Goal: Task Accomplishment & Management: Use online tool/utility

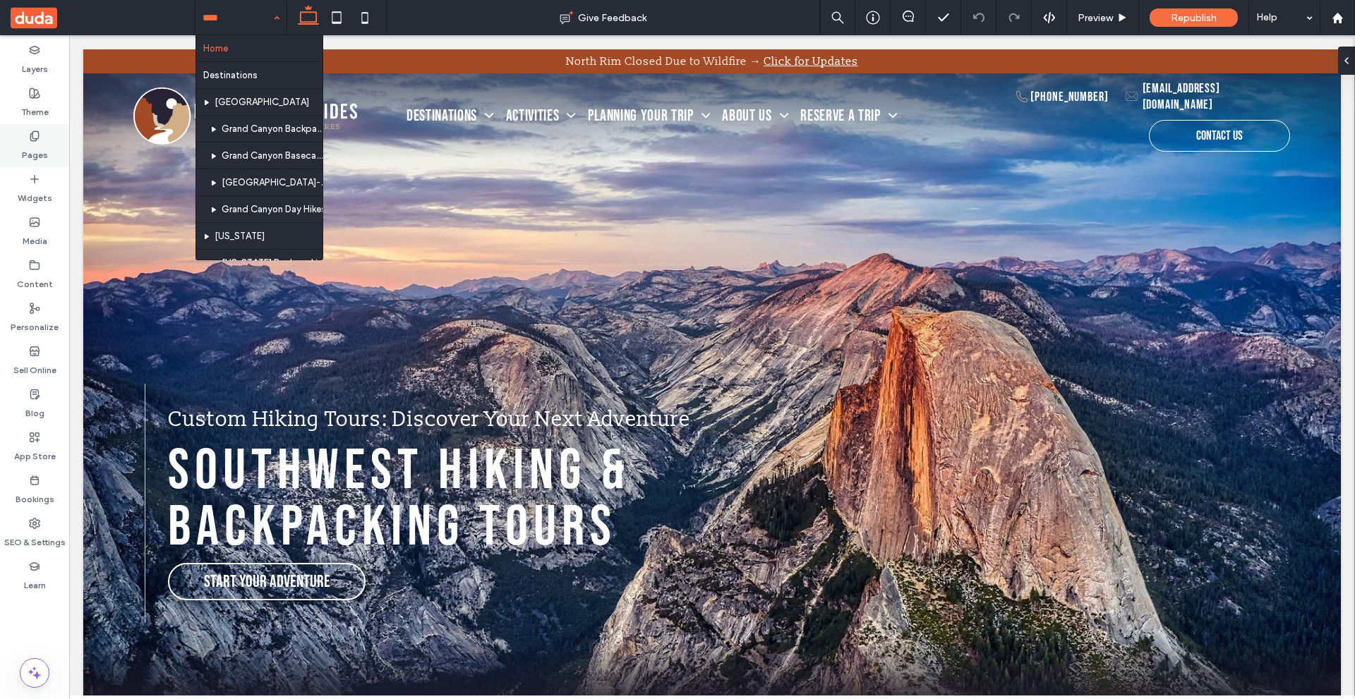
click at [28, 133] on div "Pages" at bounding box center [34, 145] width 69 height 43
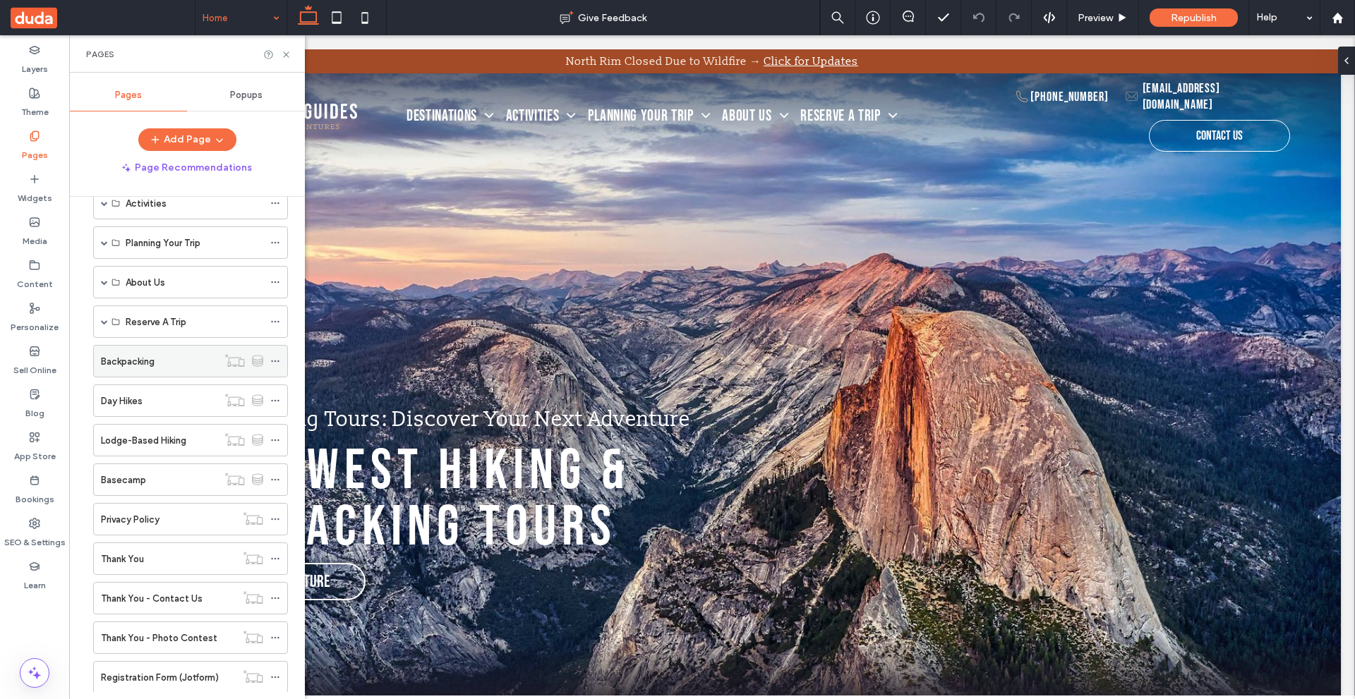
scroll to position [141, 0]
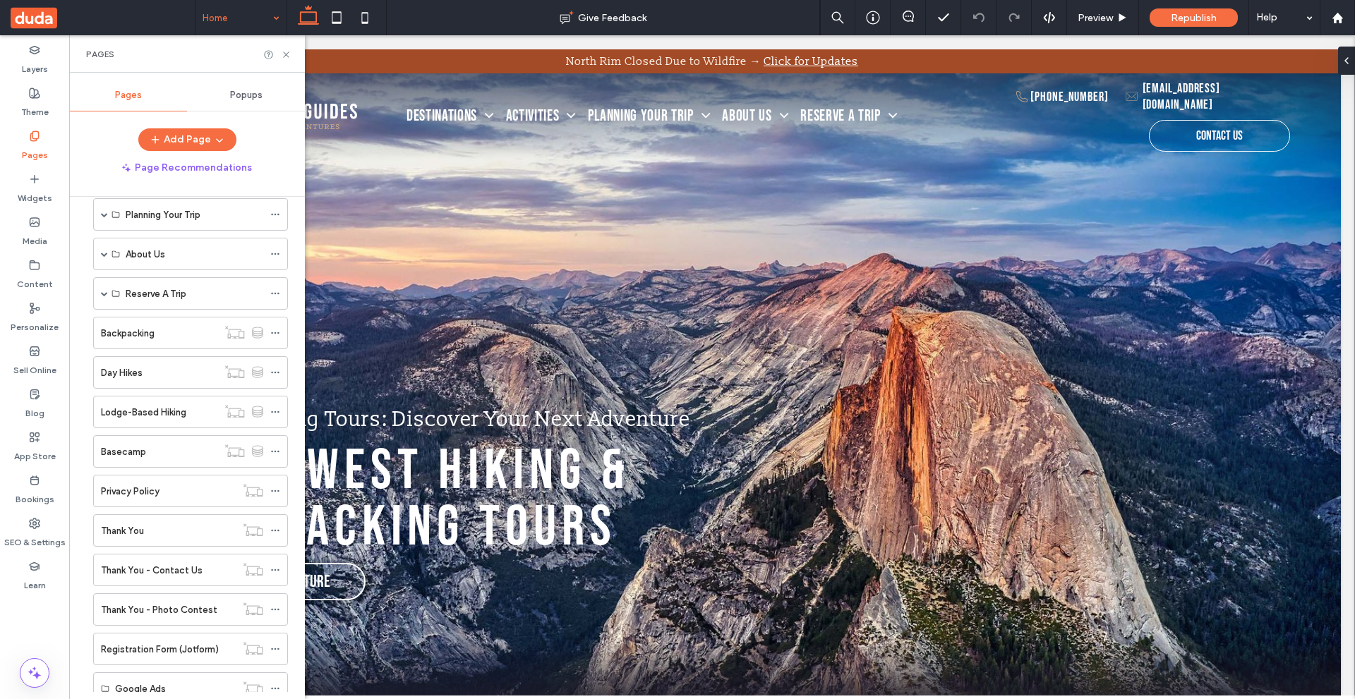
click at [185, 330] on div "Backpacking" at bounding box center [159, 333] width 116 height 15
click at [287, 52] on icon at bounding box center [286, 54] width 11 height 11
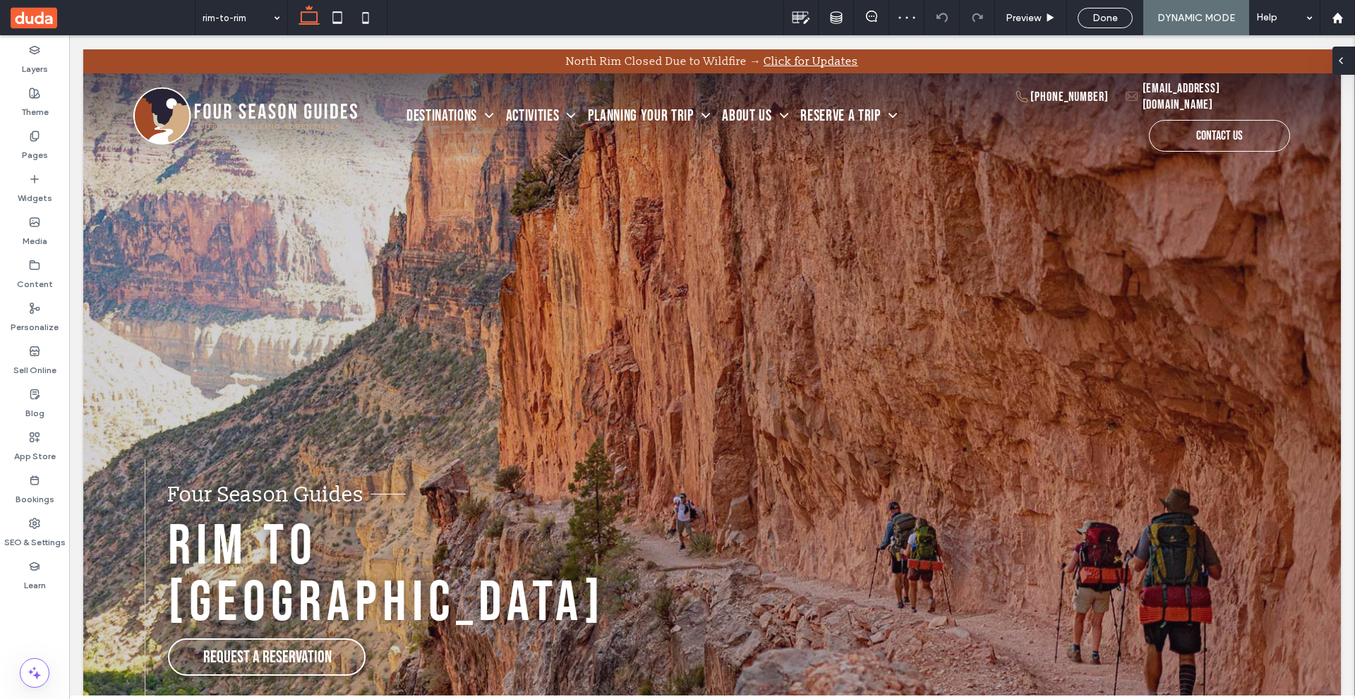
click at [1344, 65] on icon at bounding box center [1340, 60] width 11 height 11
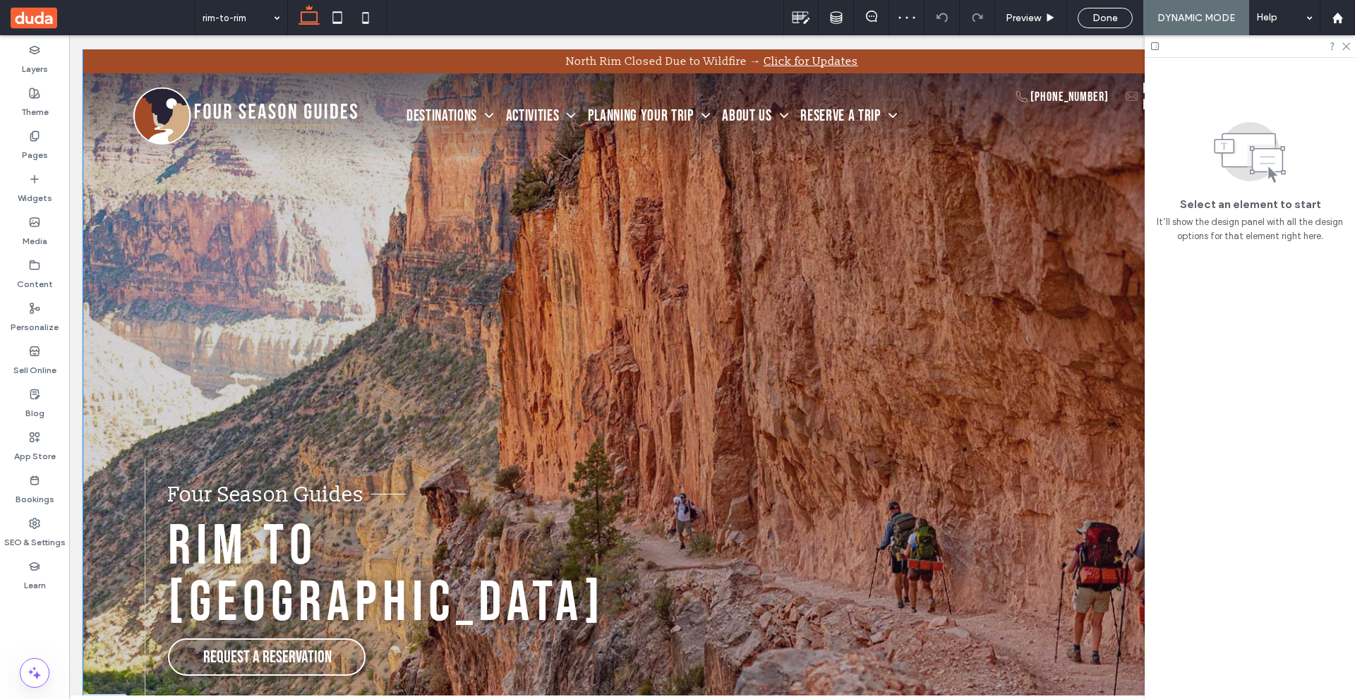
click at [99, 401] on div "Rim to [GEOGRAPHIC_DATA] Four Season Guides Request A Reservation" at bounding box center [711, 379] width 1257 height 660
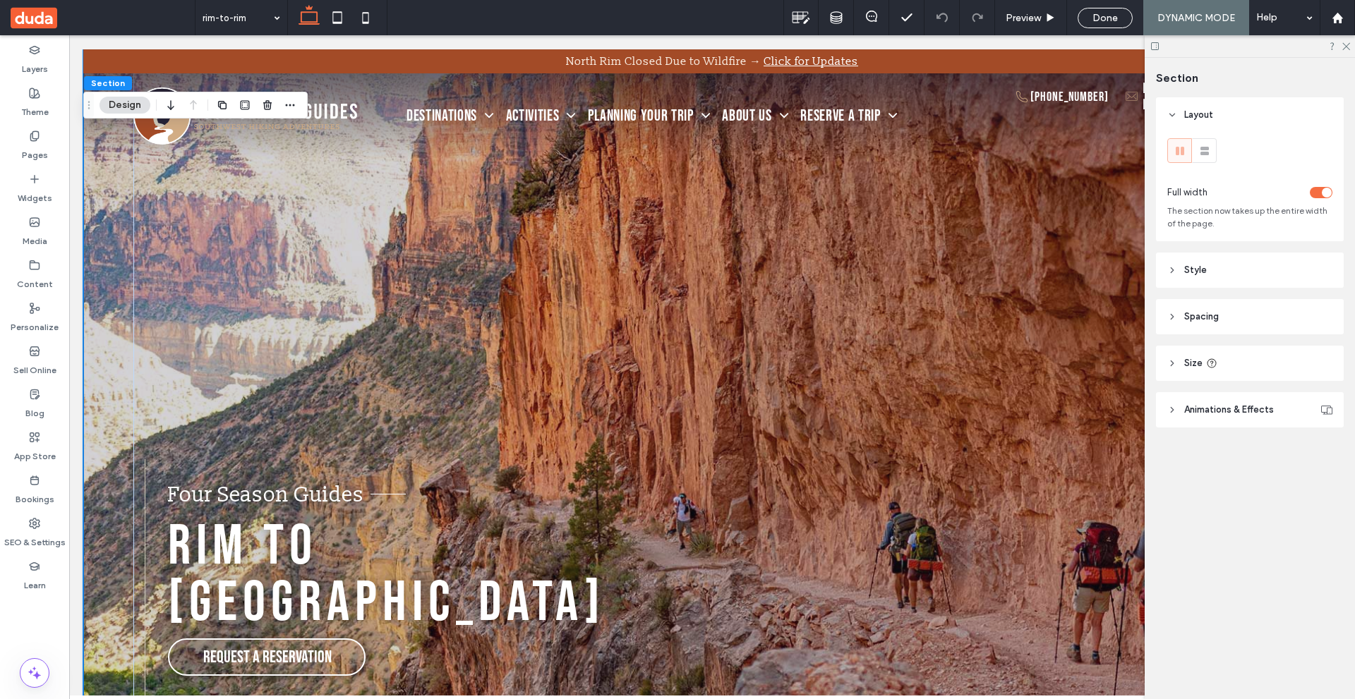
click at [1214, 265] on header "Style" at bounding box center [1250, 270] width 188 height 35
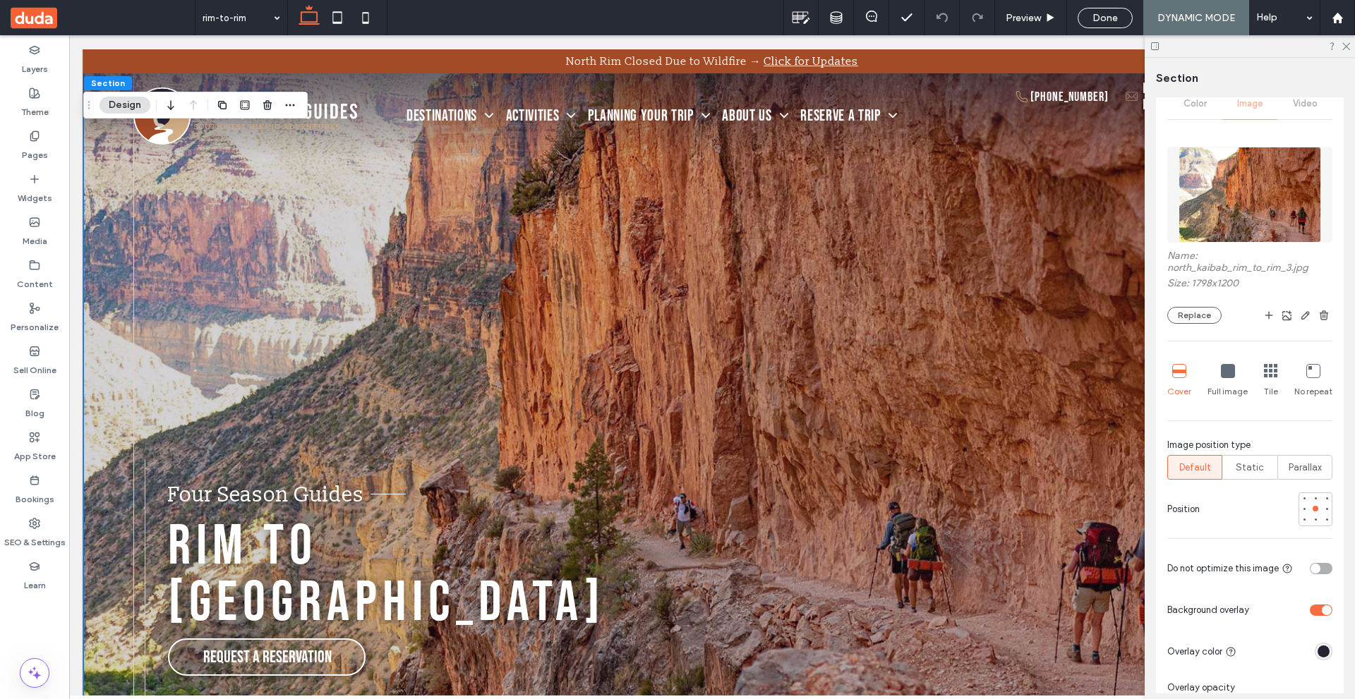
scroll to position [353, 0]
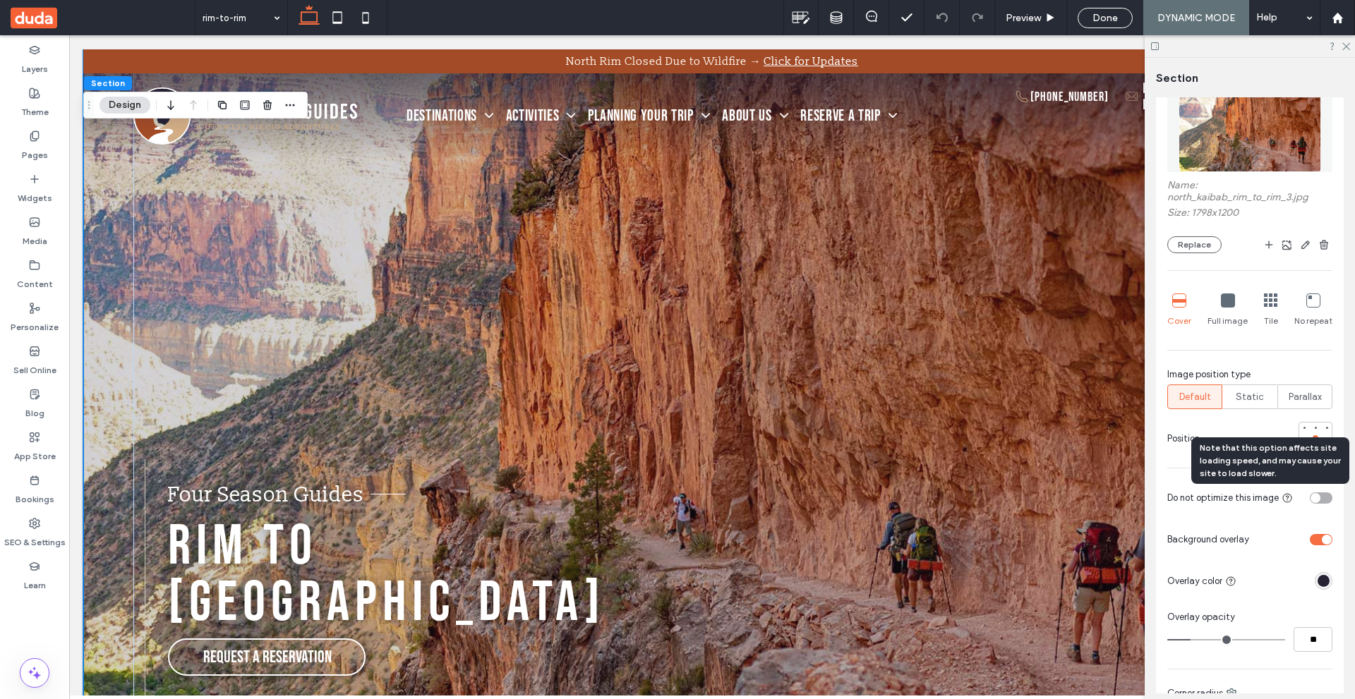
click at [1288, 500] on icon at bounding box center [1286, 497] width 11 height 11
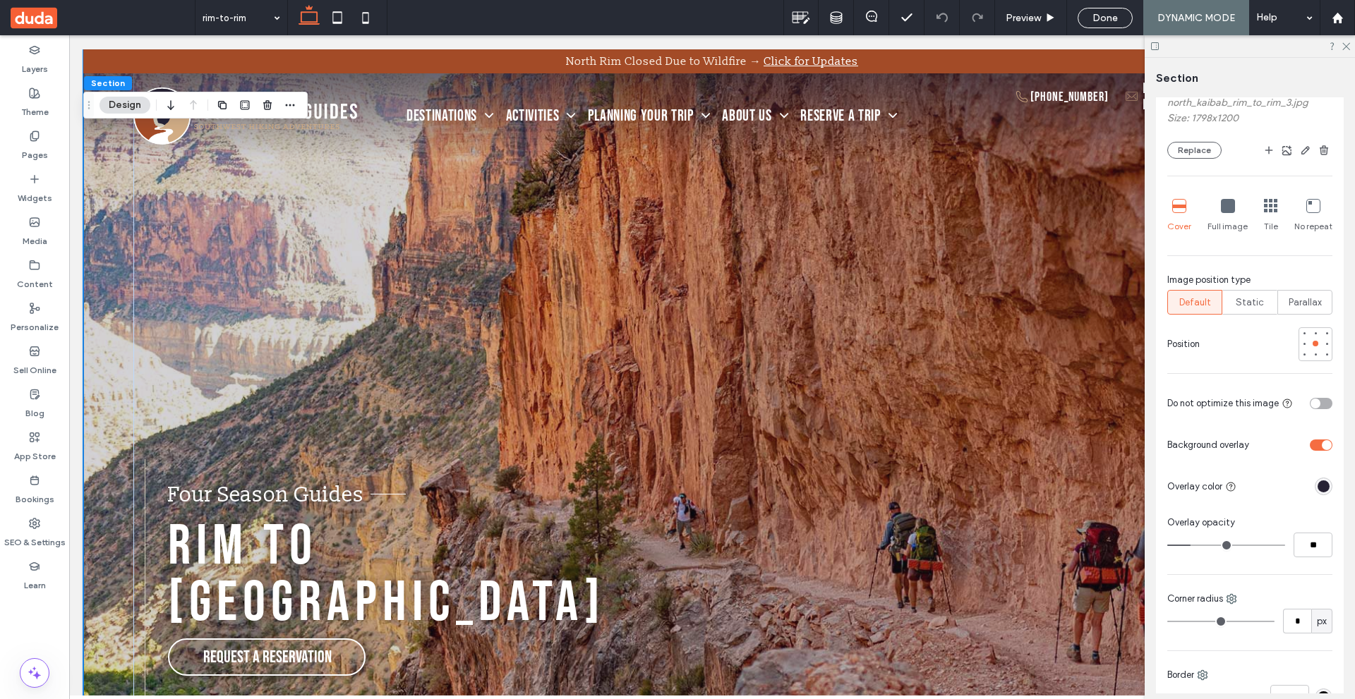
scroll to position [494, 0]
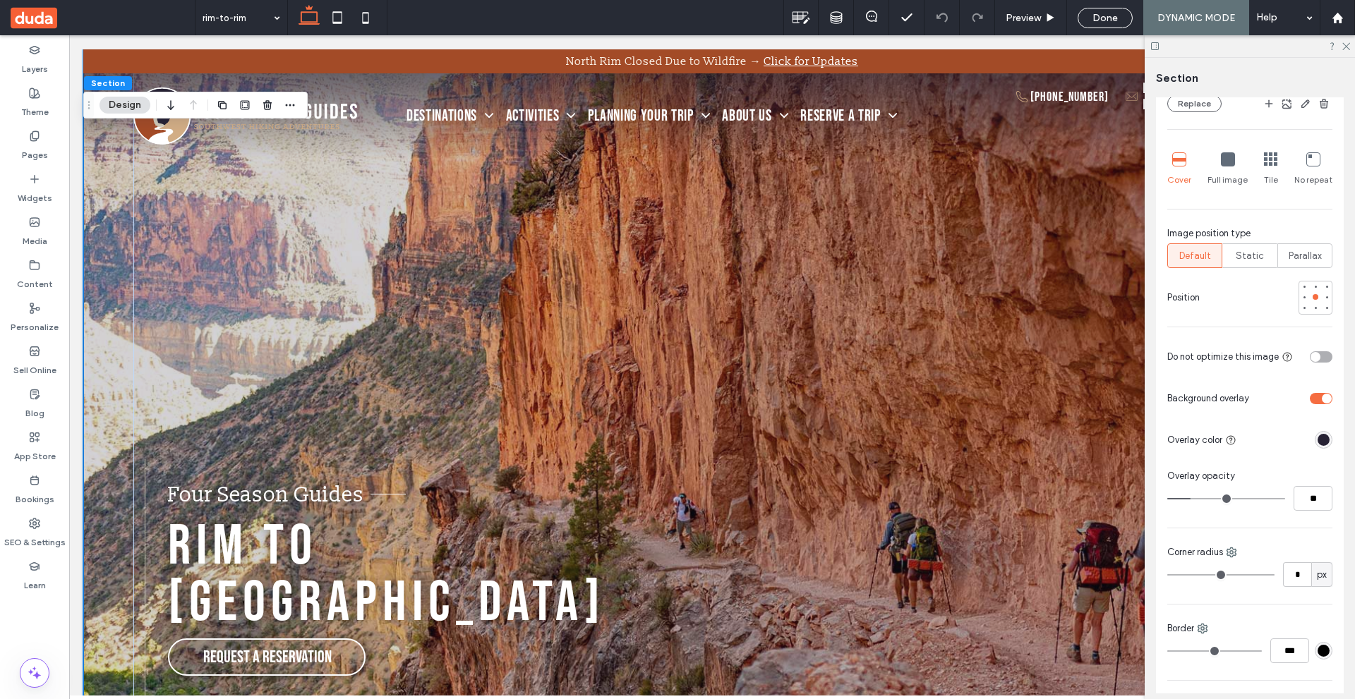
click at [1310, 360] on div "toggle" at bounding box center [1315, 357] width 10 height 10
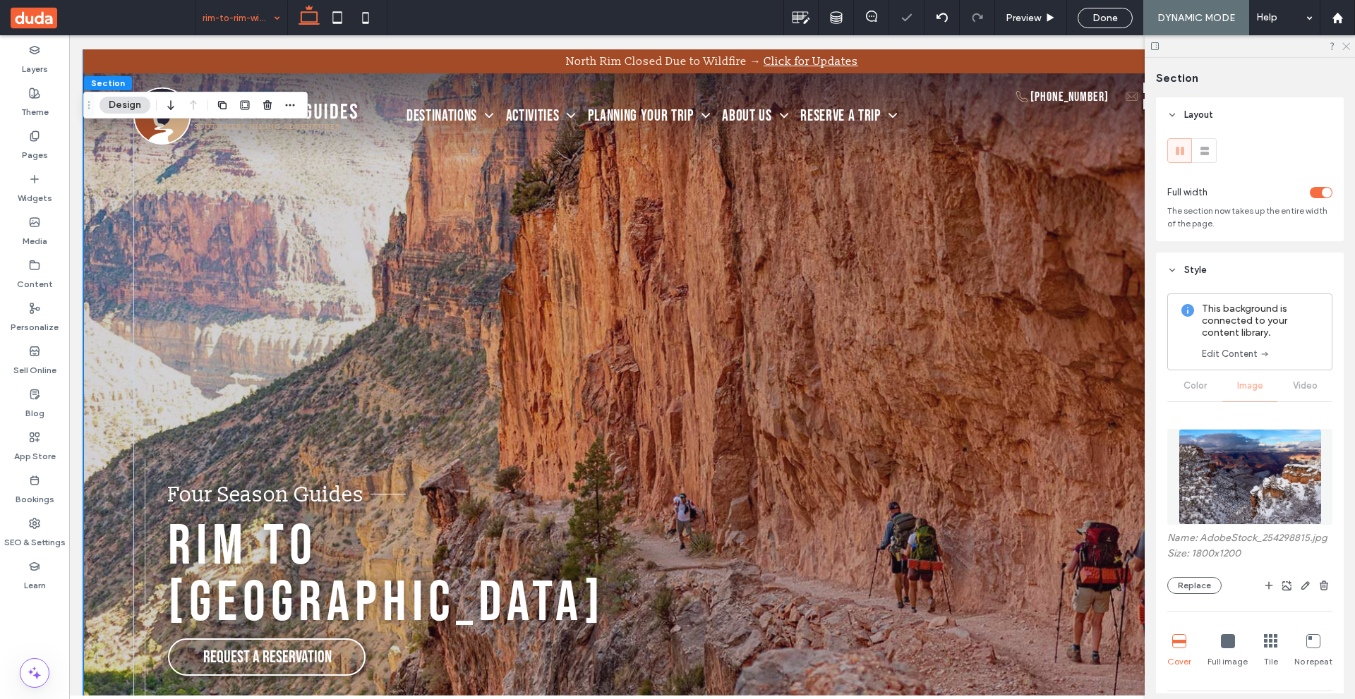
click at [1346, 47] on icon at bounding box center [1345, 45] width 9 height 9
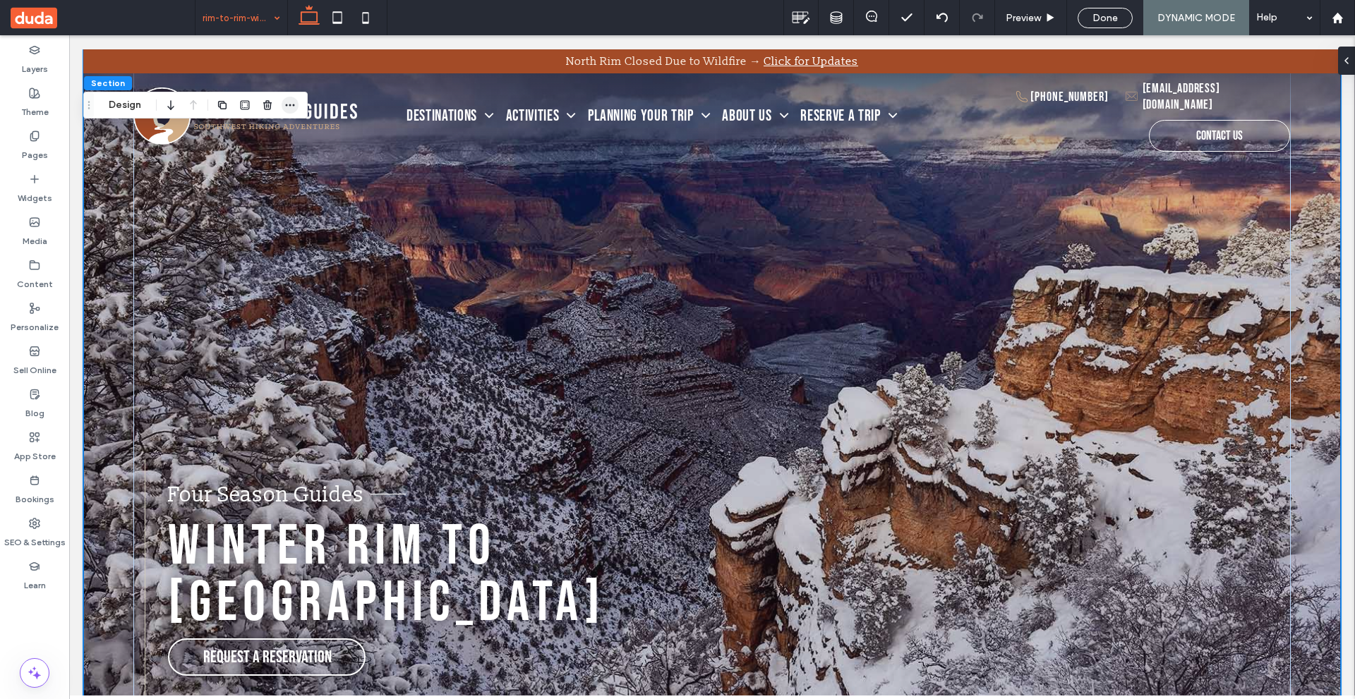
click at [287, 105] on use "button" at bounding box center [290, 105] width 9 height 2
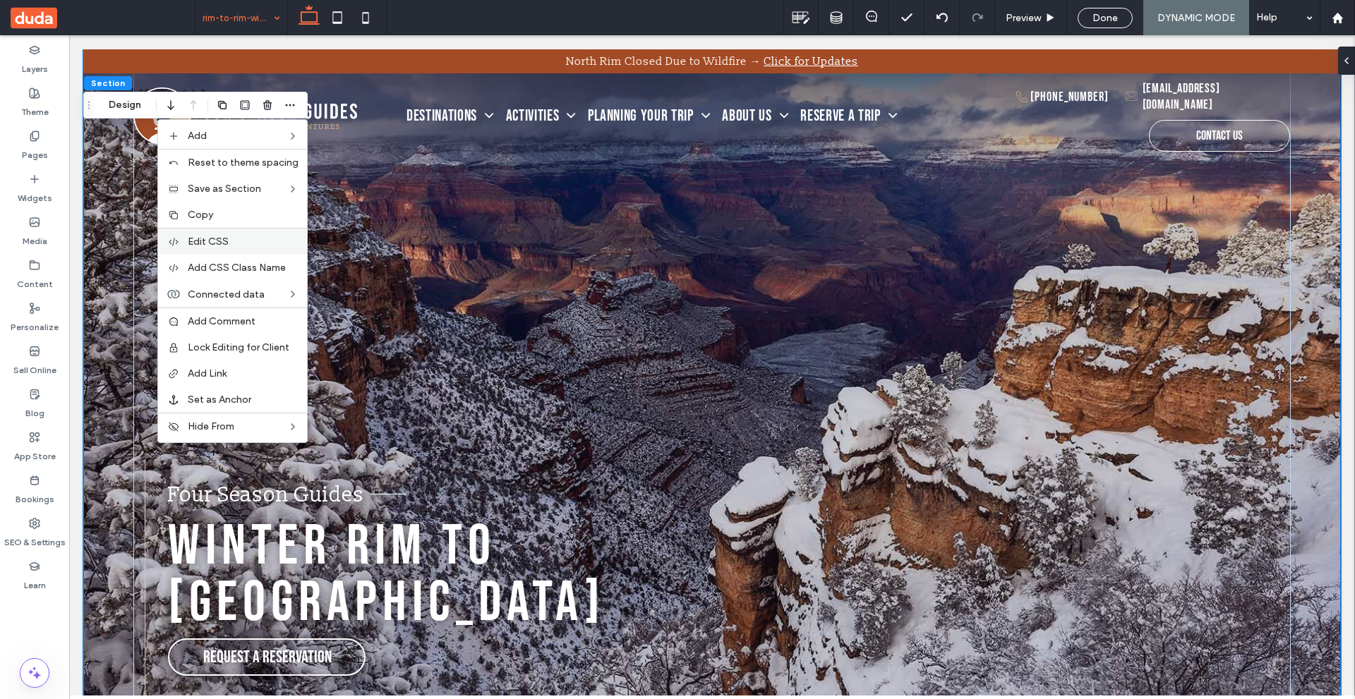
click at [265, 231] on div "Edit CSS" at bounding box center [232, 241] width 149 height 27
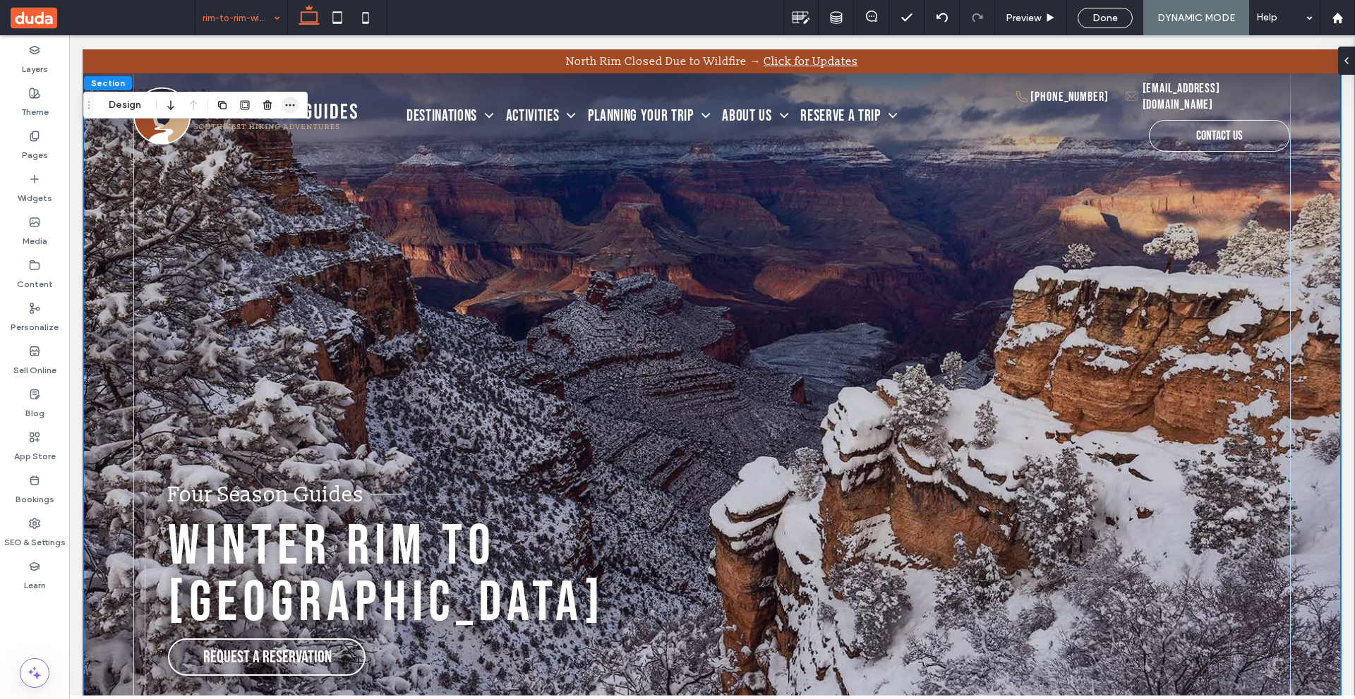
click at [294, 104] on icon "button" at bounding box center [289, 104] width 11 height 11
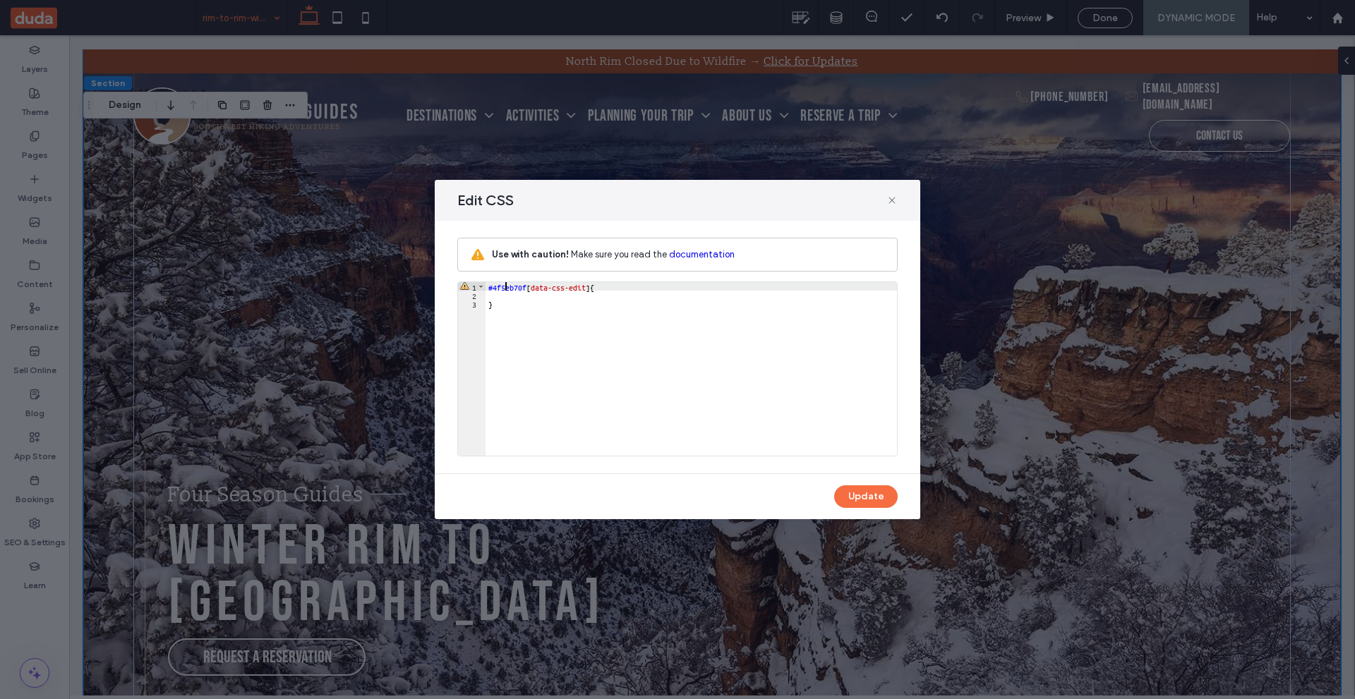
click at [506, 283] on div "#4f5eb70f [ data-css-edit ] { }" at bounding box center [690, 377] width 411 height 191
click at [895, 200] on icon at bounding box center [891, 200] width 11 height 11
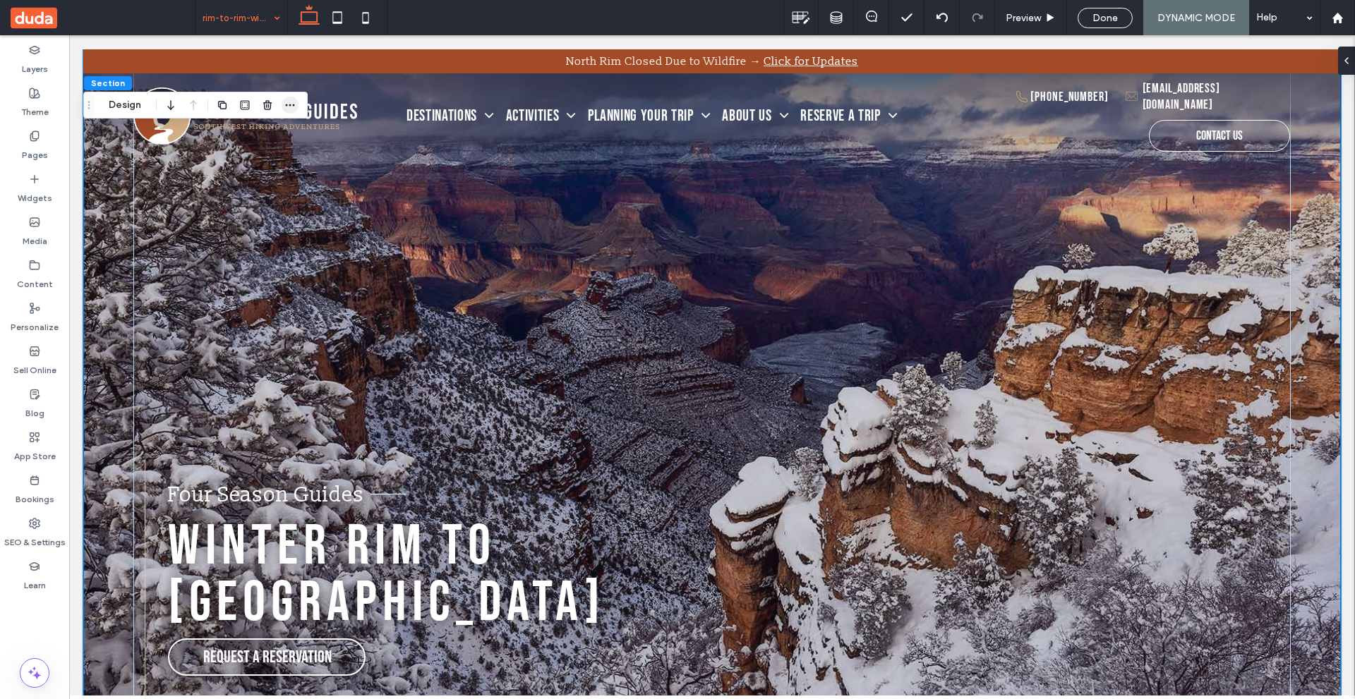
click at [292, 103] on icon "button" at bounding box center [289, 104] width 11 height 11
click at [365, 10] on icon at bounding box center [365, 18] width 28 height 28
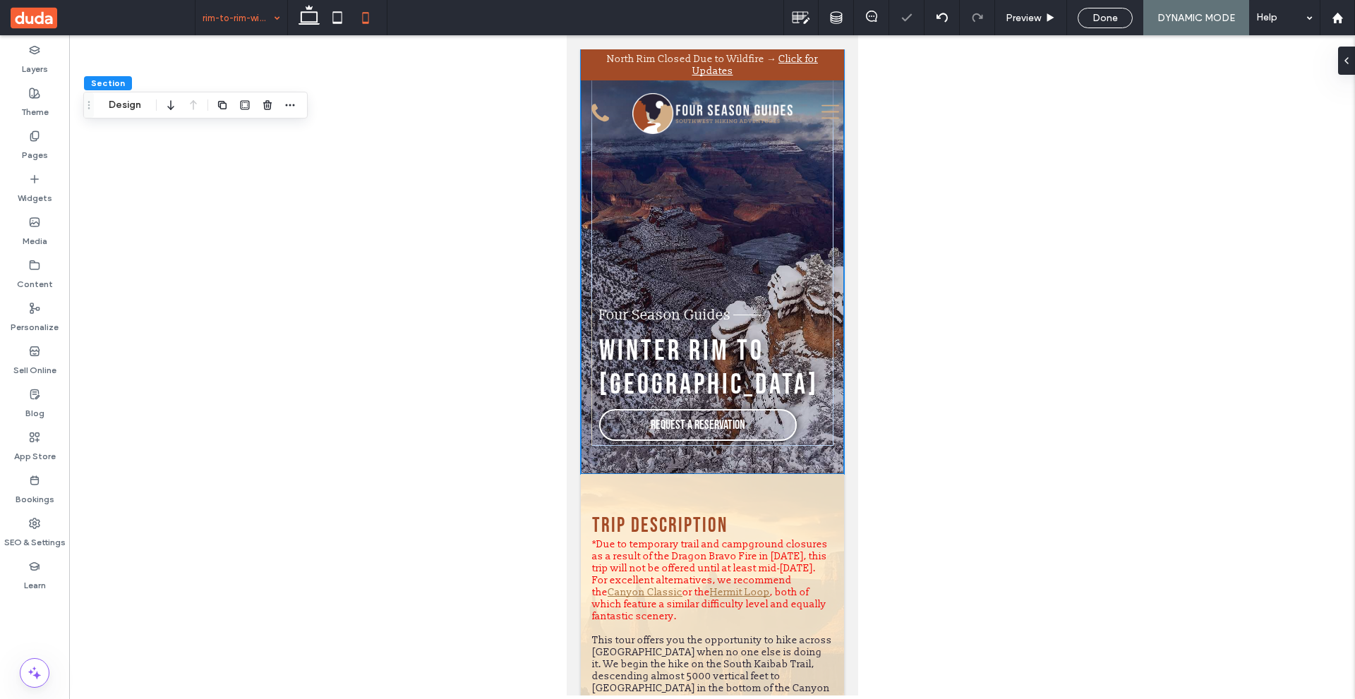
type input "**"
click at [433, 170] on div at bounding box center [712, 365] width 1286 height 660
click at [381, 291] on div at bounding box center [712, 365] width 1286 height 660
click at [1101, 19] on span "Done" at bounding box center [1104, 18] width 25 height 12
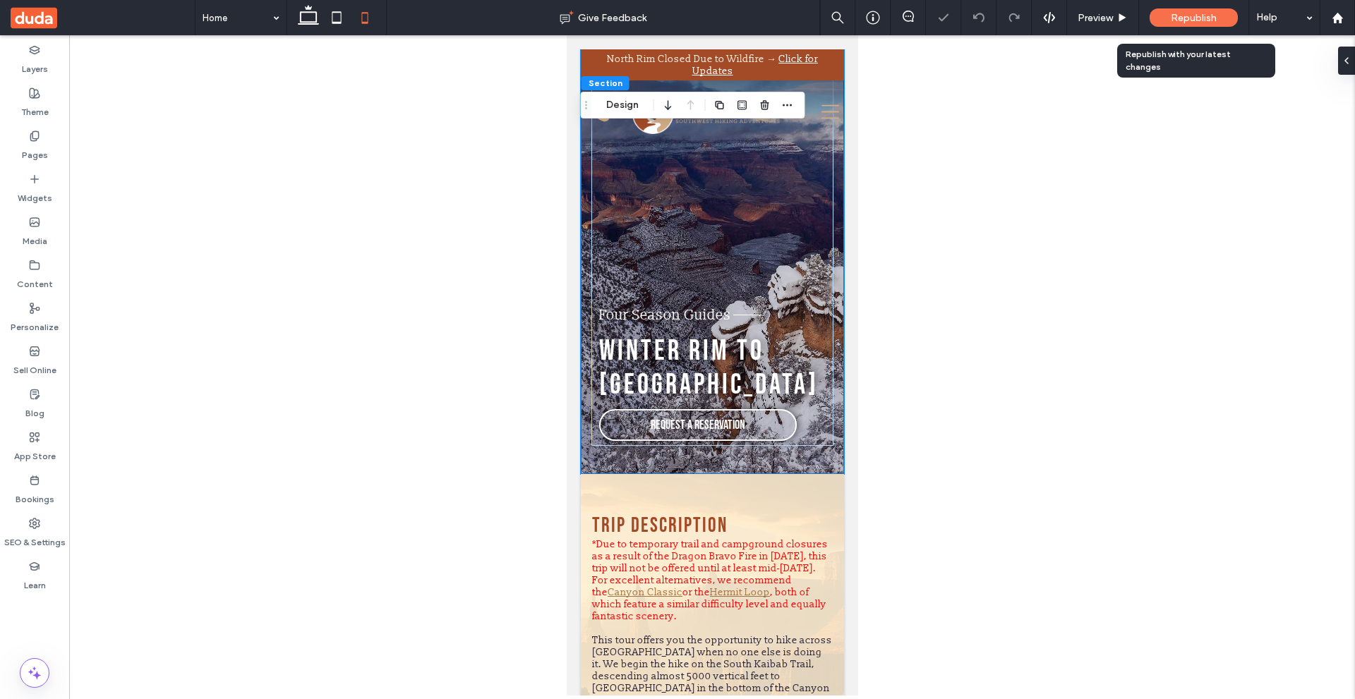
click at [1170, 17] on div "Republish" at bounding box center [1193, 17] width 88 height 18
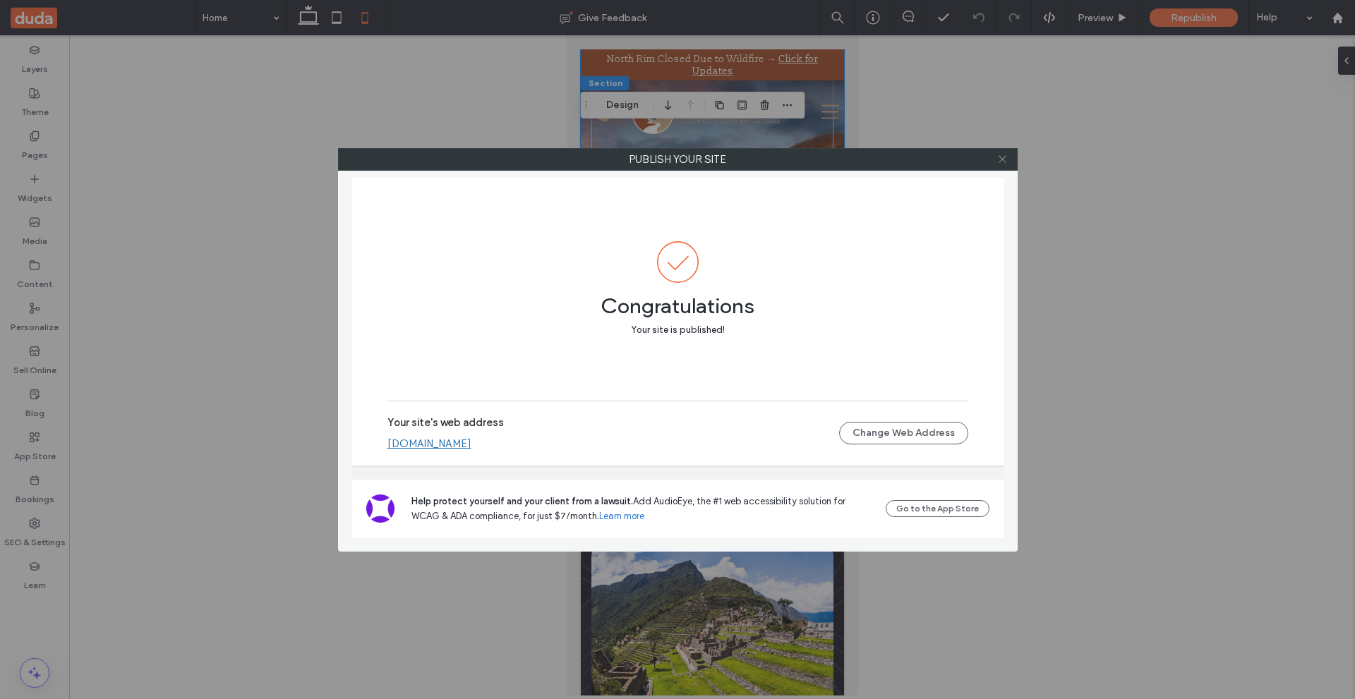
click at [1003, 161] on icon at bounding box center [1002, 159] width 11 height 11
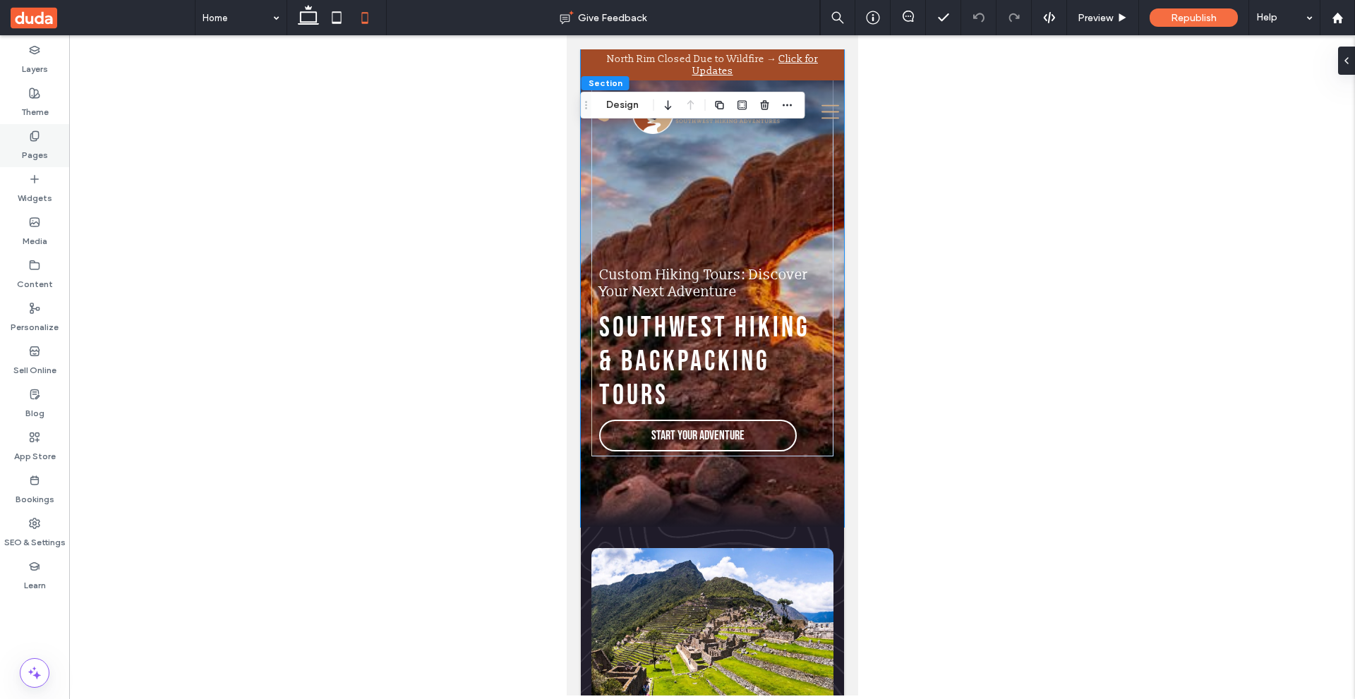
click at [51, 135] on div "Pages" at bounding box center [34, 145] width 69 height 43
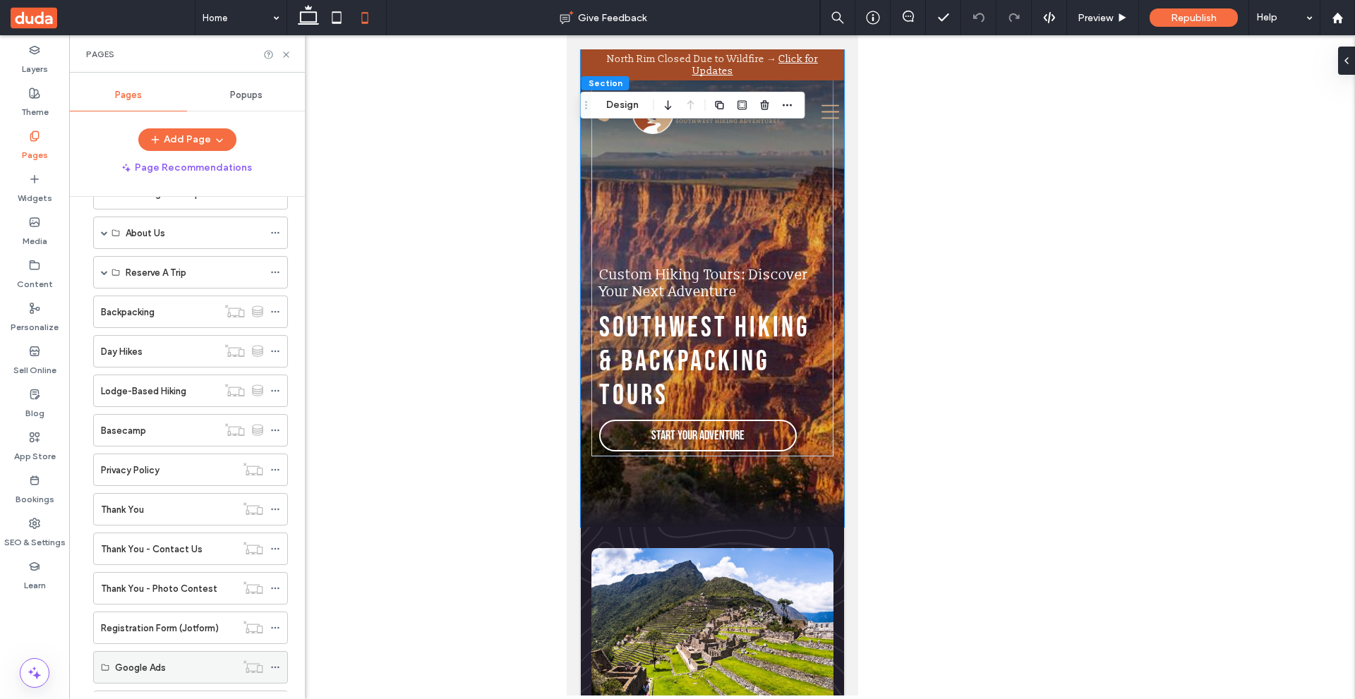
scroll to position [141, 0]
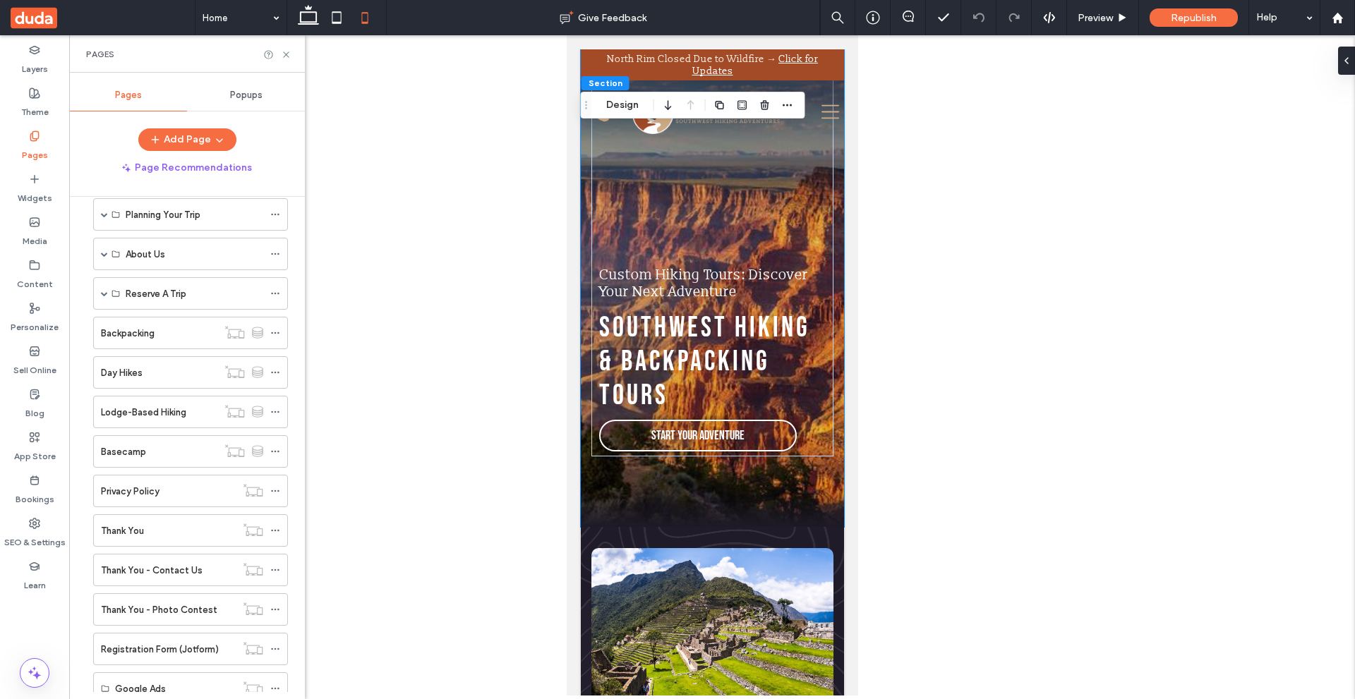
click at [183, 346] on div "Backpacking" at bounding box center [159, 333] width 116 height 31
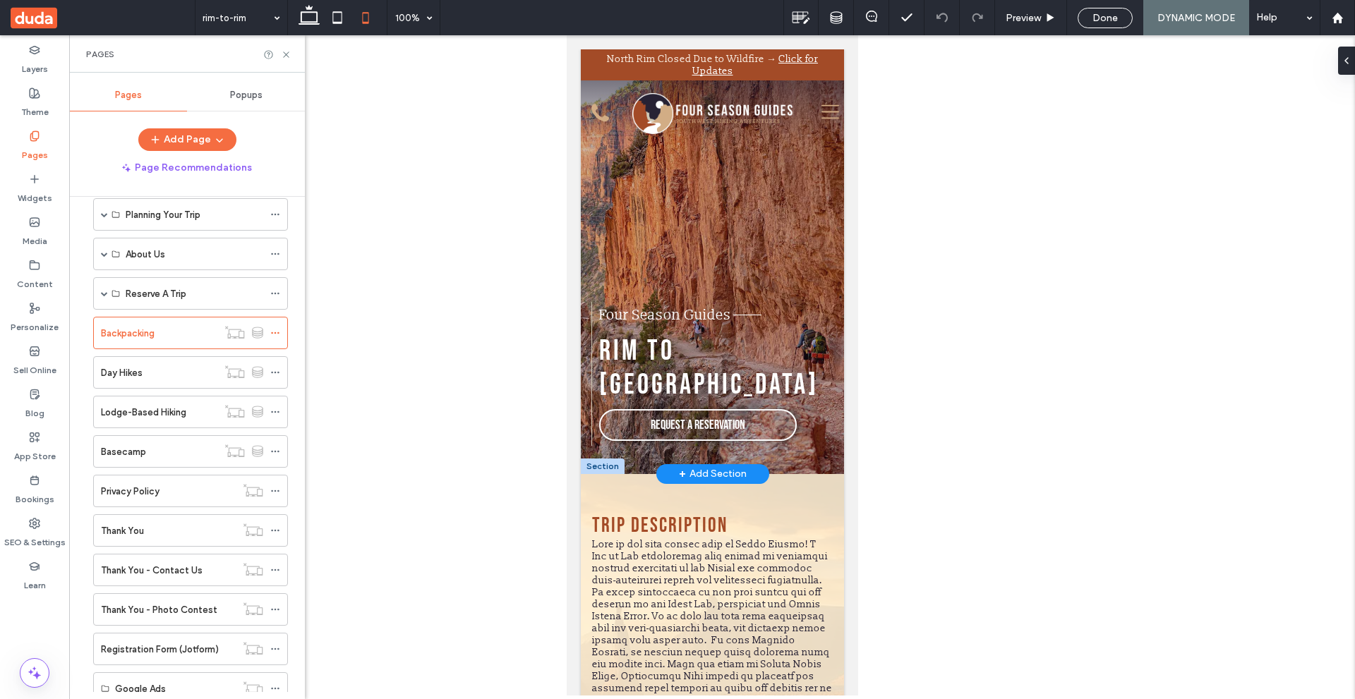
click at [600, 459] on div at bounding box center [602, 467] width 44 height 16
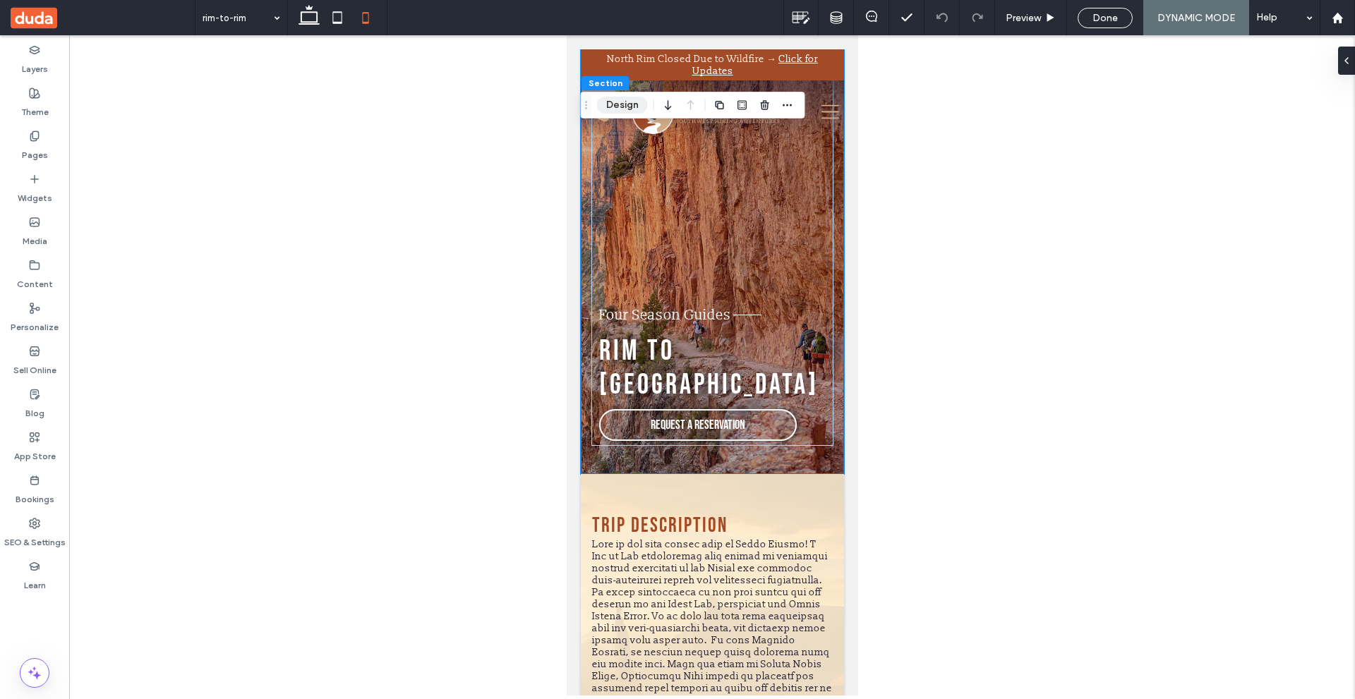
click at [618, 102] on button "Design" at bounding box center [622, 105] width 51 height 17
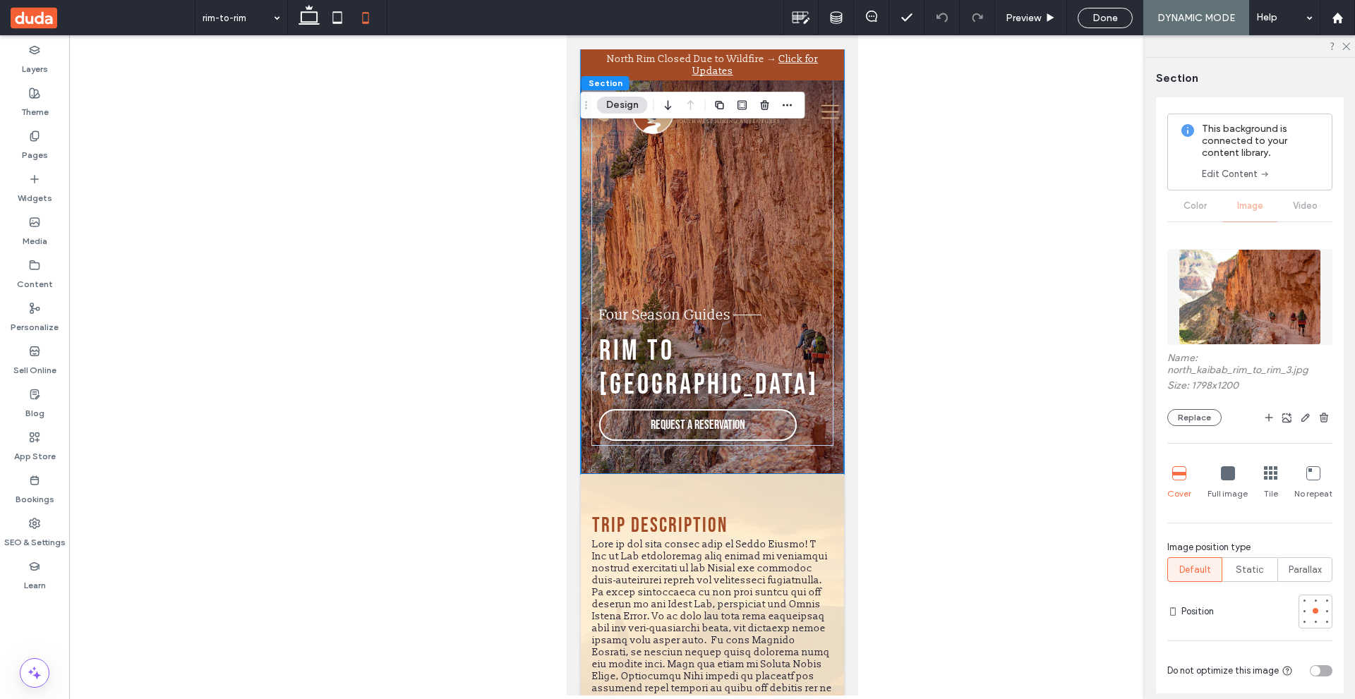
scroll to position [353, 0]
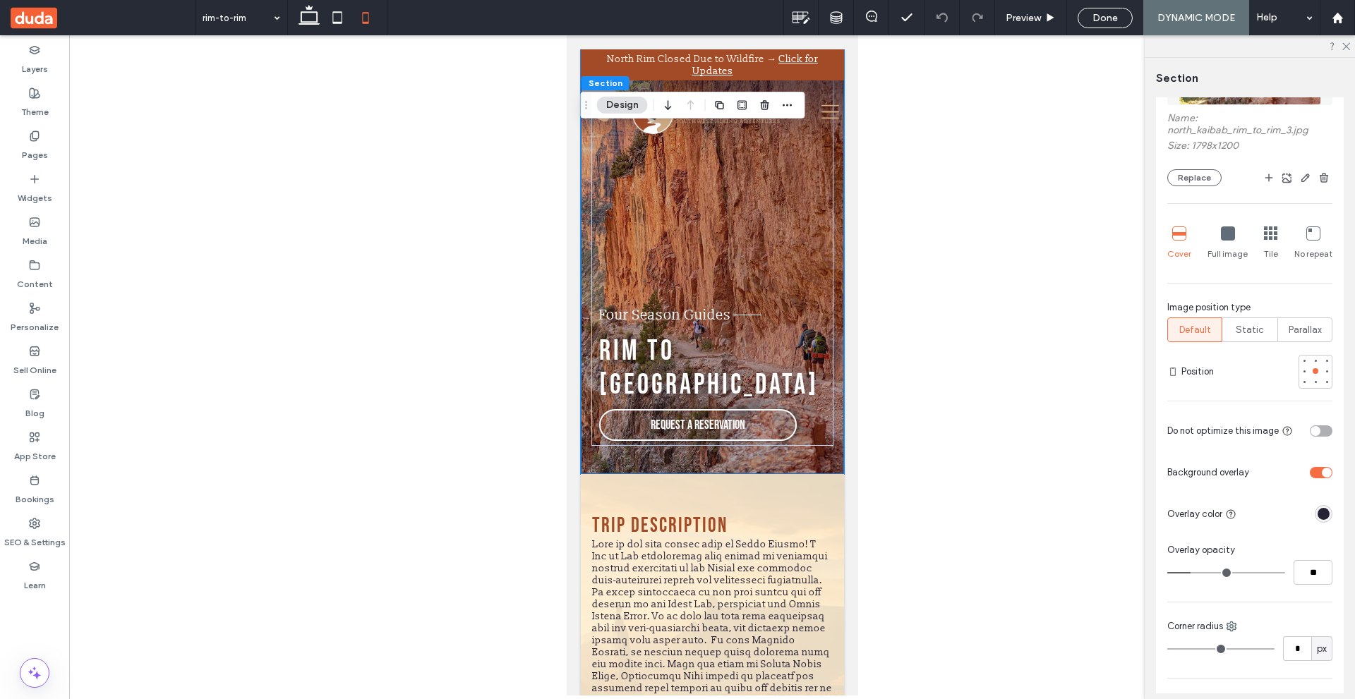
click at [1327, 435] on div "This background is connected to your content library. Edit Content Color Image …" at bounding box center [1250, 338] width 188 height 940
click at [1320, 434] on div "toggle" at bounding box center [1321, 430] width 23 height 11
click at [1319, 400] on div "This background is connected to your content library. Edit Content Color Image …" at bounding box center [1250, 338] width 188 height 940
click at [787, 102] on icon "button" at bounding box center [787, 104] width 11 height 11
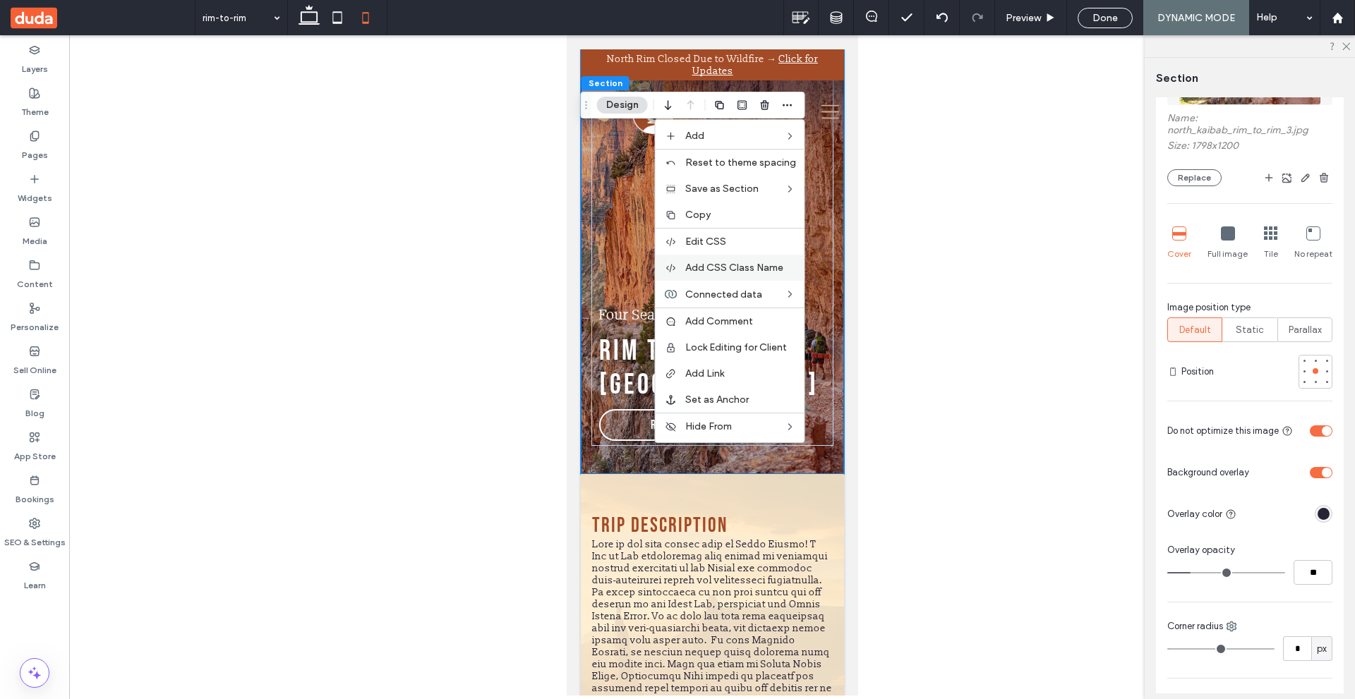
click at [745, 268] on span "Add CSS Class Name" at bounding box center [734, 268] width 98 height 12
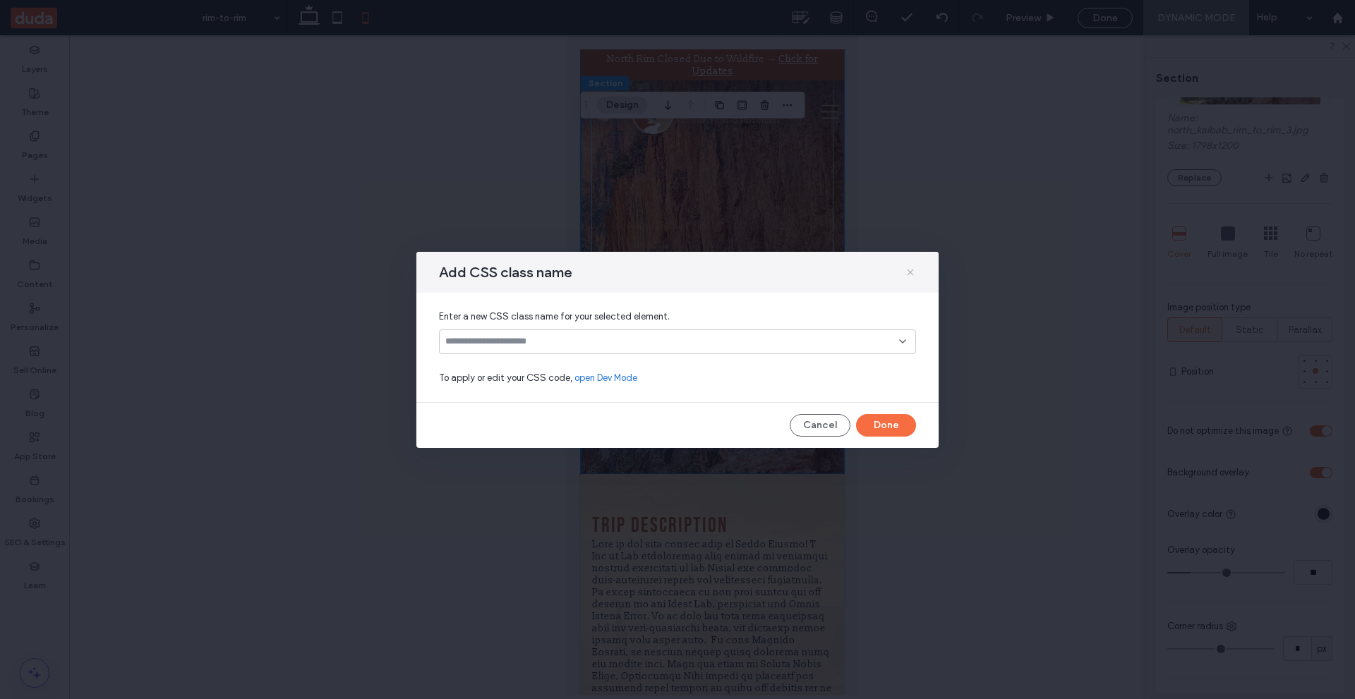
click at [908, 272] on icon at bounding box center [910, 272] width 11 height 11
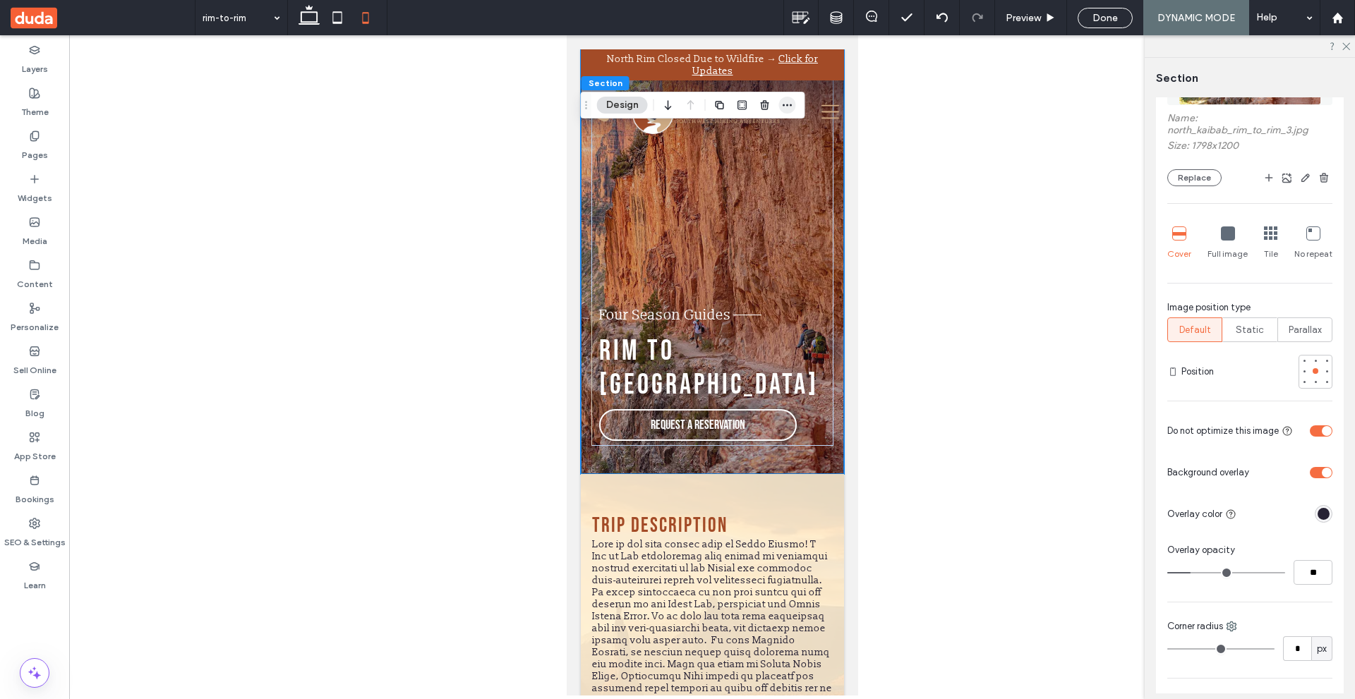
click at [787, 107] on icon "button" at bounding box center [787, 104] width 11 height 11
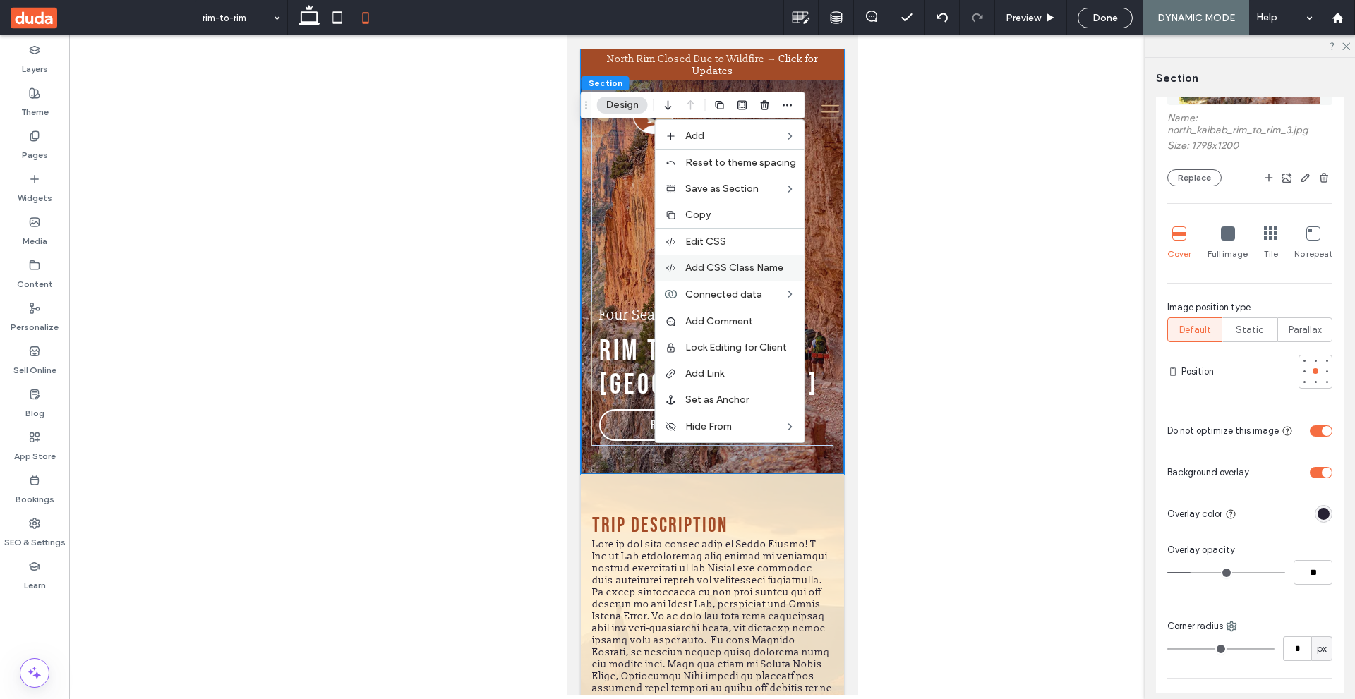
click at [768, 262] on span "Add CSS Class Name" at bounding box center [734, 268] width 98 height 12
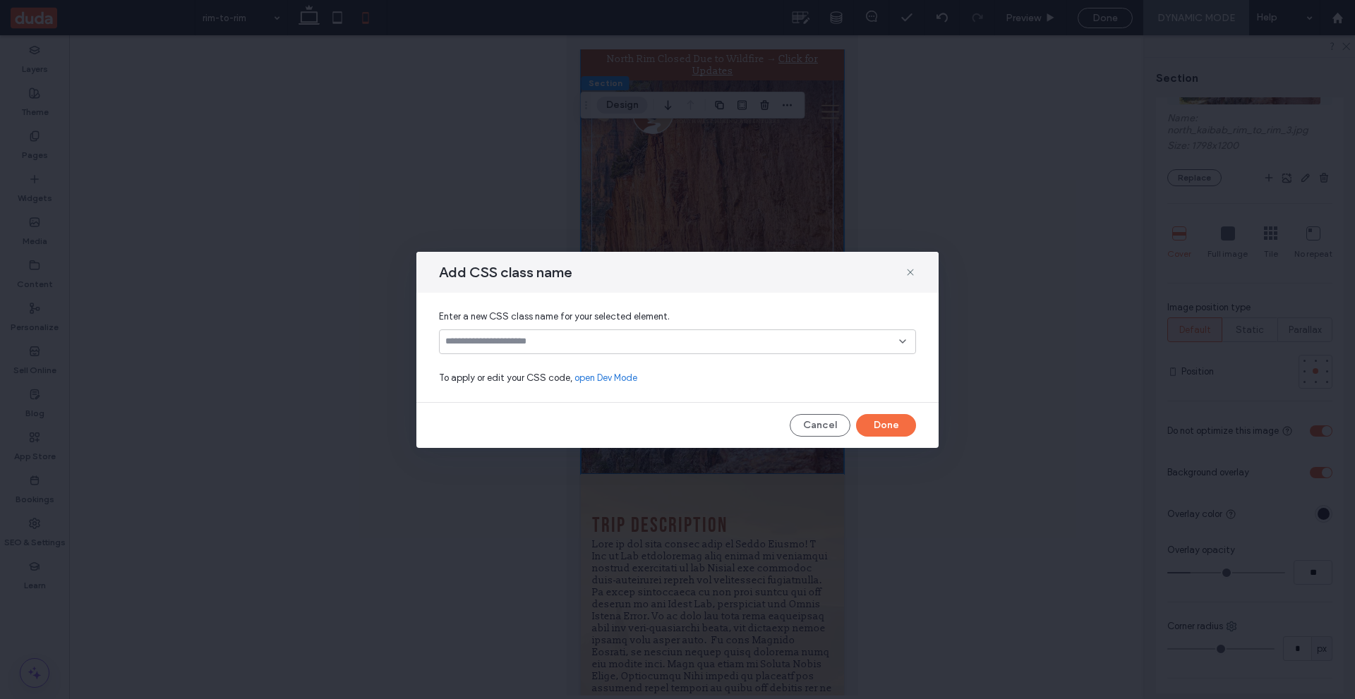
click at [675, 334] on div at bounding box center [677, 342] width 477 height 25
click at [742, 382] on span "To apply or edit your CSS code, open Dev Mode" at bounding box center [677, 378] width 477 height 14
click at [615, 381] on link "open Dev Mode" at bounding box center [605, 378] width 63 height 14
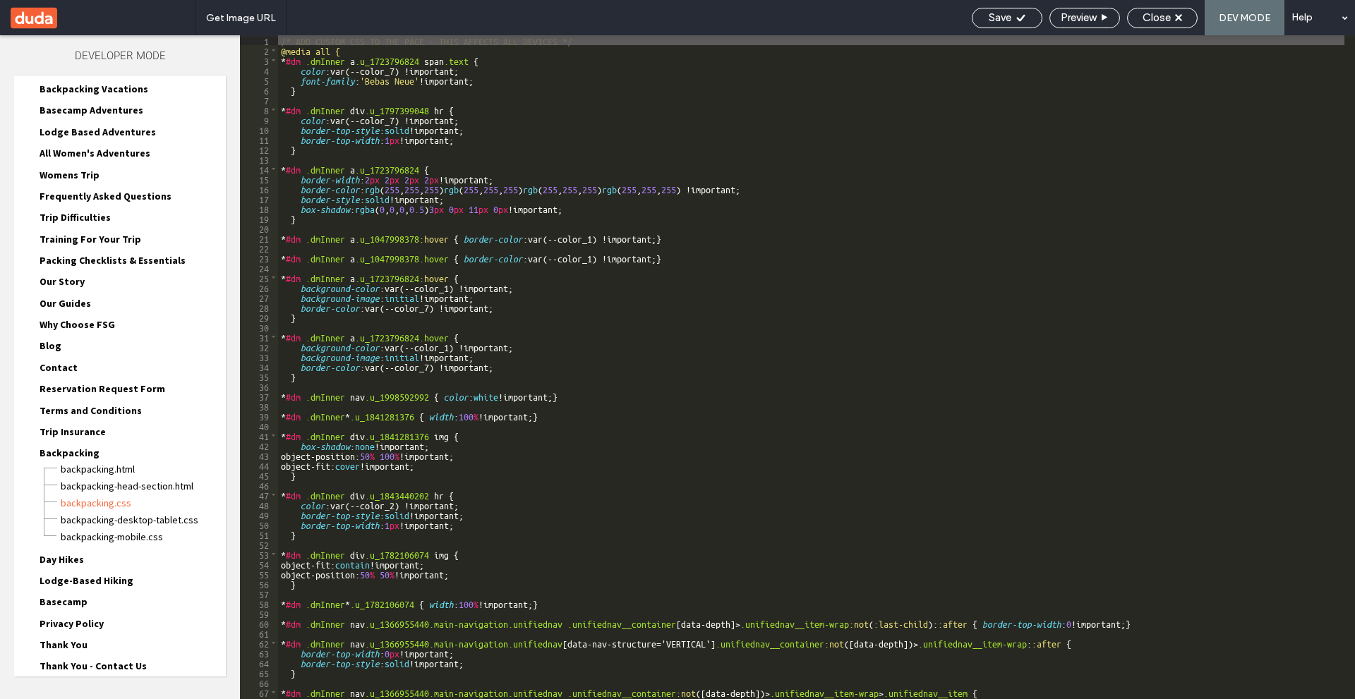
scroll to position [350, 0]
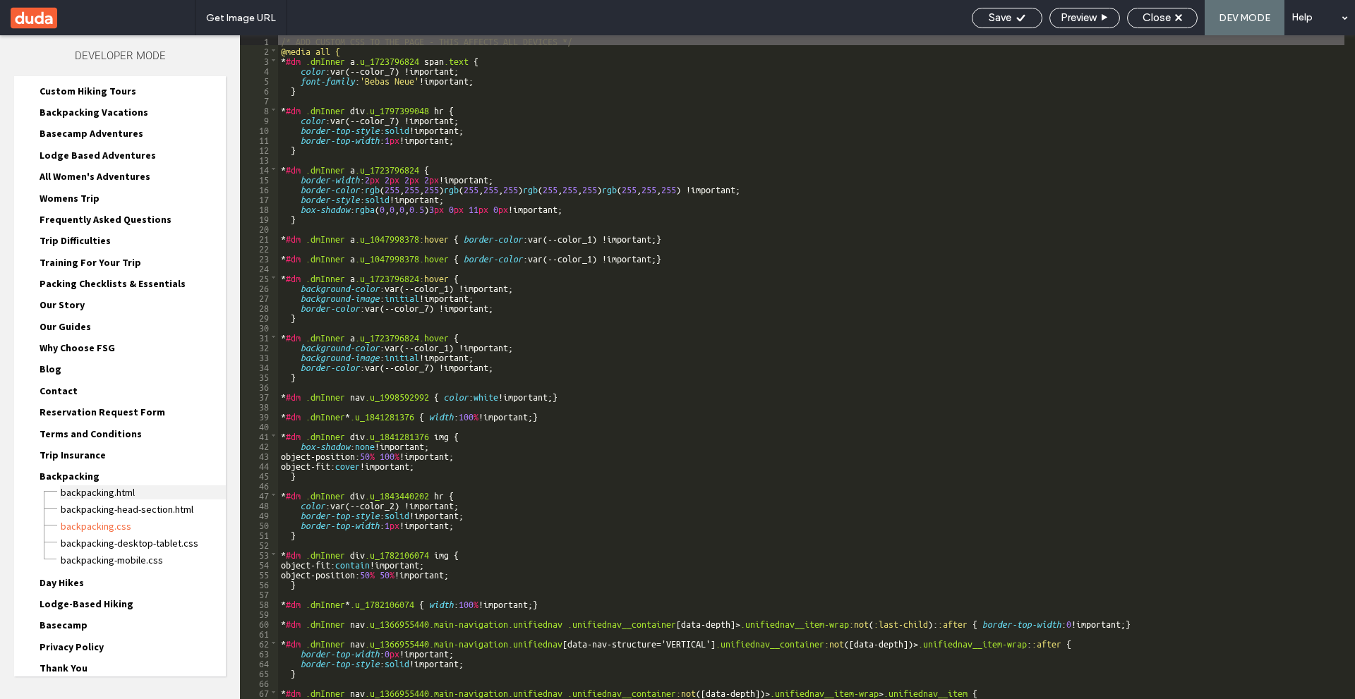
click at [107, 494] on span "Backpacking.html" at bounding box center [143, 492] width 166 height 14
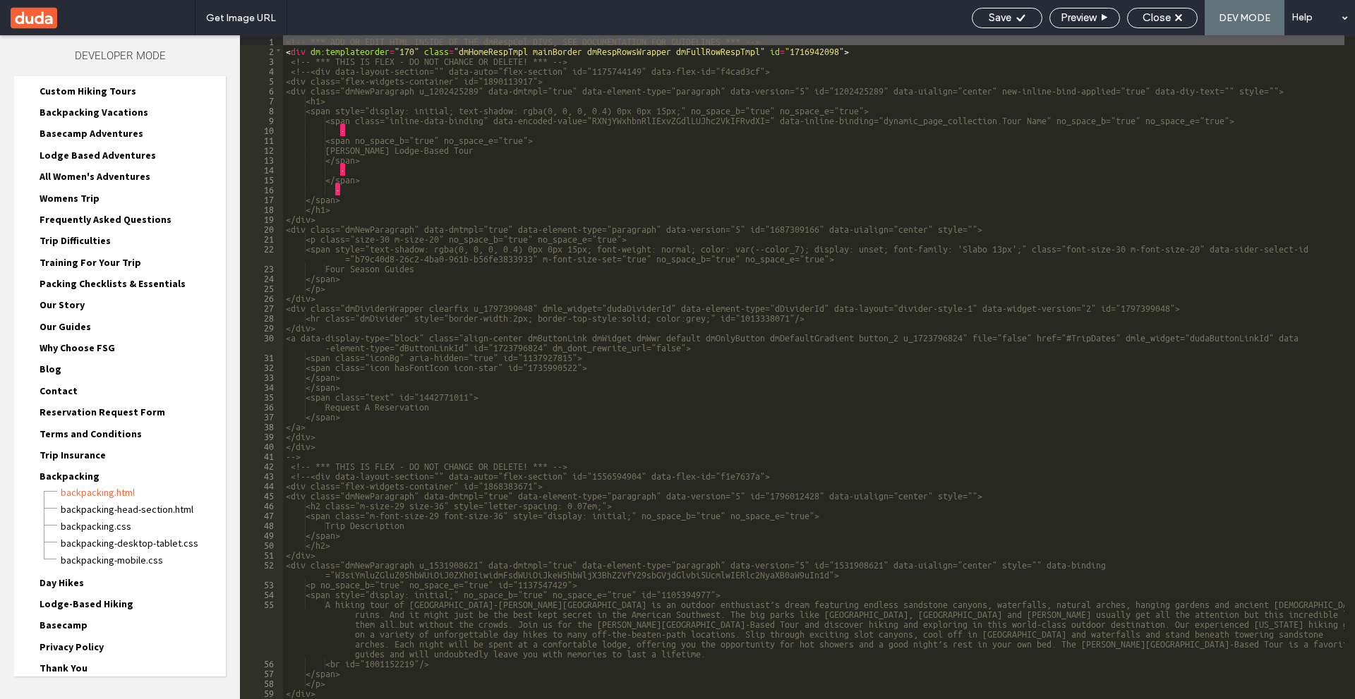
click at [437, 126] on div "<!-- *** ADD OR EDIT HTML INSIDE OF THE dmRespCol DIVS, SEE DOCUMENTATION FOR G…" at bounding box center [813, 377] width 1061 height 684
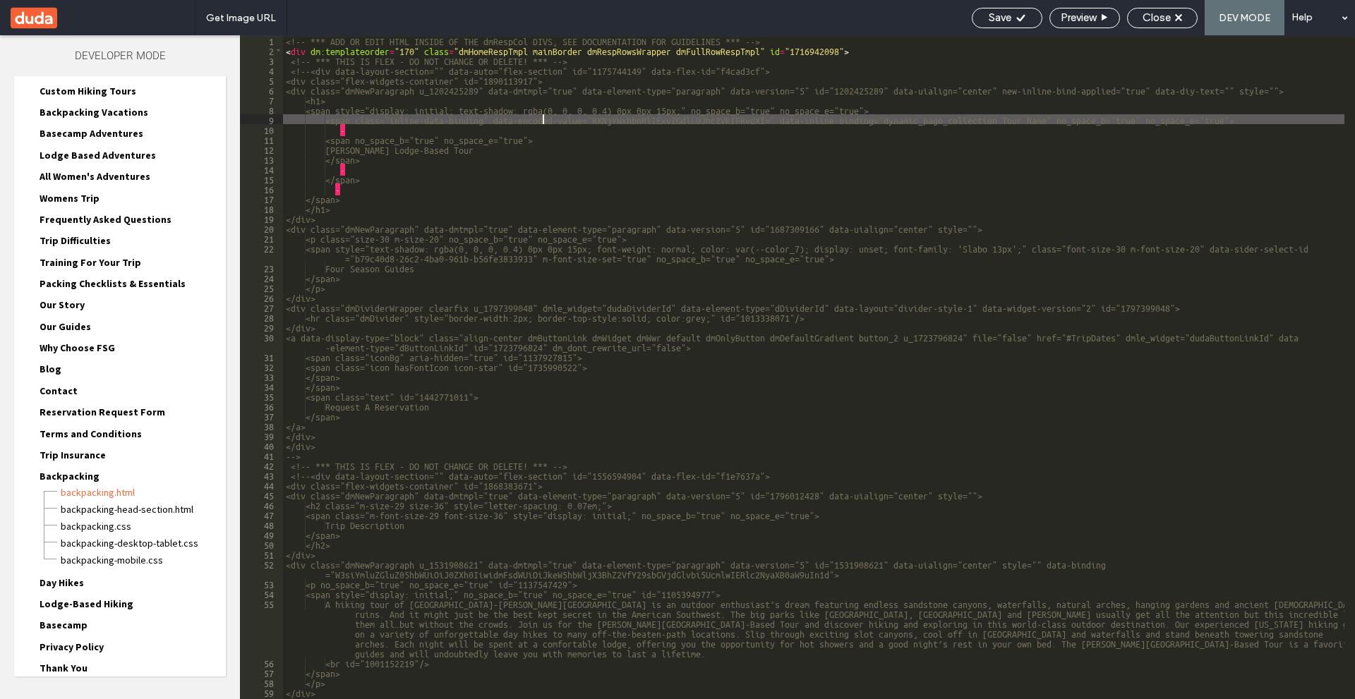
click at [542, 116] on div "<!-- *** ADD OR EDIT HTML INSIDE OF THE dmRespCol DIVS, SEE DOCUMENTATION FOR G…" at bounding box center [813, 377] width 1061 height 684
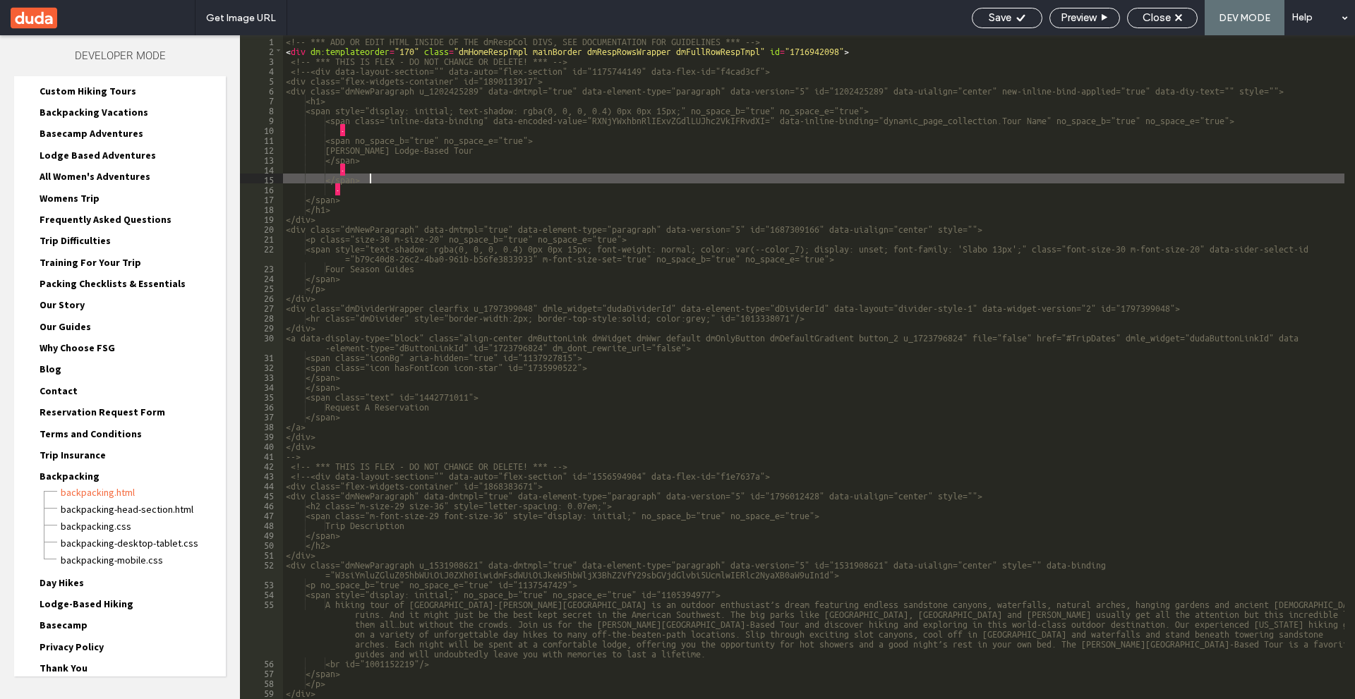
click at [603, 177] on div "<!-- *** ADD OR EDIT HTML INSIDE OF THE dmRespCol DIVS, SEE DOCUMENTATION FOR G…" at bounding box center [813, 377] width 1061 height 684
click at [1158, 89] on div "<!-- *** ADD OR EDIT HTML INSIDE OF THE dmRespCol DIVS, SEE DOCUMENTATION FOR G…" at bounding box center [813, 377] width 1061 height 684
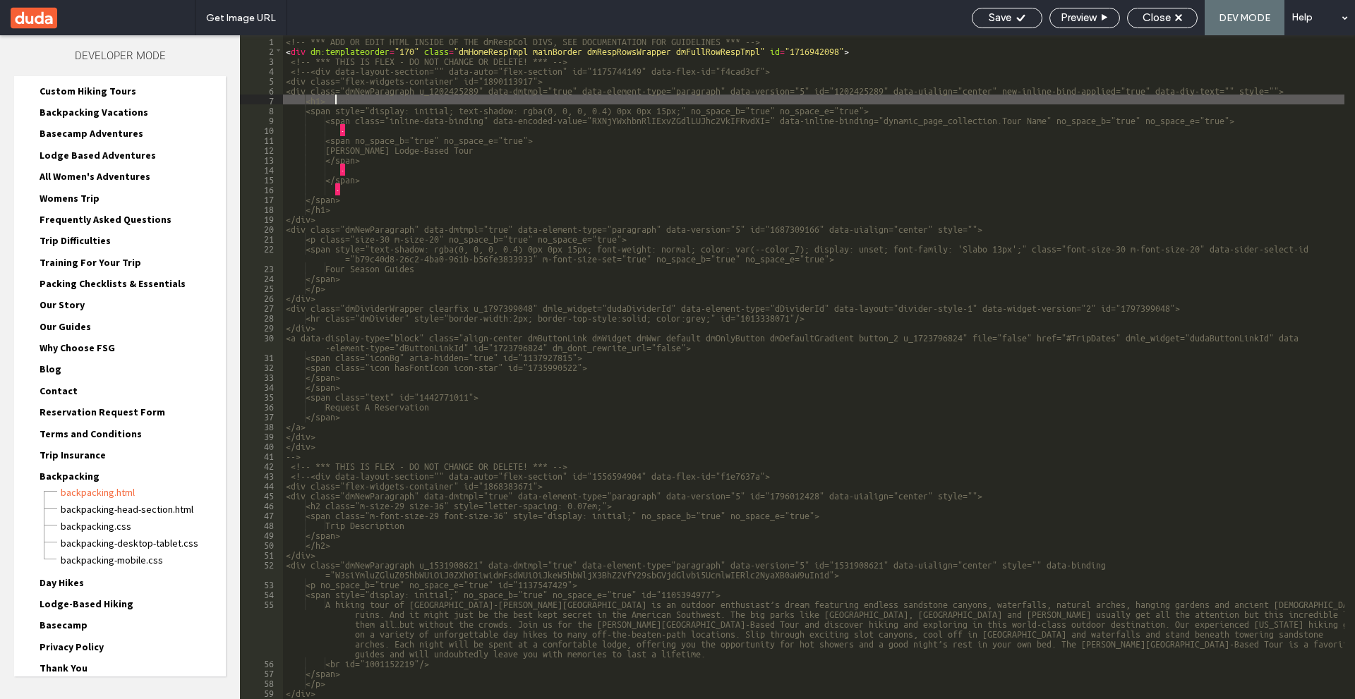
click at [1195, 100] on div "<!-- *** ADD OR EDIT HTML INSIDE OF THE dmRespCol DIVS, SEE DOCUMENTATION FOR G…" at bounding box center [813, 377] width 1061 height 684
click at [640, 161] on div "<!-- *** ADD OR EDIT HTML INSIDE OF THE dmRespCol DIVS, SEE DOCUMENTATION FOR G…" at bounding box center [813, 377] width 1061 height 684
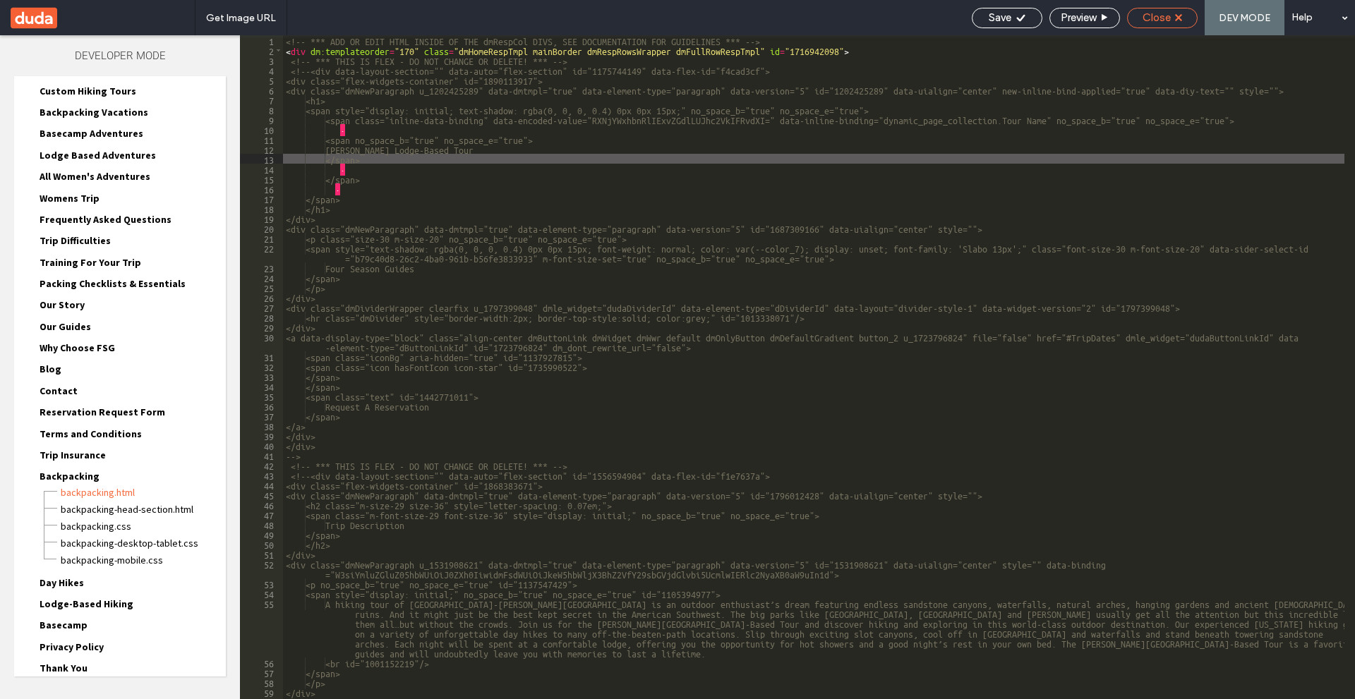
click at [1185, 20] on div "Close" at bounding box center [1162, 17] width 69 height 13
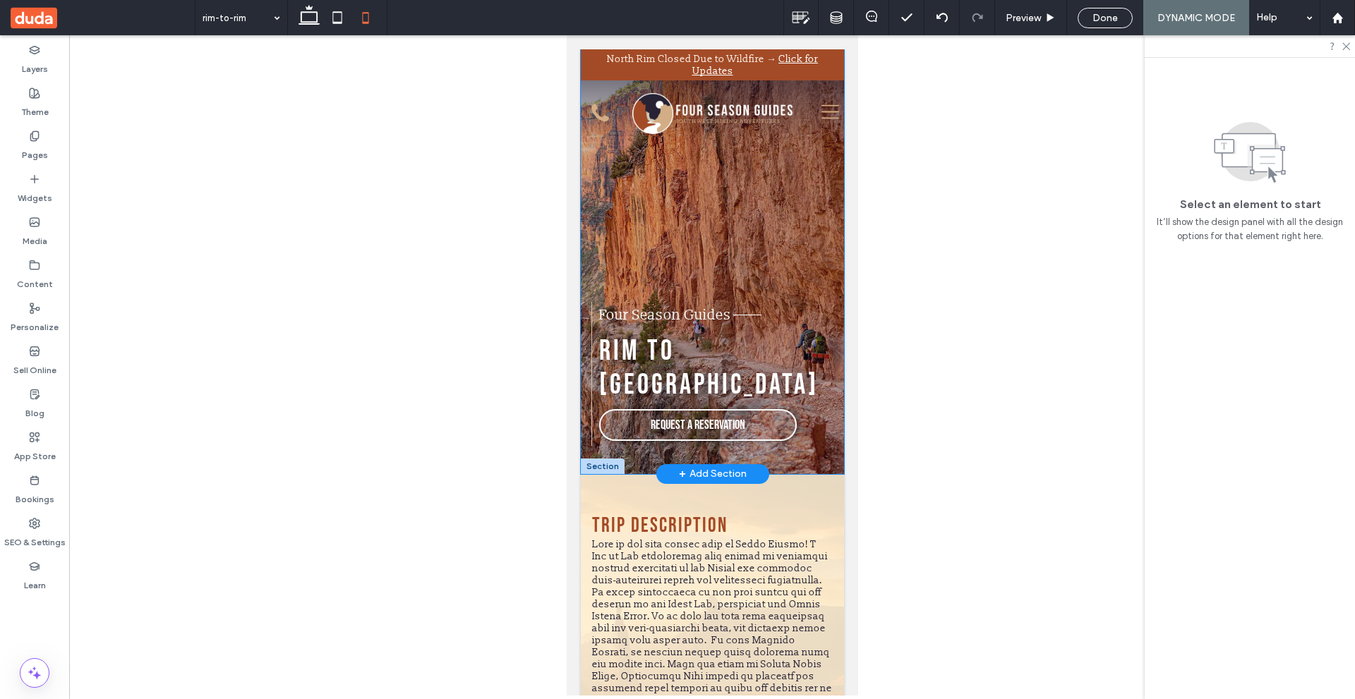
click at [580, 154] on div "Rim to [GEOGRAPHIC_DATA] Four Season Guides Request A Reservation" at bounding box center [711, 261] width 263 height 425
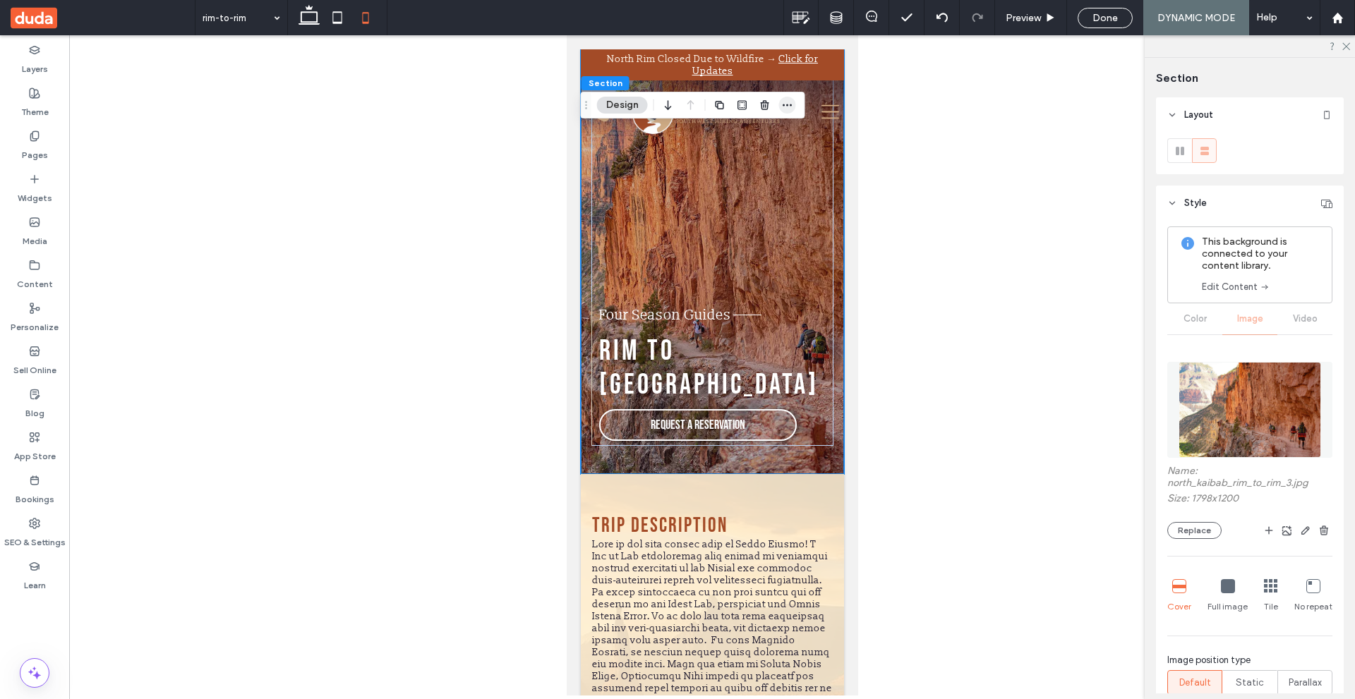
click at [790, 103] on icon "button" at bounding box center [787, 104] width 11 height 11
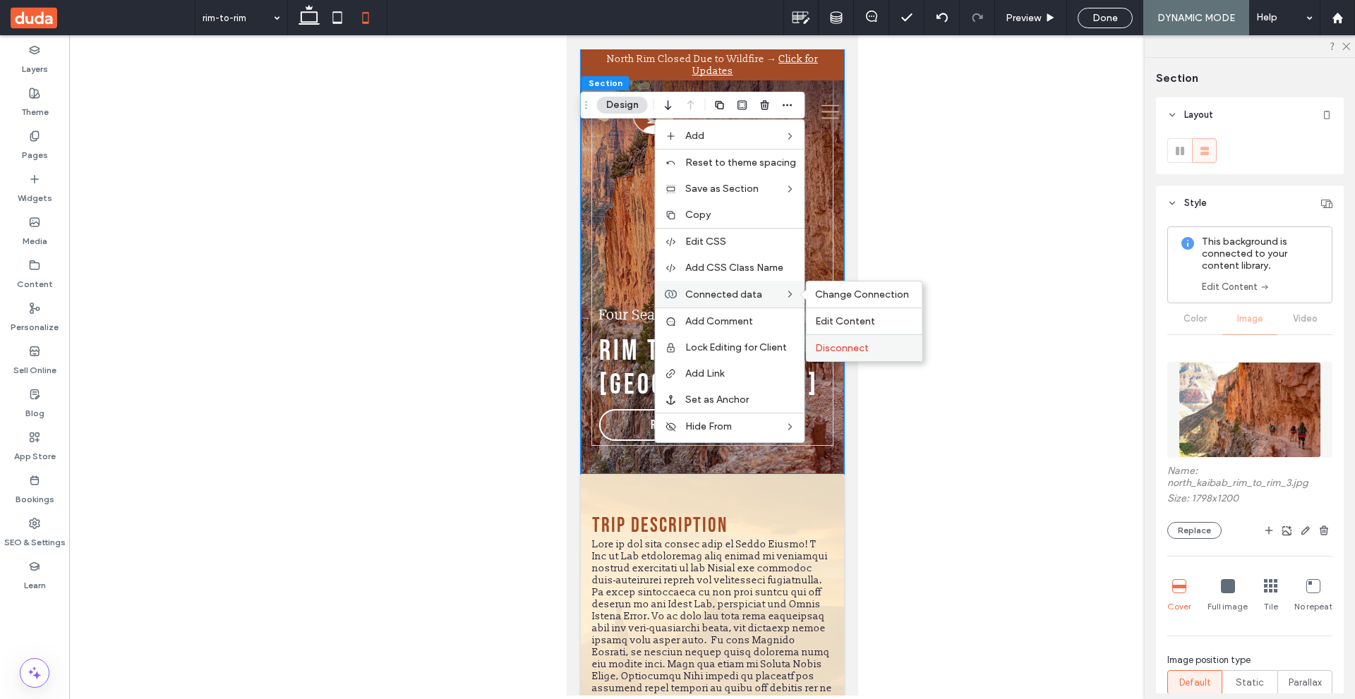
click at [870, 349] on label "Disconnect" at bounding box center [864, 348] width 99 height 12
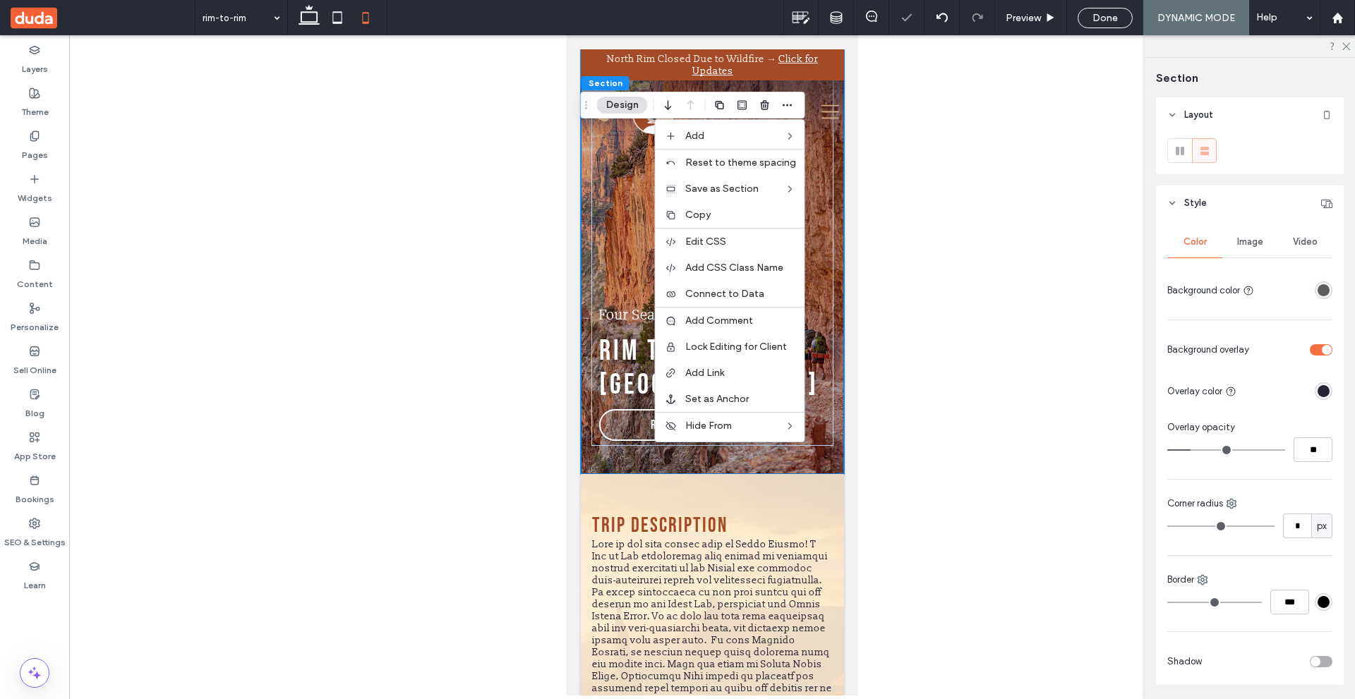
click at [879, 152] on div at bounding box center [712, 365] width 1286 height 660
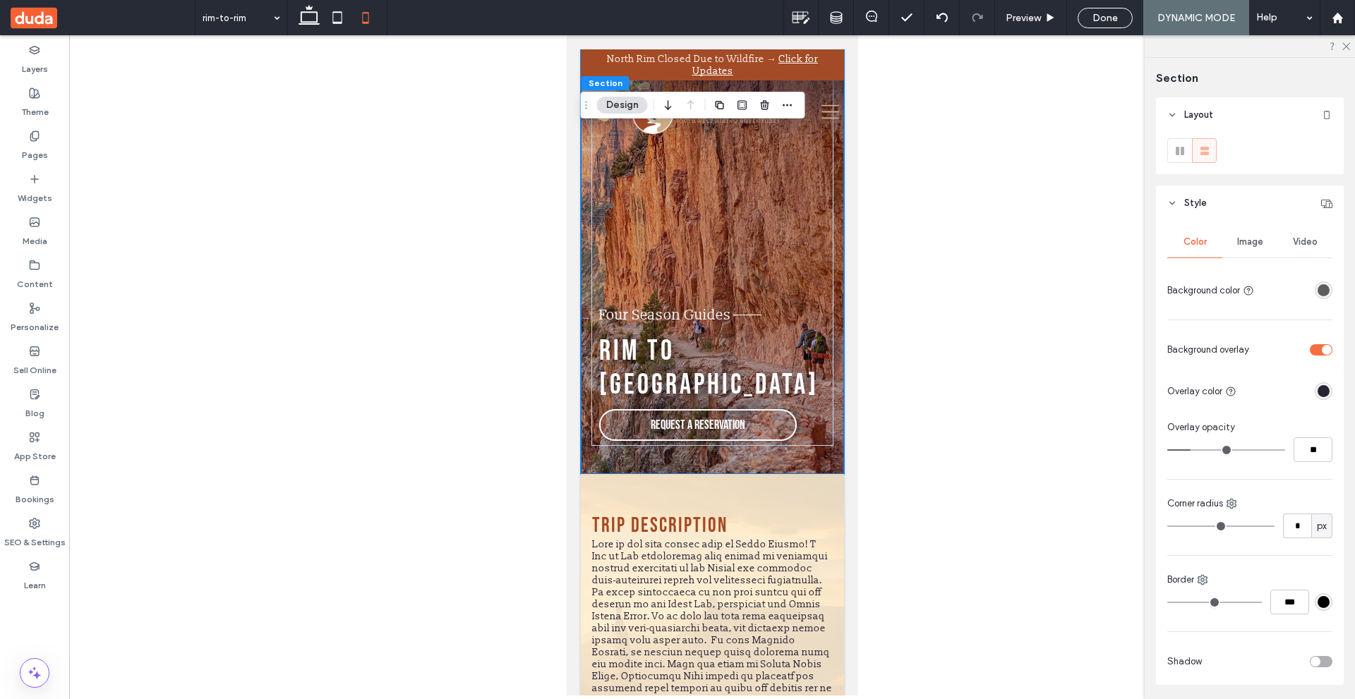
click at [1252, 248] on div "Image" at bounding box center [1249, 241] width 55 height 31
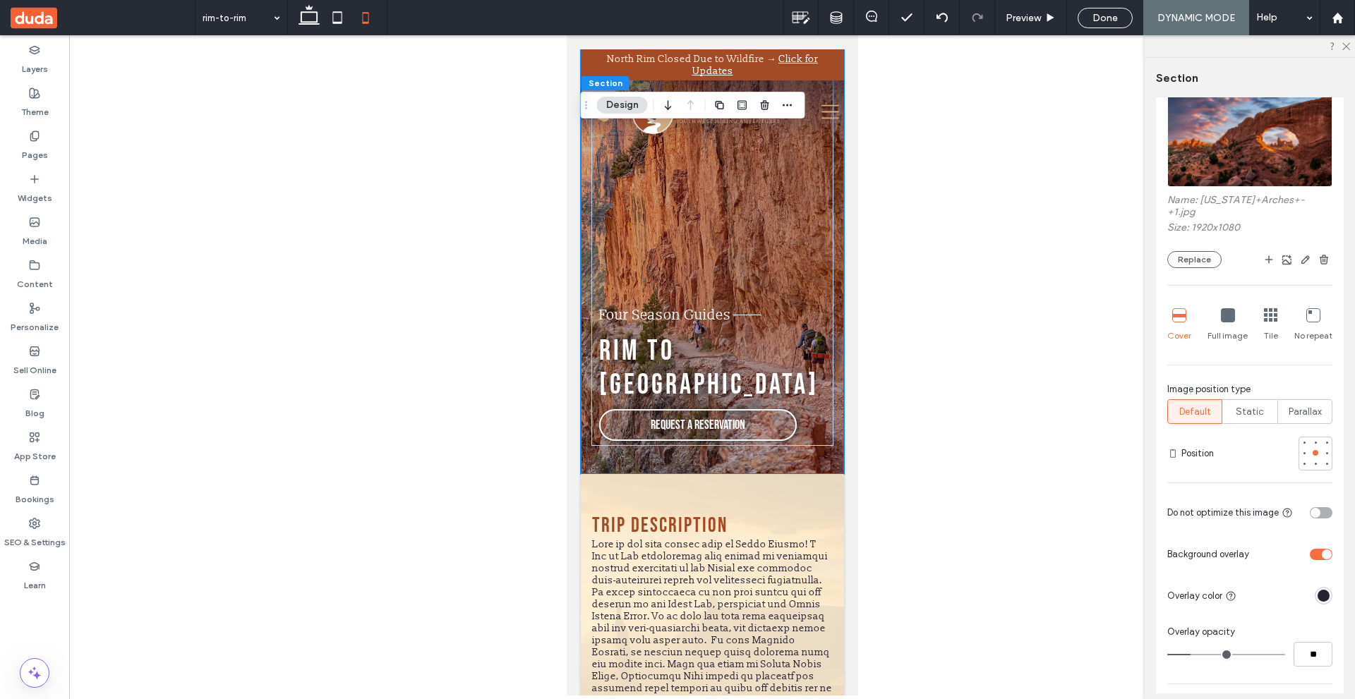
scroll to position [212, 0]
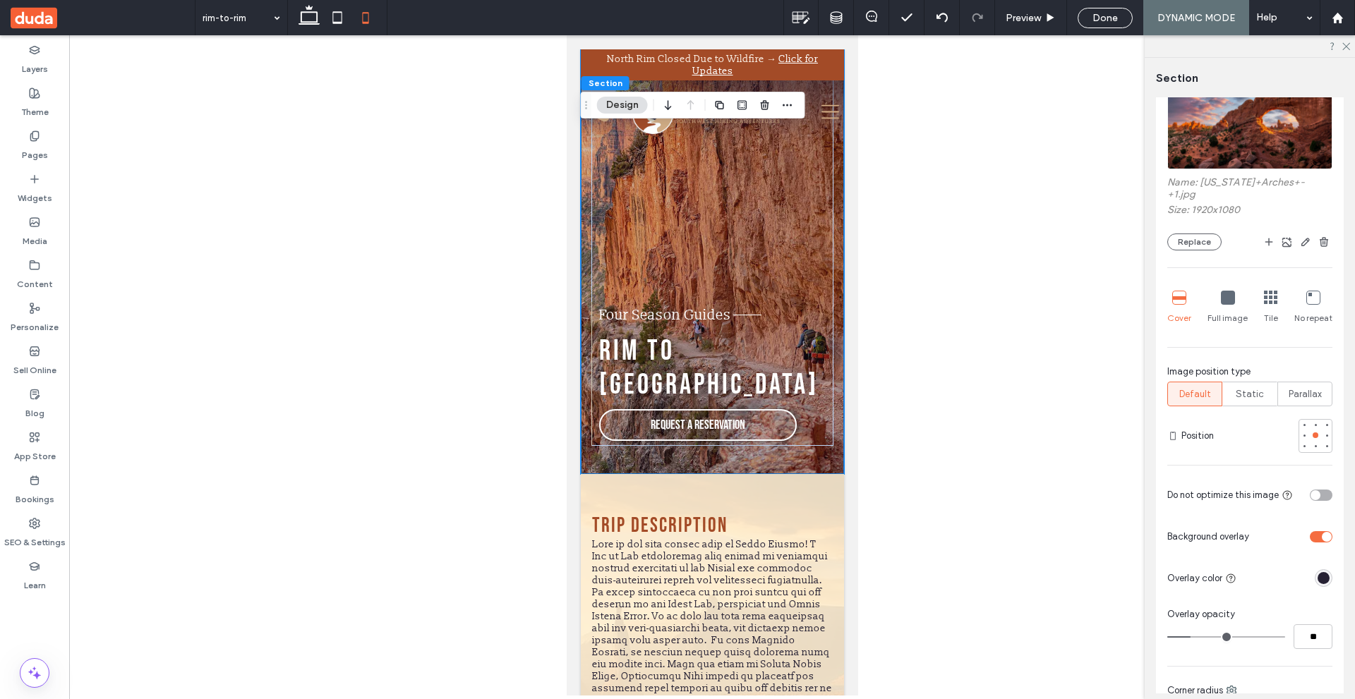
click at [1321, 490] on div "toggle" at bounding box center [1321, 495] width 23 height 11
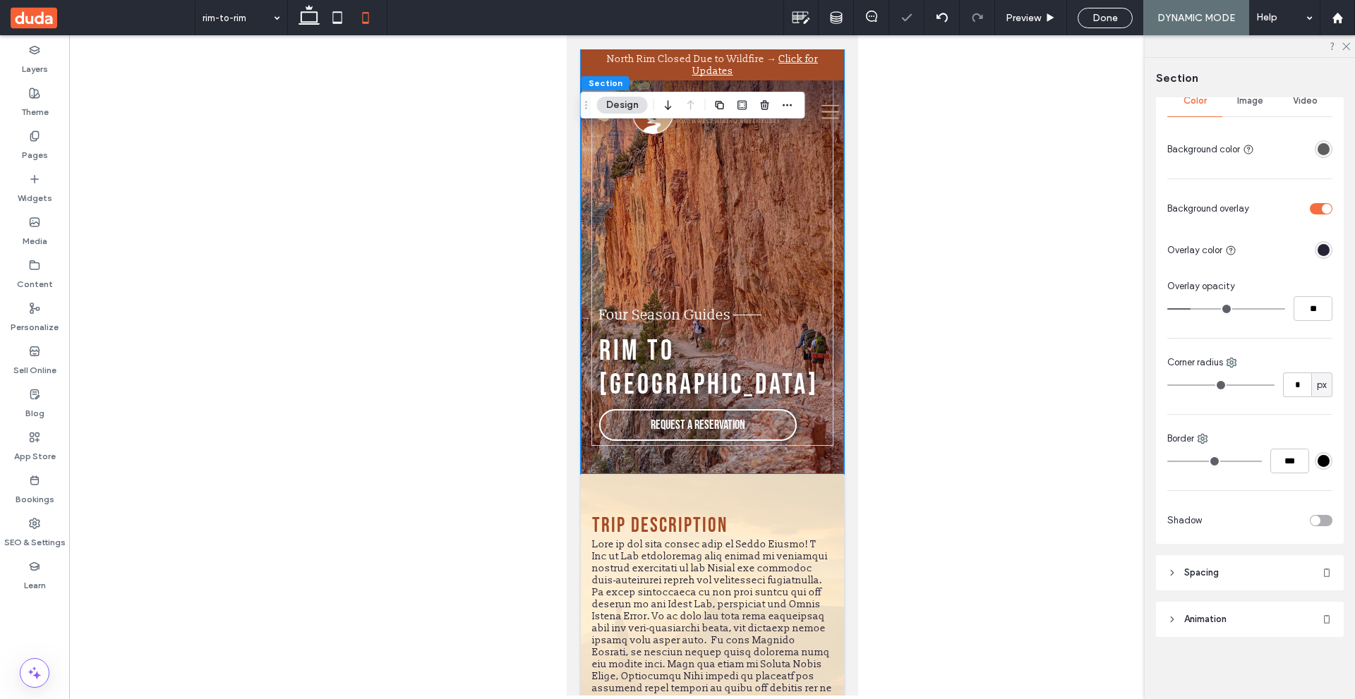
scroll to position [0, 0]
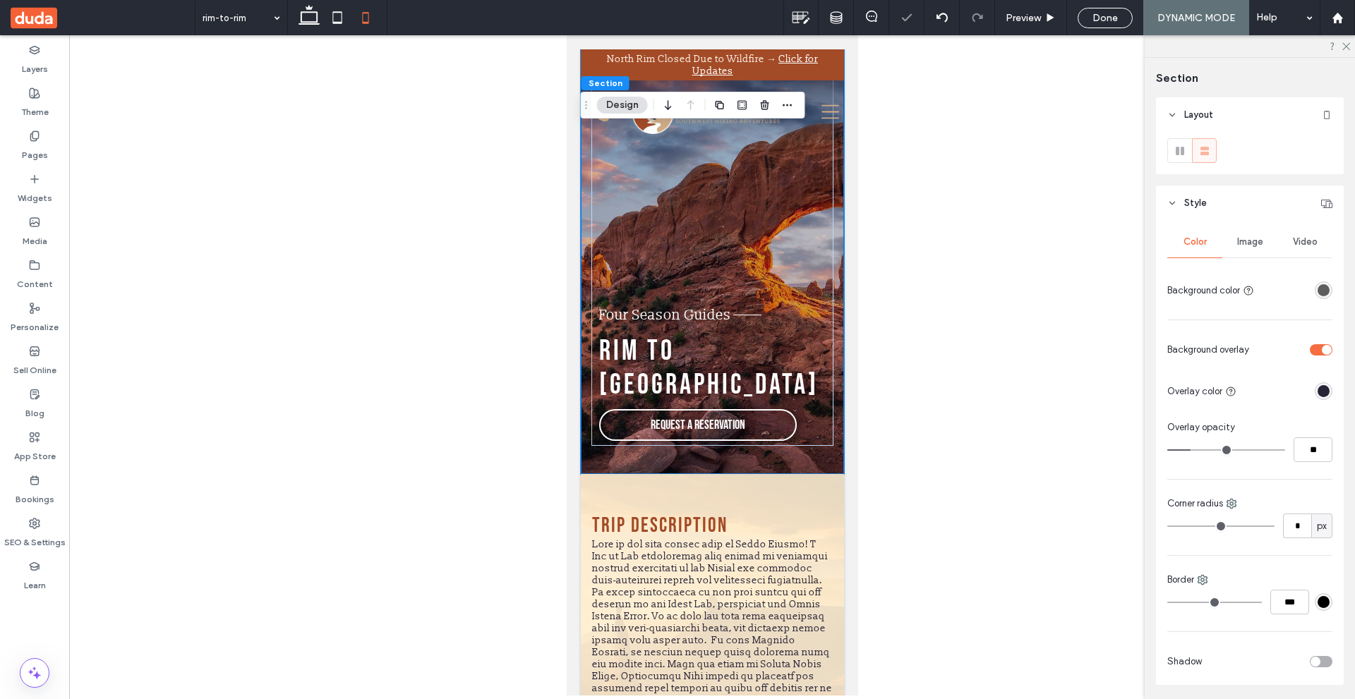
click at [1334, 449] on div "Color Image Video Background color Background overlay Overlay color Overlay opa…" at bounding box center [1250, 453] width 188 height 464
click at [1265, 238] on div "Image" at bounding box center [1249, 241] width 55 height 31
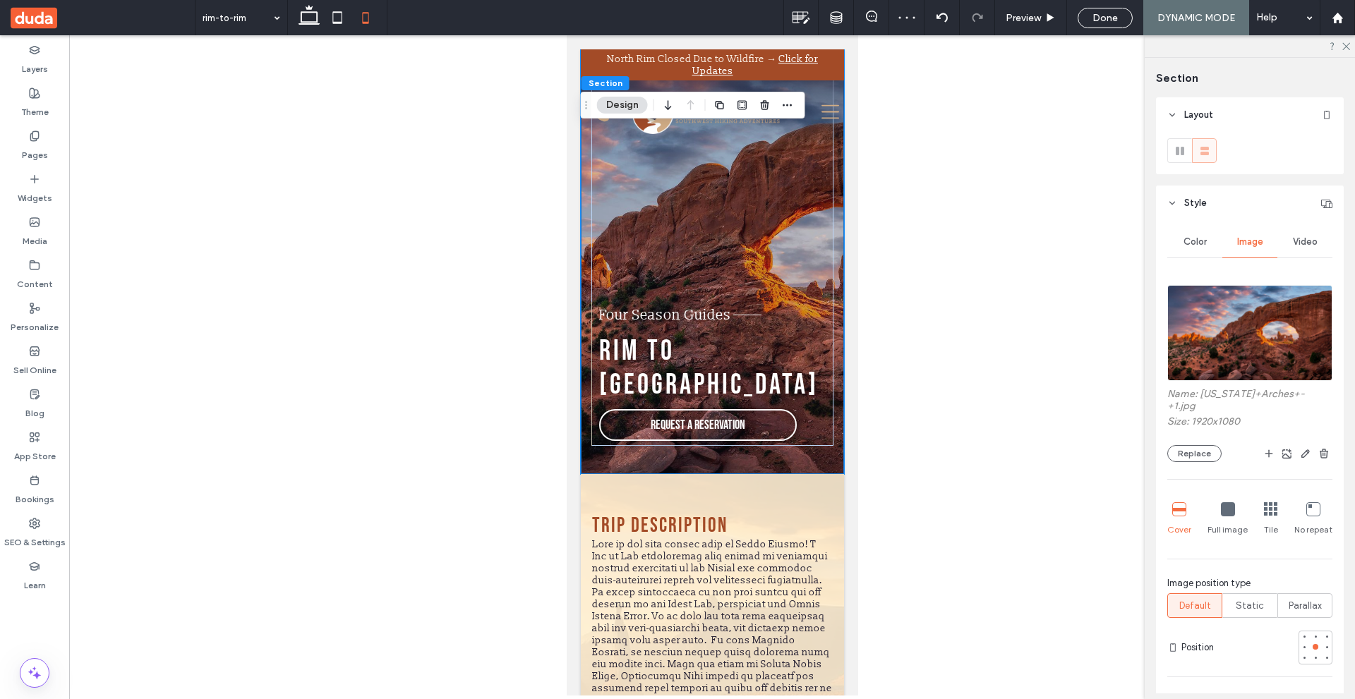
click at [1330, 385] on div "Color Image Video Name: Utah+Arches+-+1.jpg Size: 1920x1080 Replace Cover Full …" at bounding box center [1250, 652] width 188 height 863
drag, startPoint x: 519, startPoint y: 249, endPoint x: 30, endPoint y: 176, distance: 494.4
click at [519, 249] on div at bounding box center [712, 365] width 1286 height 660
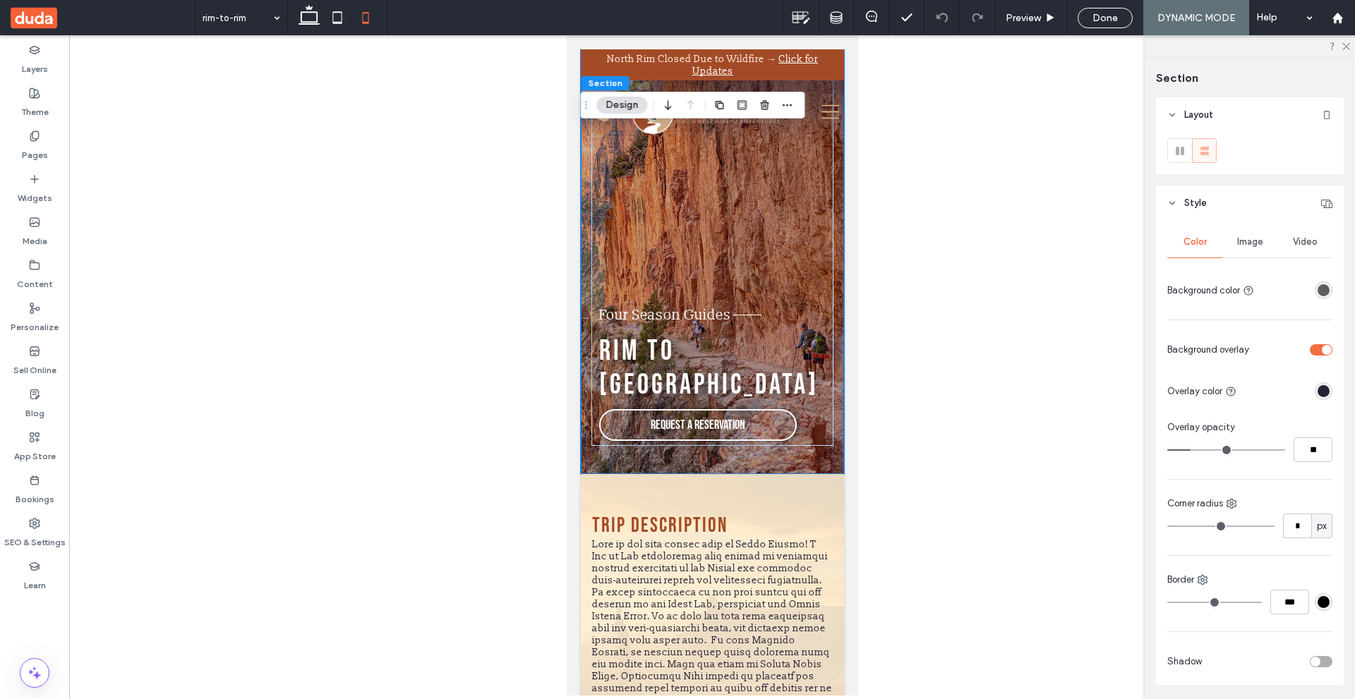
click at [1244, 241] on span "Image" at bounding box center [1250, 241] width 26 height 11
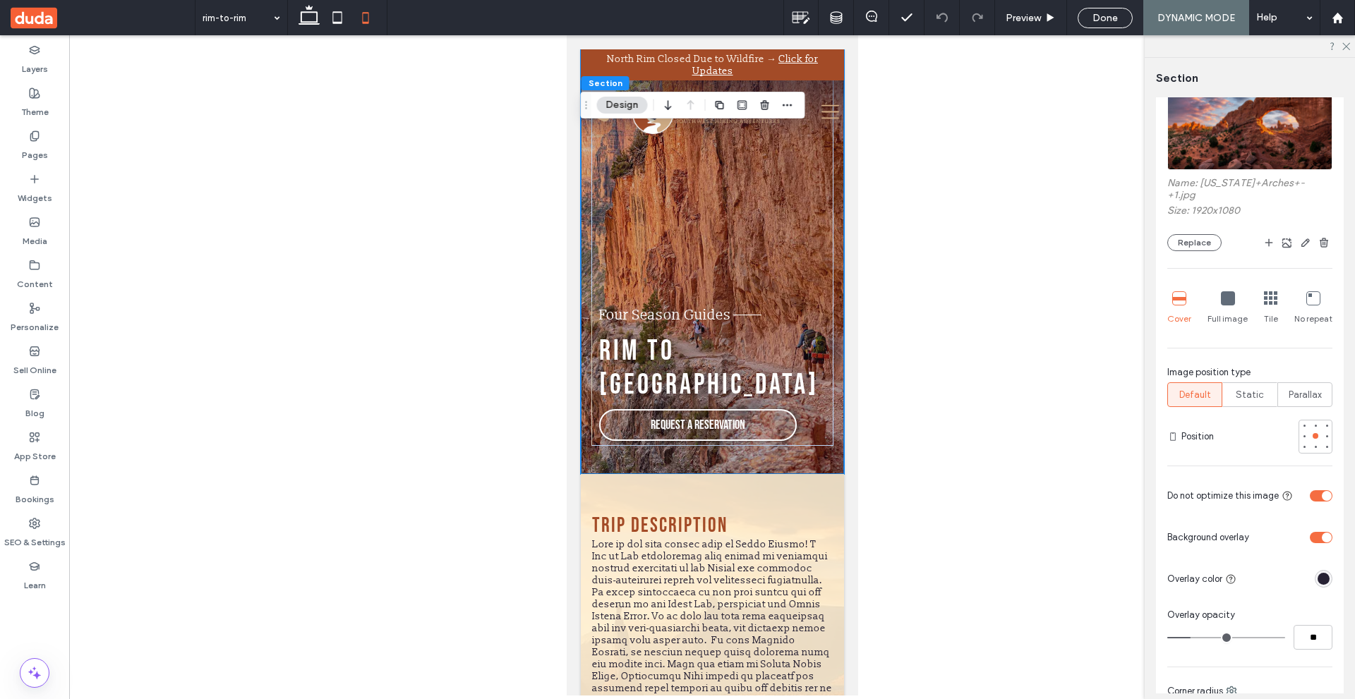
scroll to position [212, 0]
click at [617, 107] on button "Design" at bounding box center [622, 105] width 51 height 17
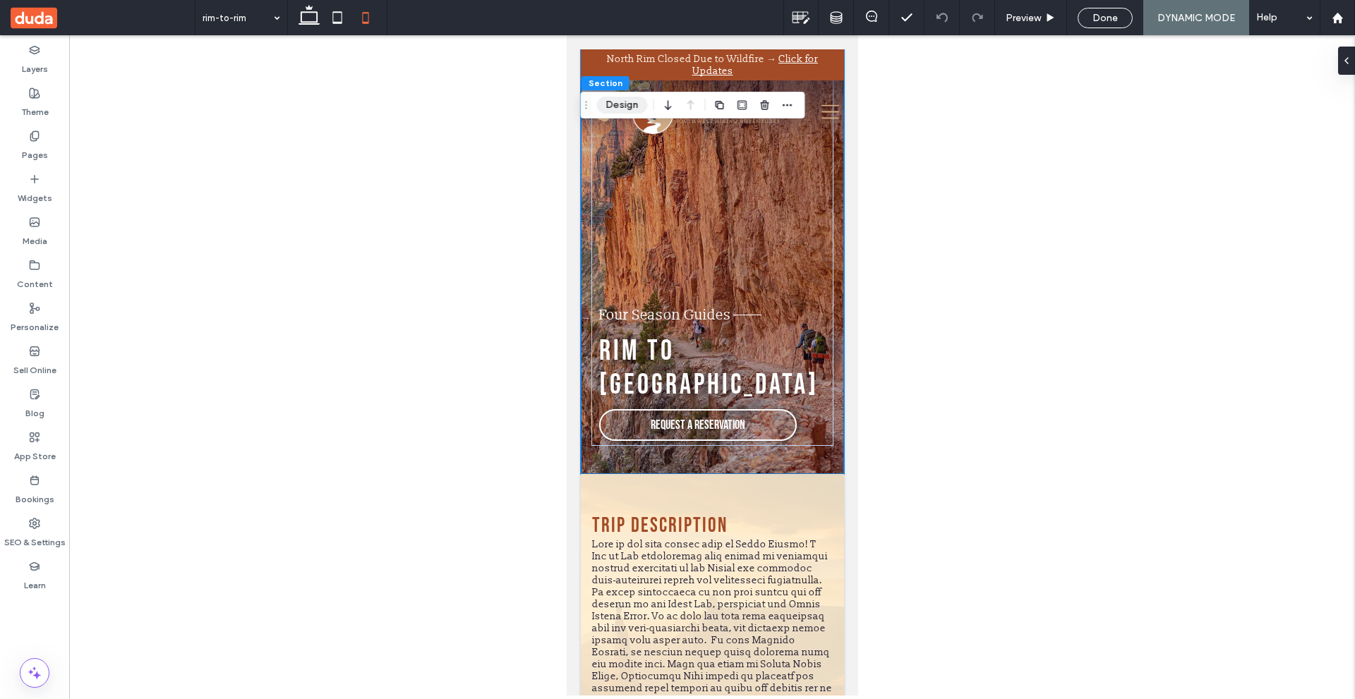
click at [628, 104] on button "Design" at bounding box center [622, 105] width 51 height 17
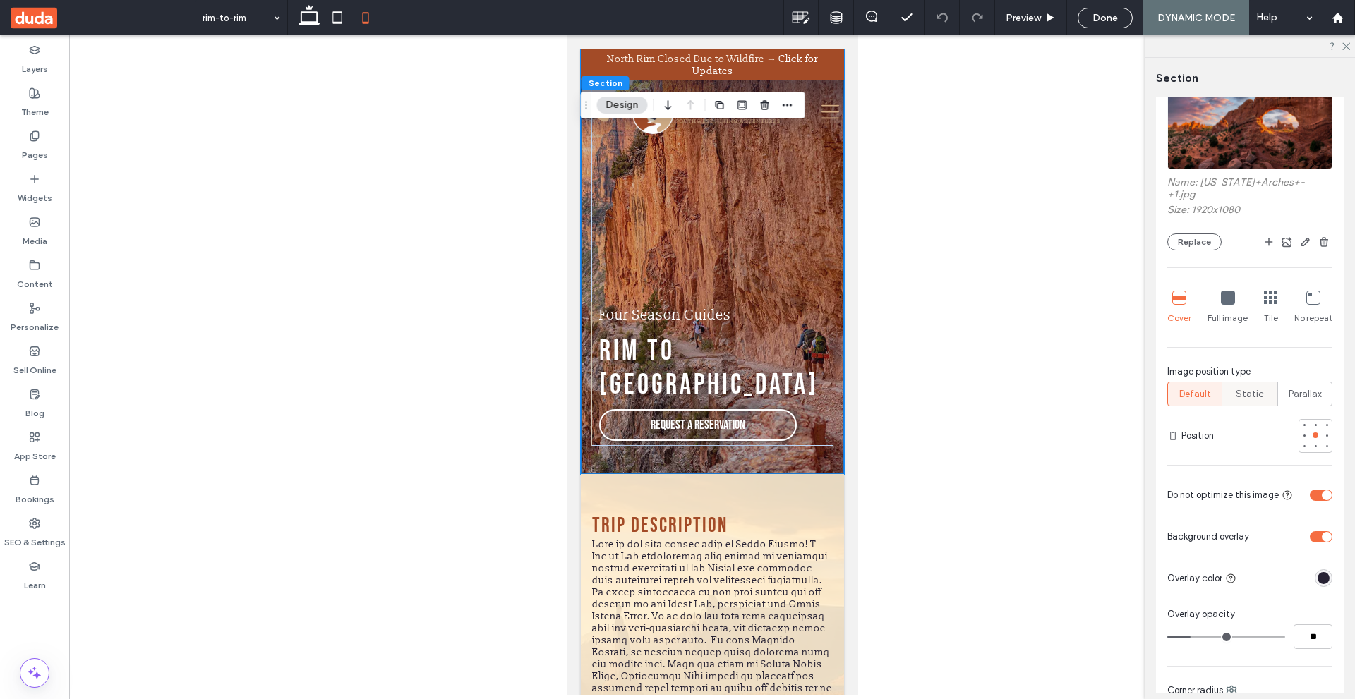
click at [1257, 387] on span "Static" at bounding box center [1249, 394] width 28 height 14
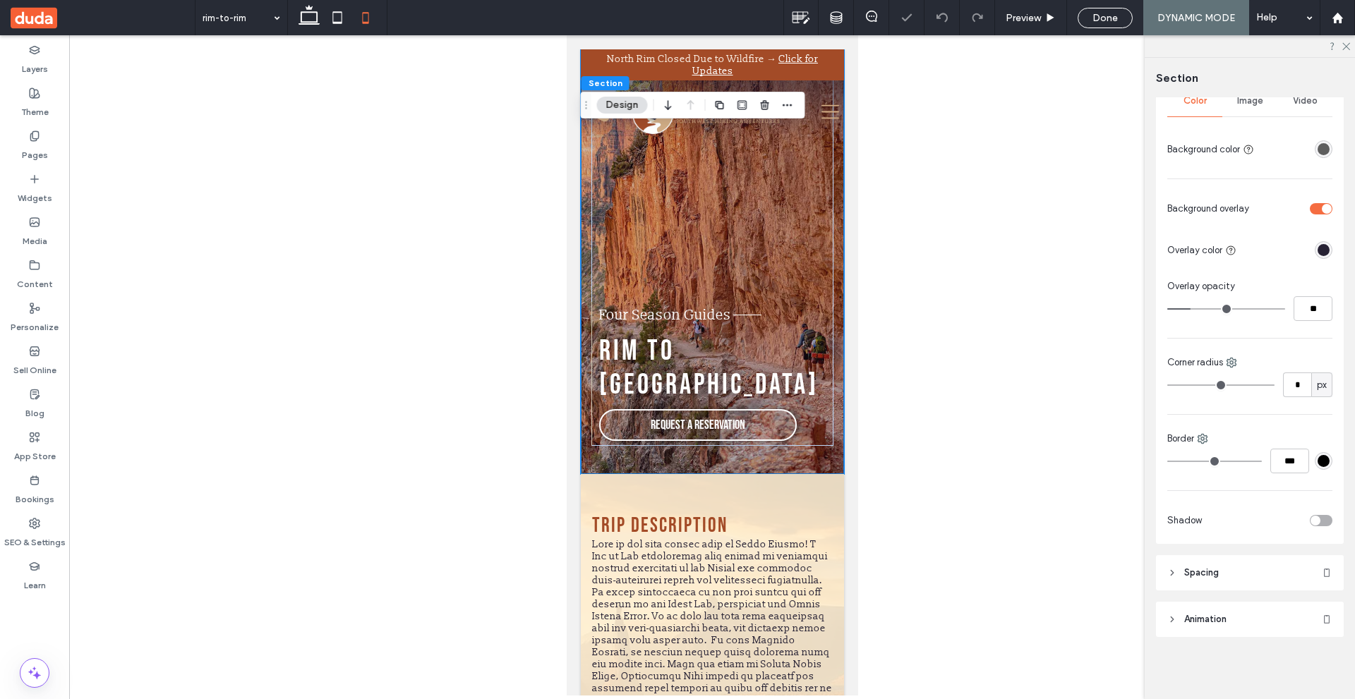
scroll to position [0, 0]
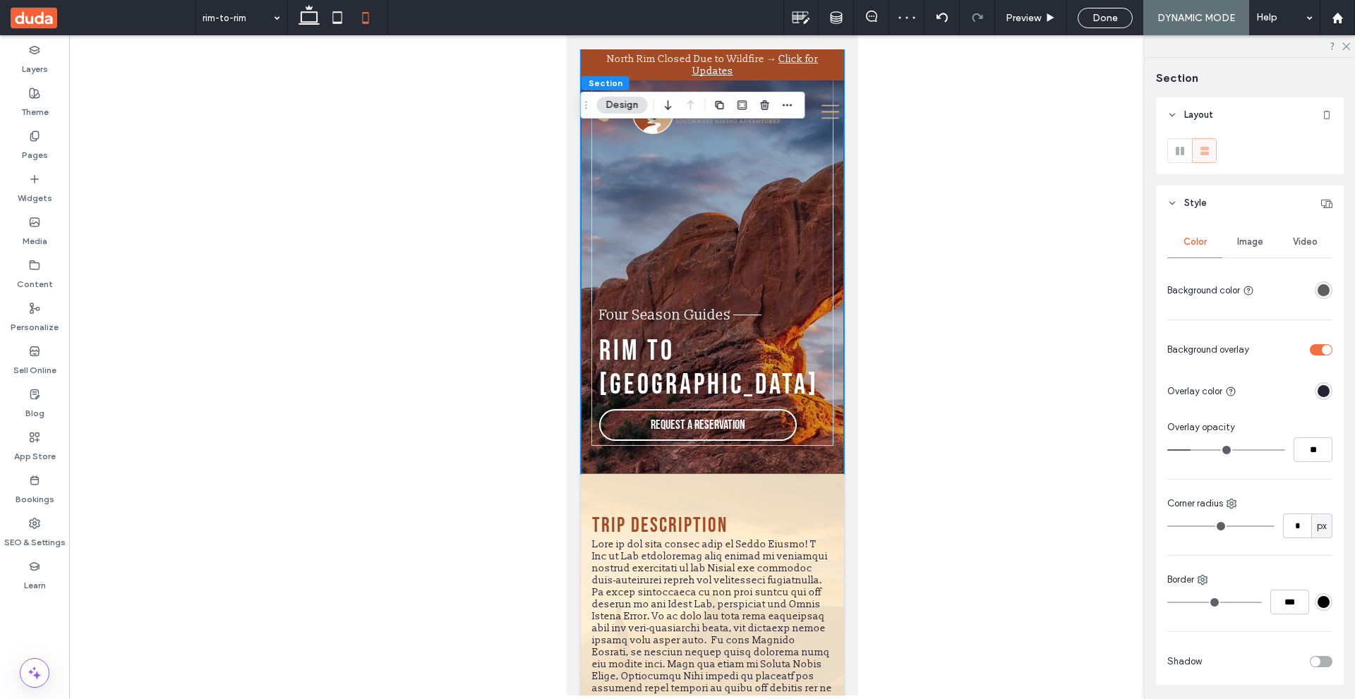
click at [1243, 246] on span "Image" at bounding box center [1250, 241] width 26 height 11
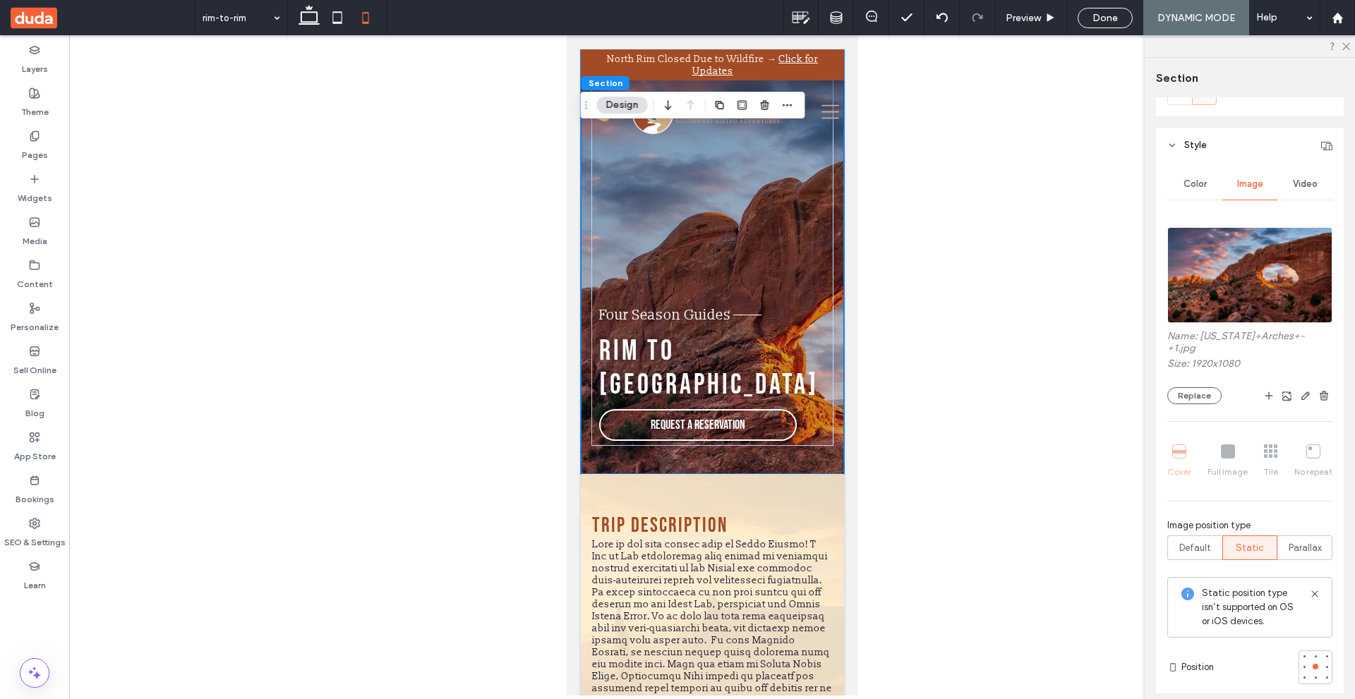
scroll to position [141, 0]
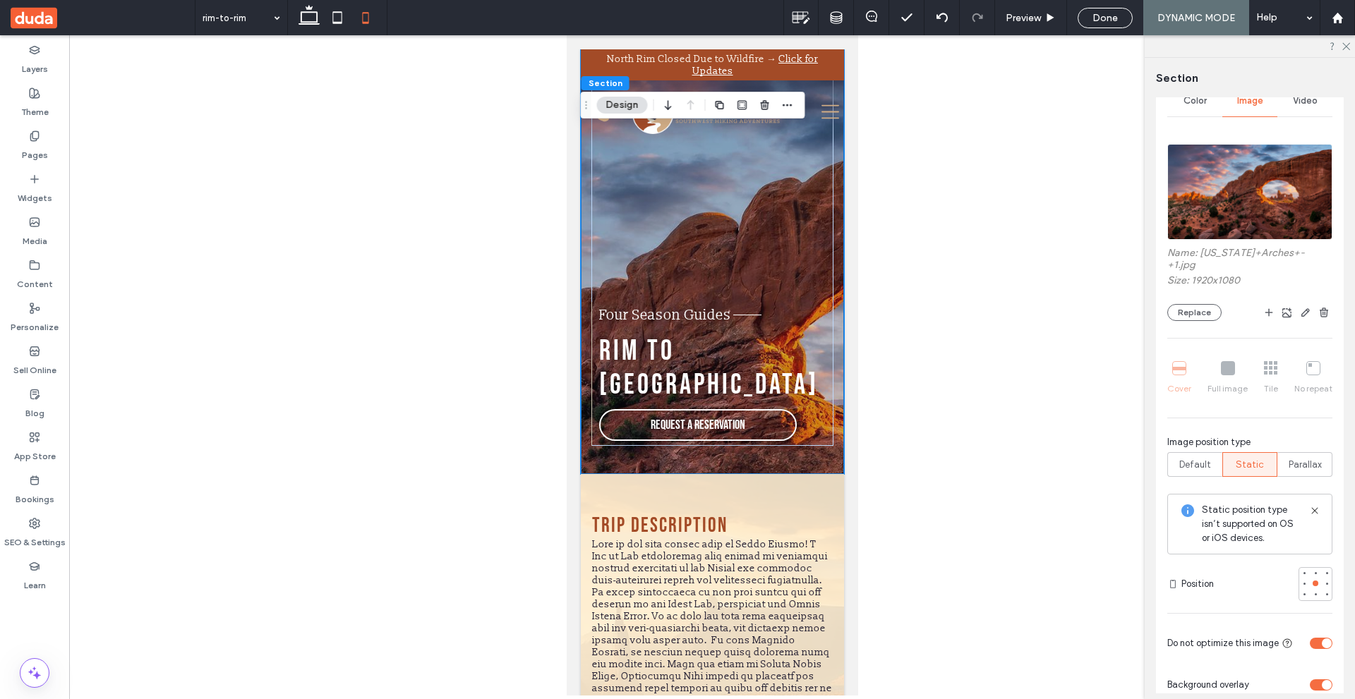
click at [1309, 505] on icon at bounding box center [1314, 510] width 11 height 11
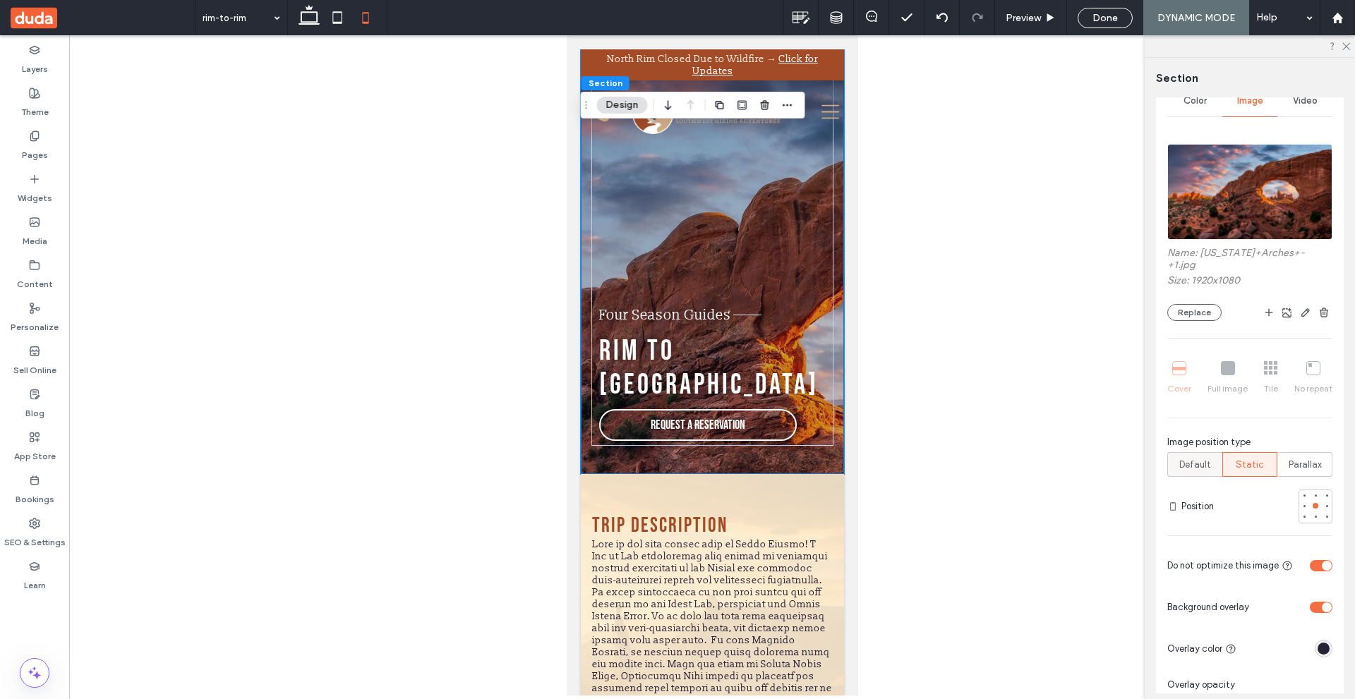
click at [1192, 458] on span "Default" at bounding box center [1195, 465] width 32 height 14
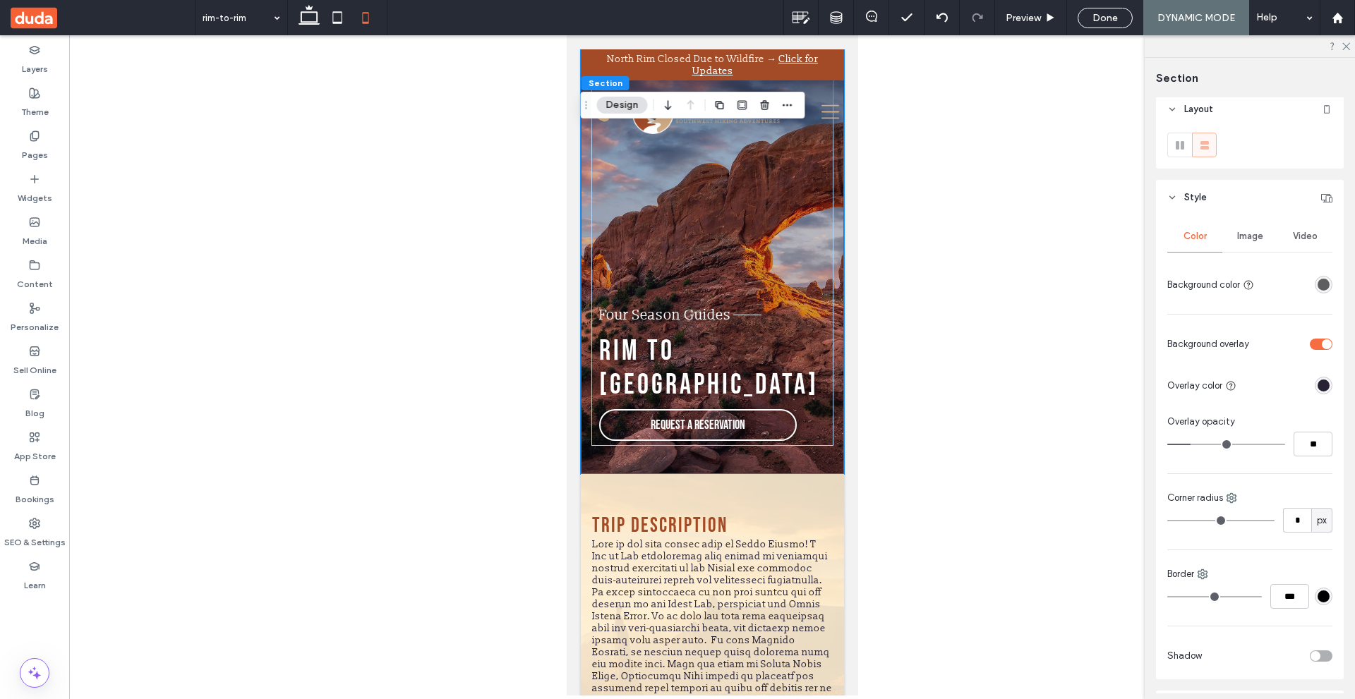
scroll to position [0, 0]
click at [1247, 248] on div "Image" at bounding box center [1249, 241] width 55 height 31
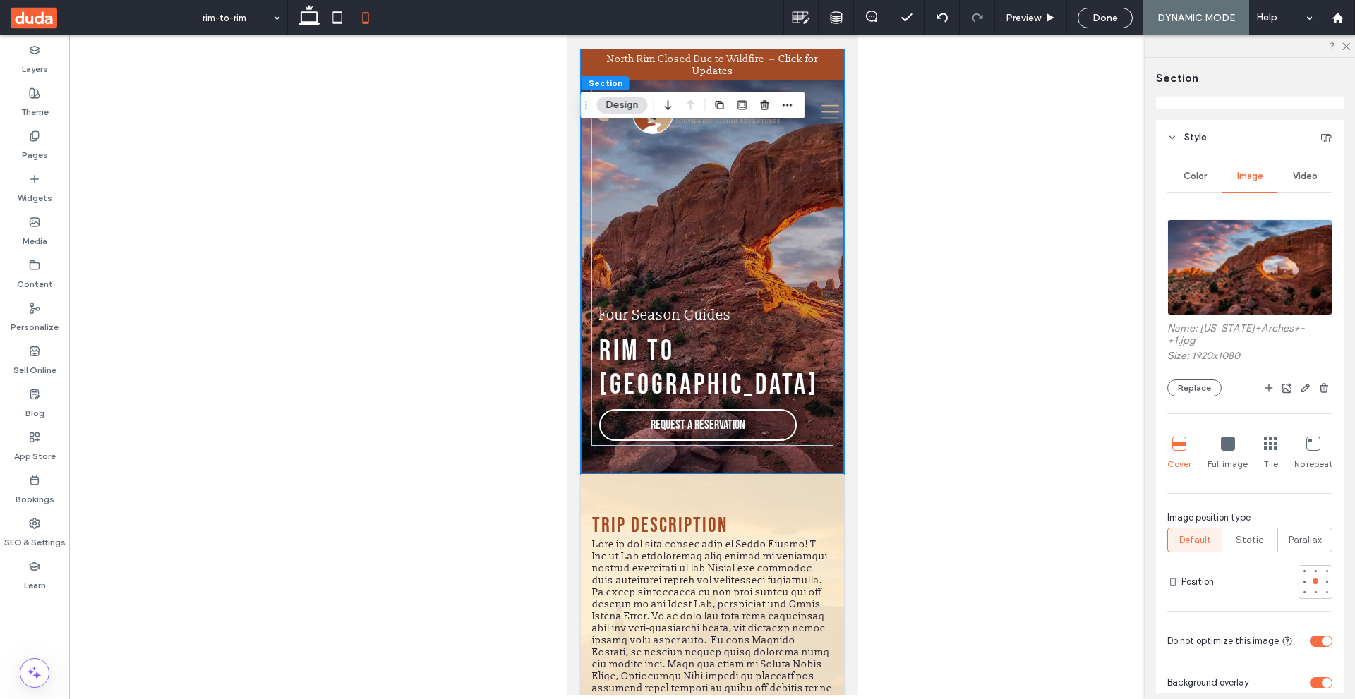
scroll to position [282, 0]
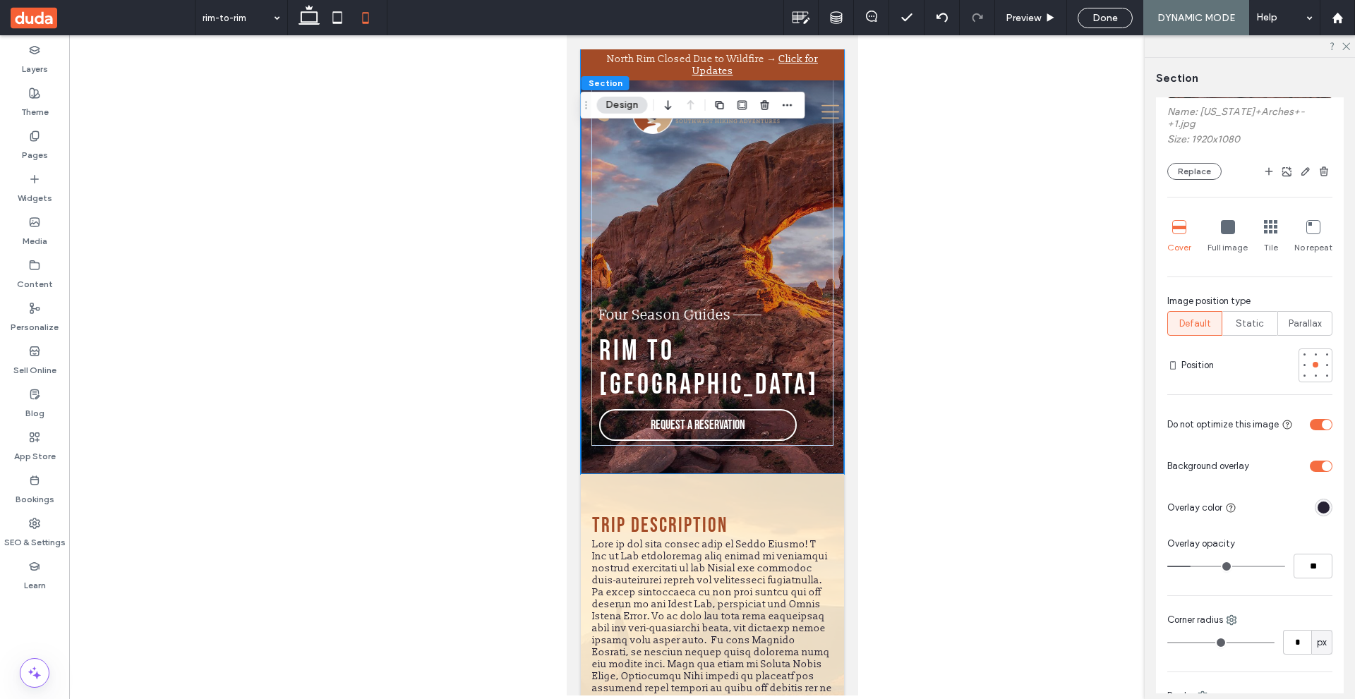
click at [962, 325] on div at bounding box center [712, 365] width 1286 height 660
click at [787, 108] on icon "button" at bounding box center [787, 104] width 11 height 11
click at [965, 305] on div at bounding box center [712, 365] width 1286 height 660
click at [791, 102] on icon "button" at bounding box center [787, 104] width 11 height 11
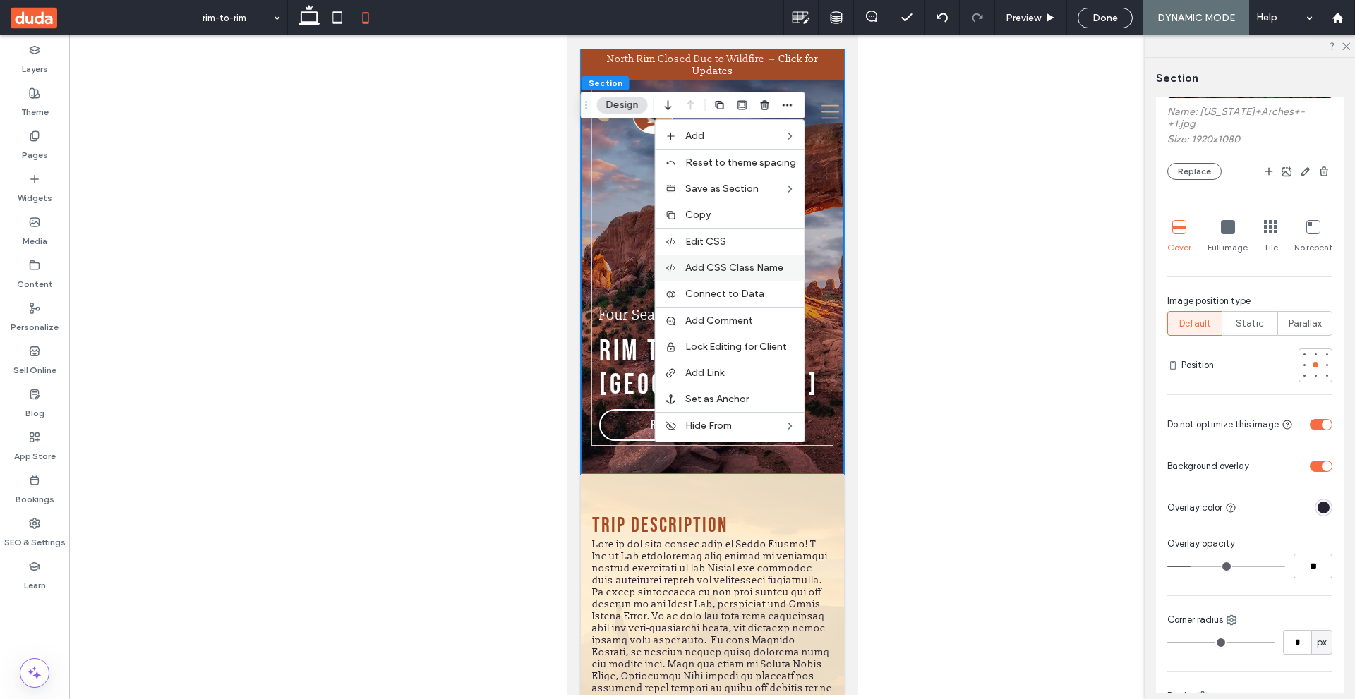
click at [765, 262] on span "Add CSS Class Name" at bounding box center [734, 268] width 98 height 12
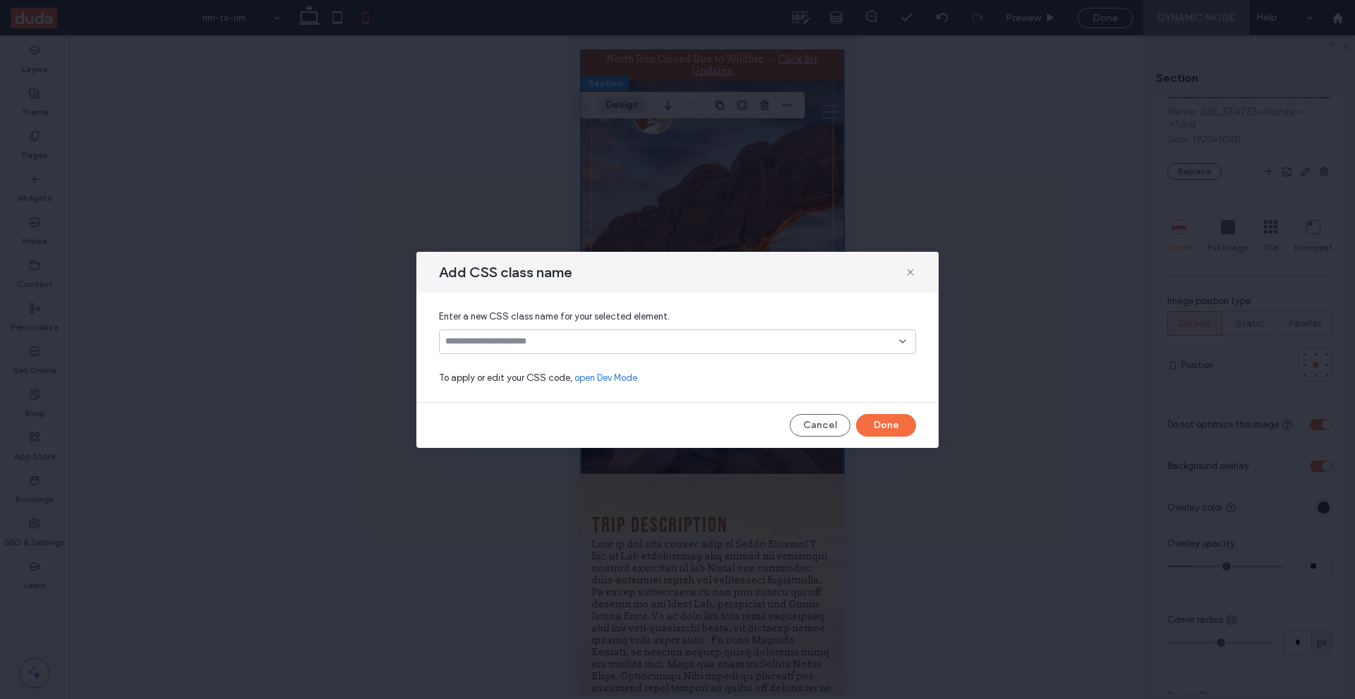
click at [621, 379] on link "open Dev Mode" at bounding box center [605, 378] width 63 height 14
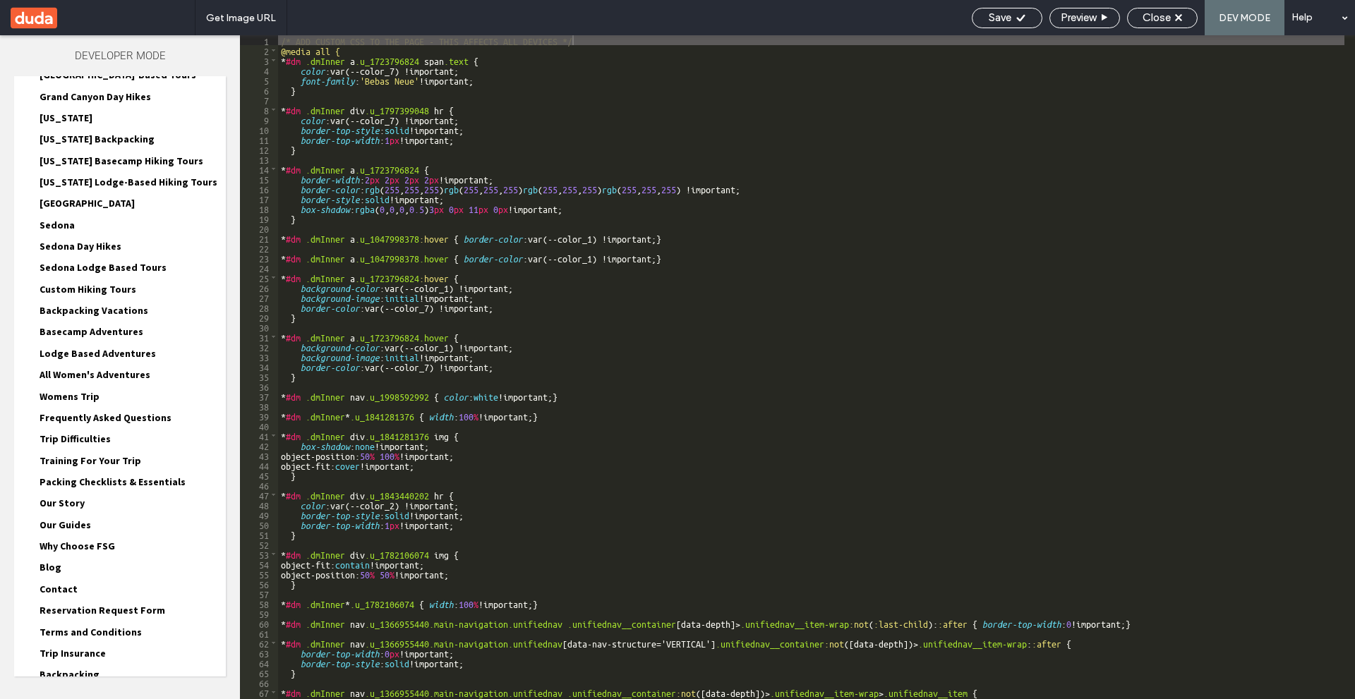
scroll to position [423, 0]
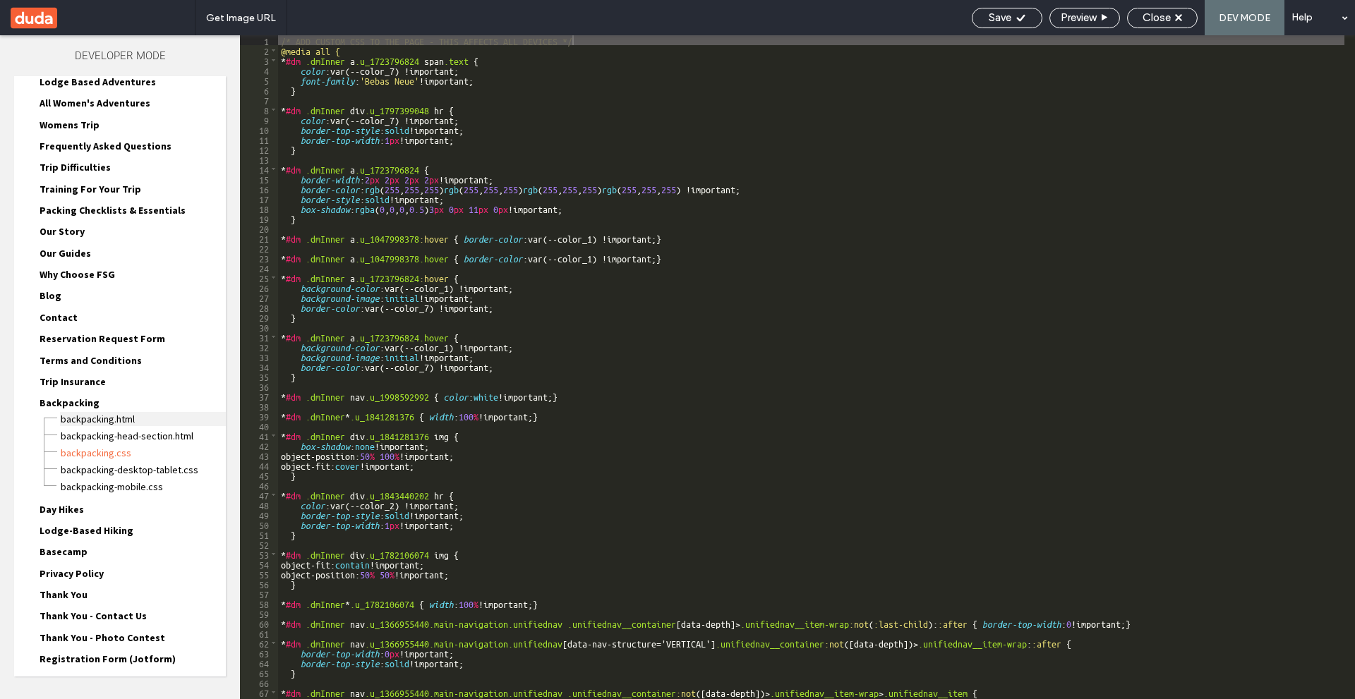
click at [86, 418] on span "Backpacking.html" at bounding box center [143, 419] width 166 height 14
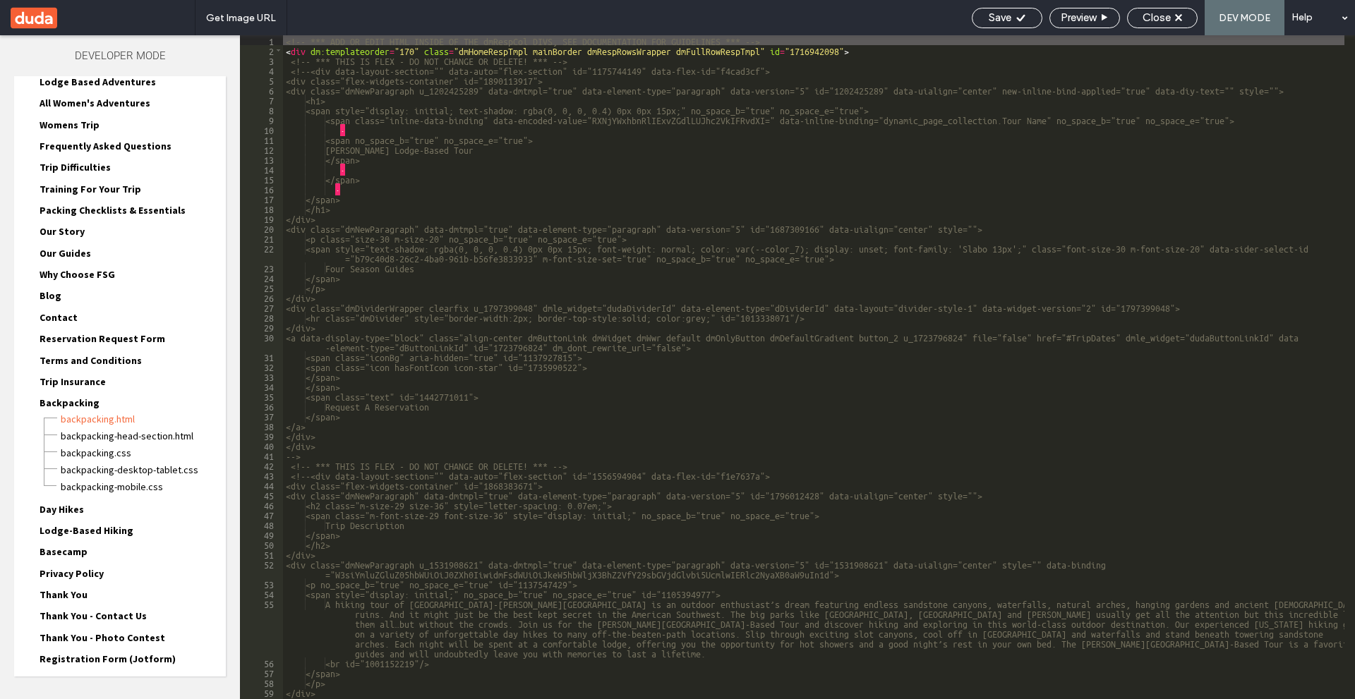
click at [704, 80] on div "<!-- *** ADD OR EDIT HTML INSIDE OF THE dmRespCol DIVS, SEE DOCUMENTATION FOR G…" at bounding box center [813, 377] width 1061 height 684
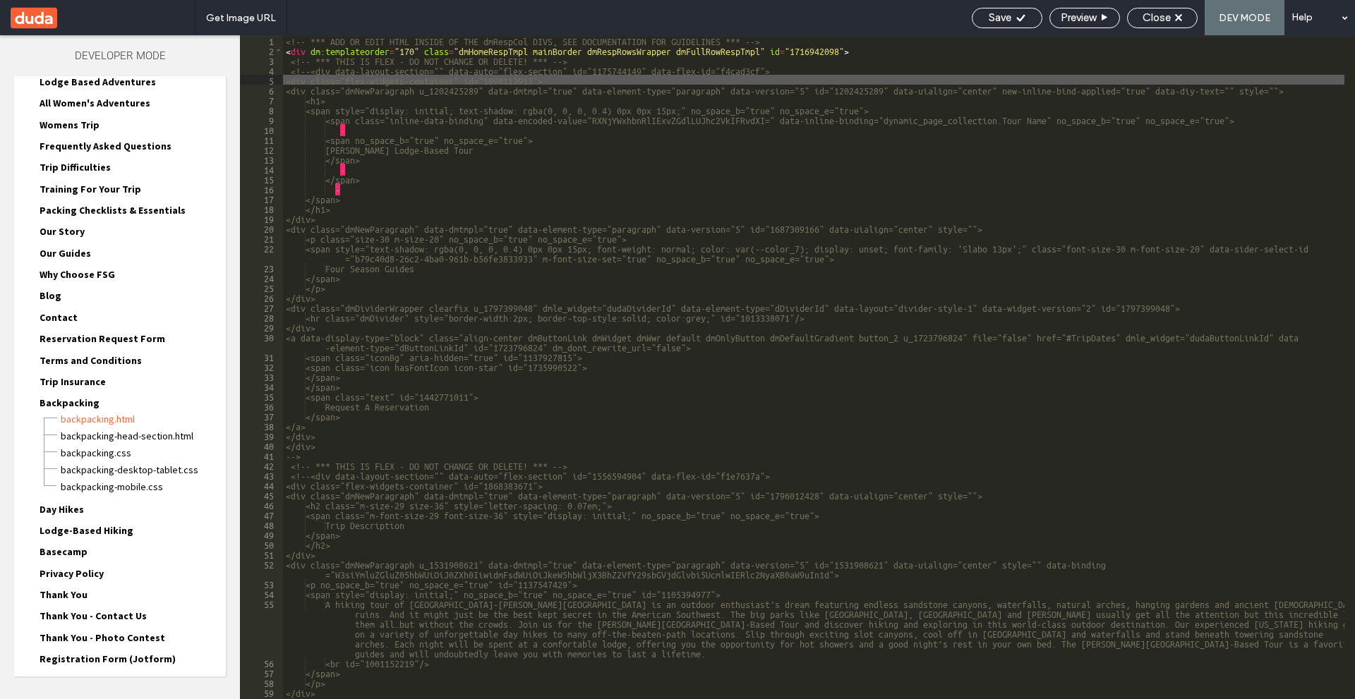
click at [623, 105] on div "<!-- *** ADD OR EDIT HTML INSIDE OF THE dmRespCol DIVS, SEE DOCUMENTATION FOR G…" at bounding box center [813, 377] width 1061 height 684
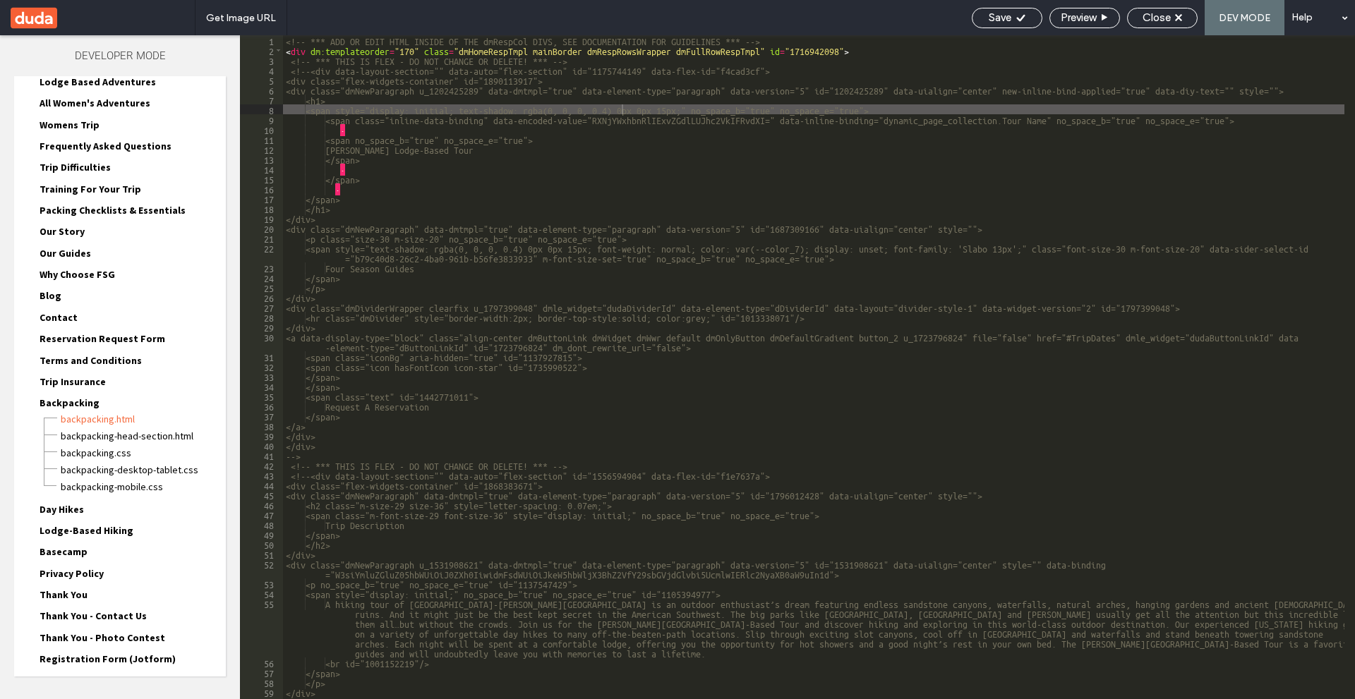
drag, startPoint x: 1131, startPoint y: 23, endPoint x: 1066, endPoint y: 86, distance: 90.3
click at [1131, 23] on div "Close" at bounding box center [1162, 17] width 69 height 13
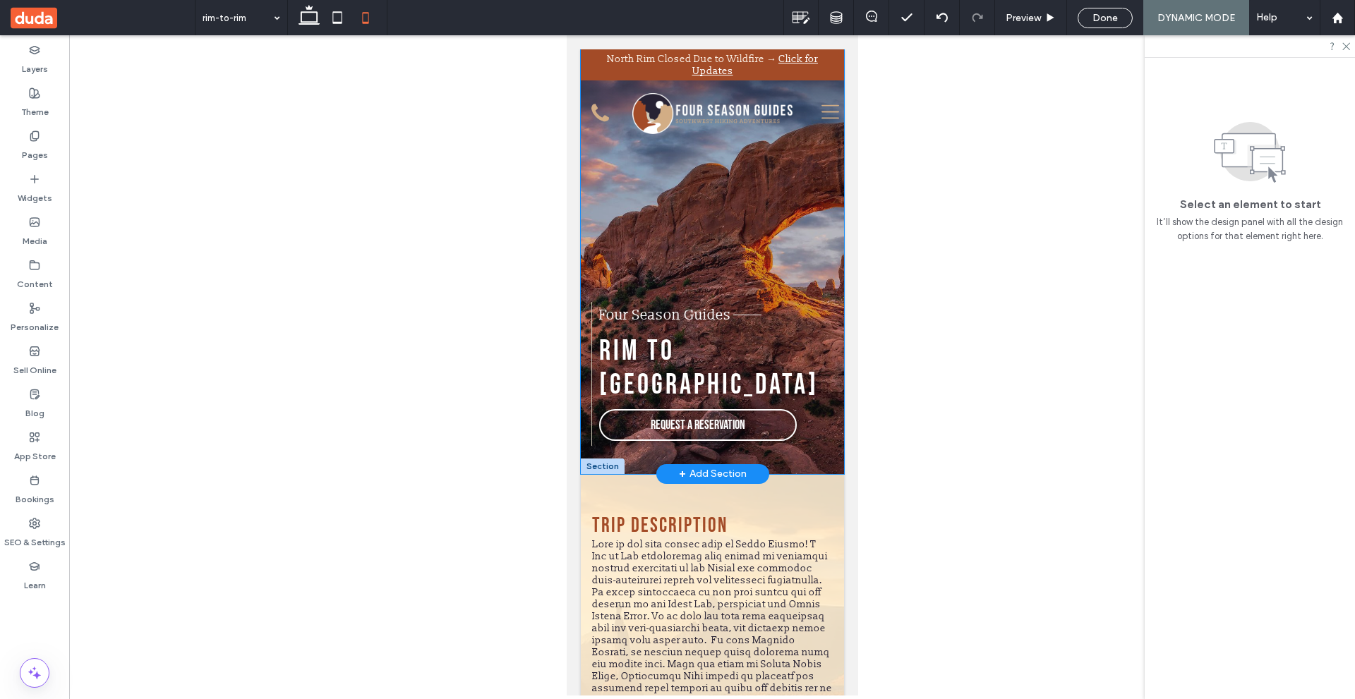
click at [585, 210] on div "Rim to [GEOGRAPHIC_DATA] Four Season Guides Request A Reservation" at bounding box center [711, 261] width 263 height 425
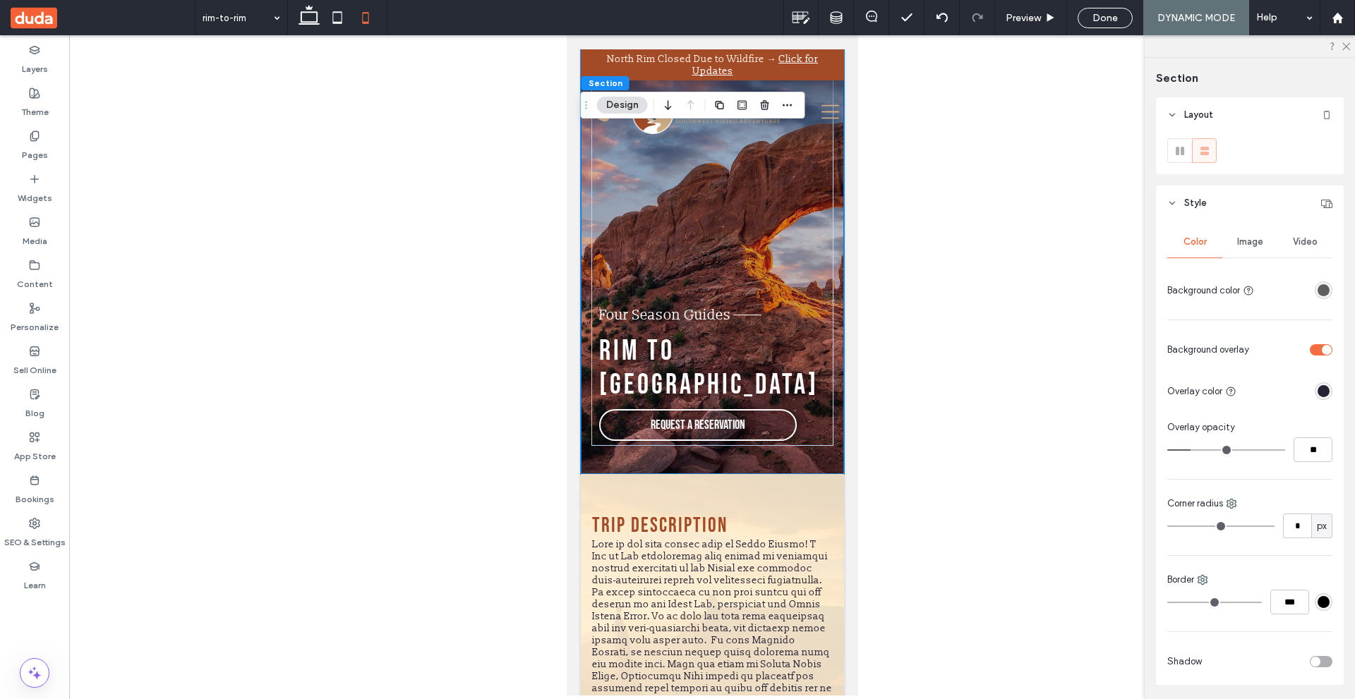
click at [1245, 254] on div "Image" at bounding box center [1249, 241] width 55 height 31
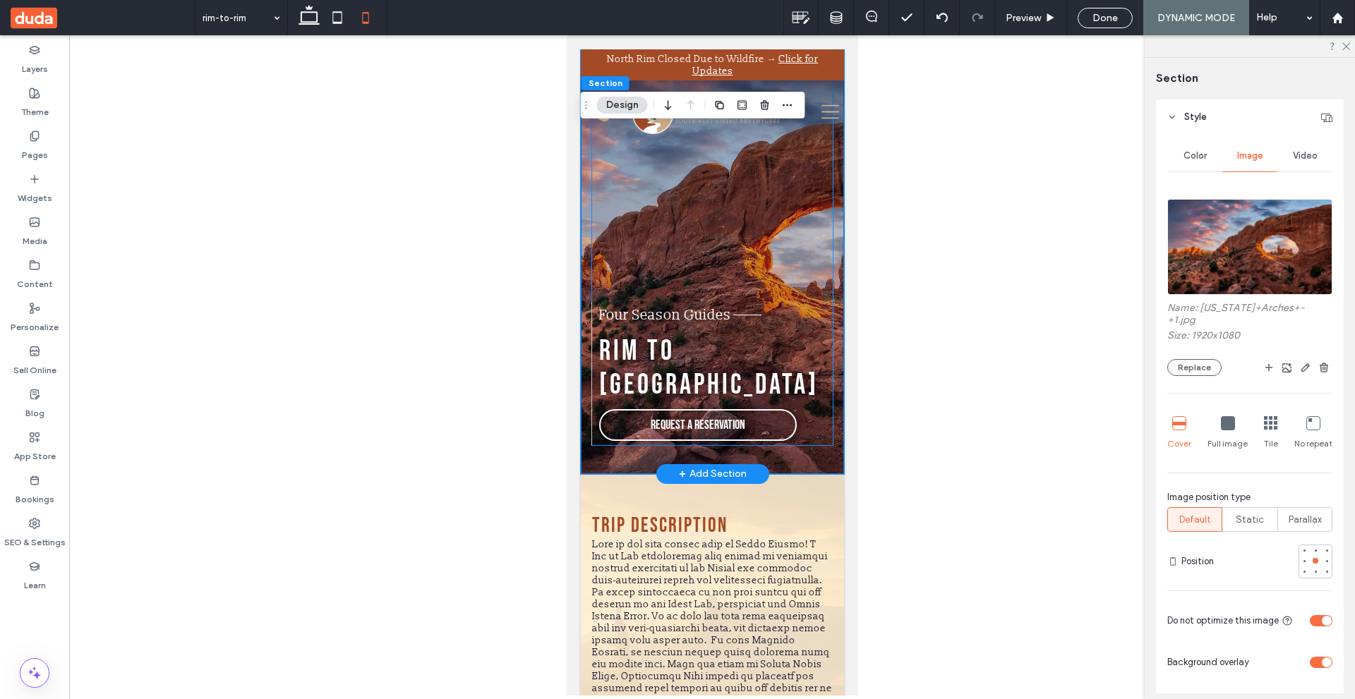
scroll to position [0, 0]
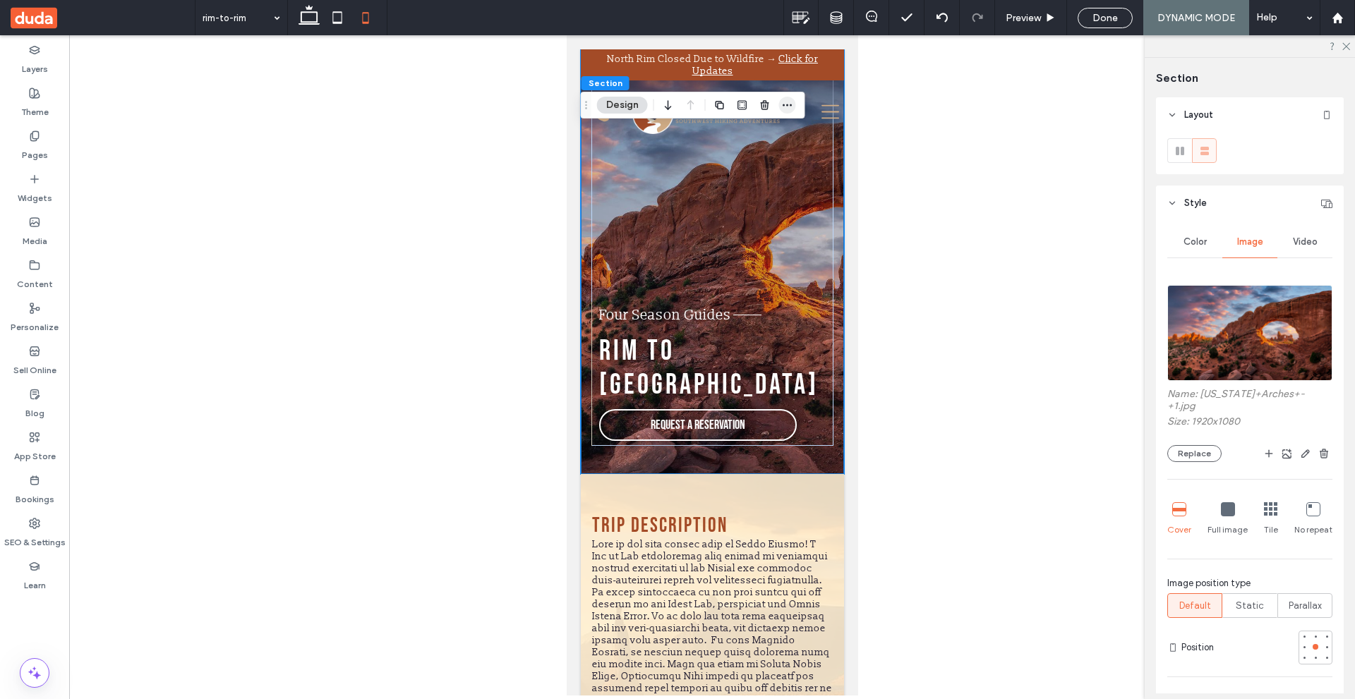
click at [785, 99] on icon "button" at bounding box center [787, 104] width 11 height 11
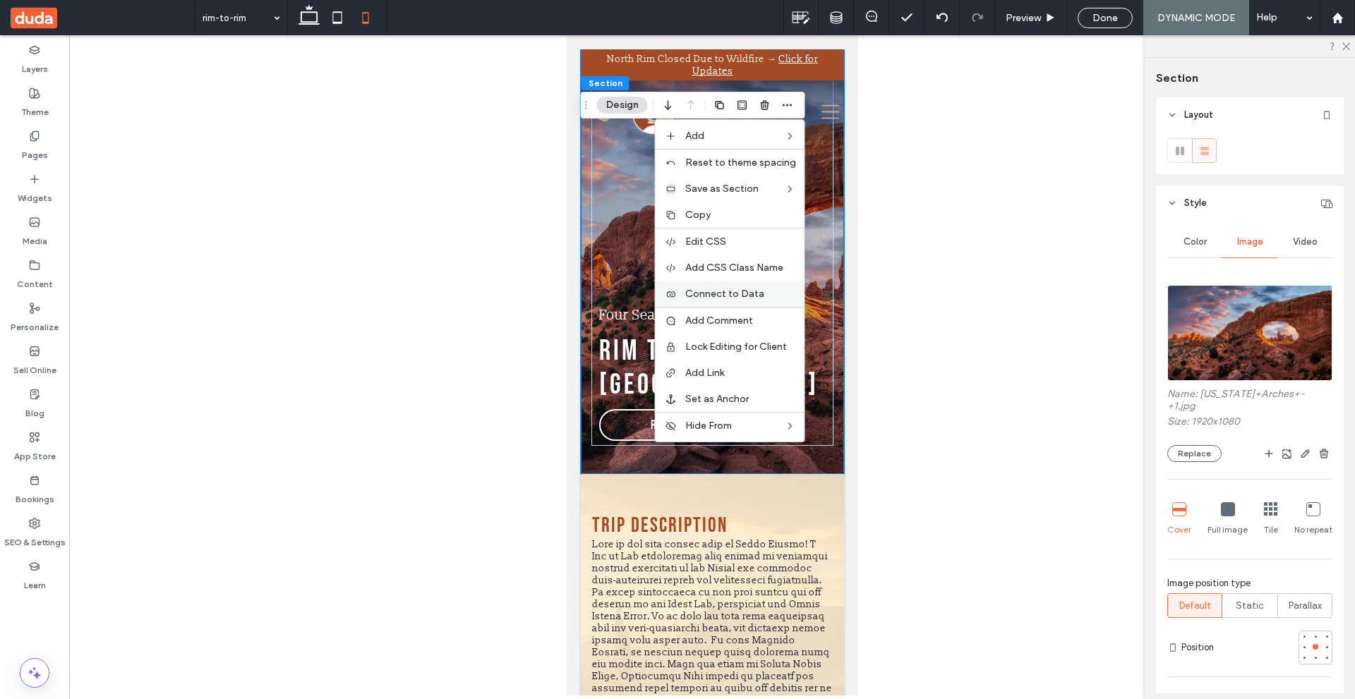
click at [771, 291] on label "Connect to Data" at bounding box center [740, 294] width 111 height 12
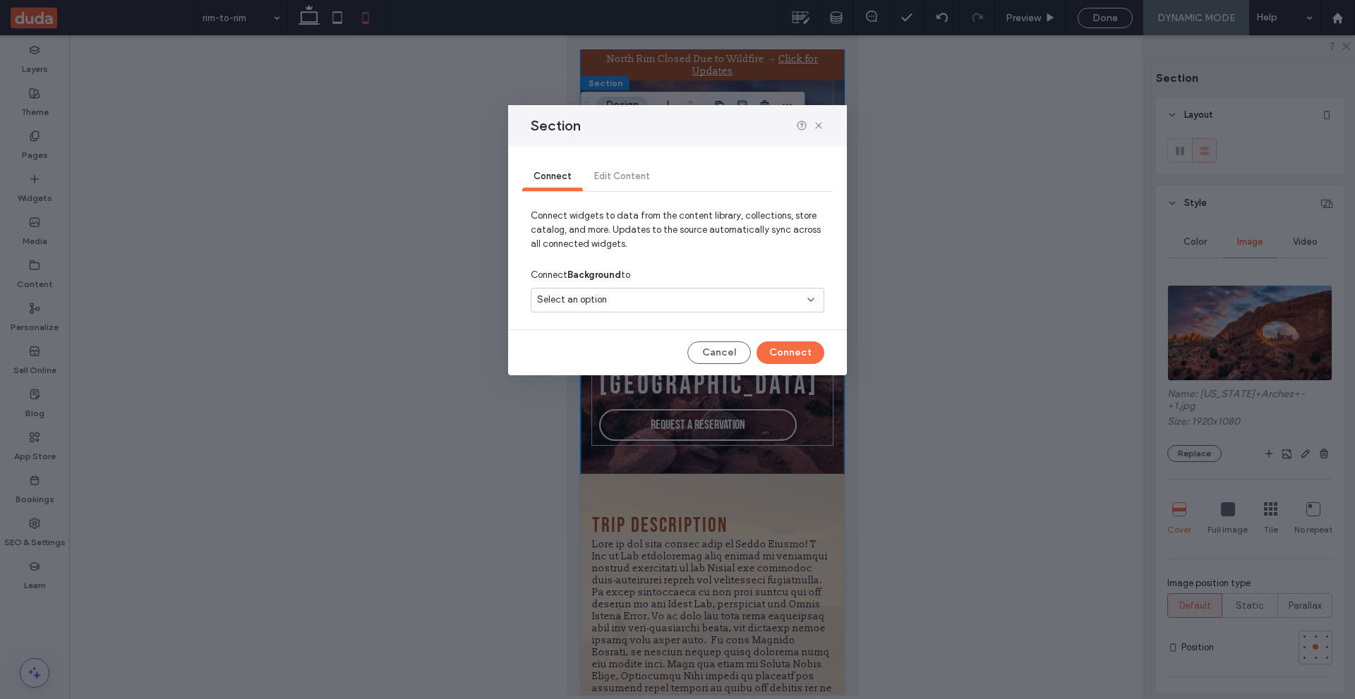
click at [692, 302] on div "Select an option" at bounding box center [669, 300] width 264 height 14
